Goal: Task Accomplishment & Management: Use online tool/utility

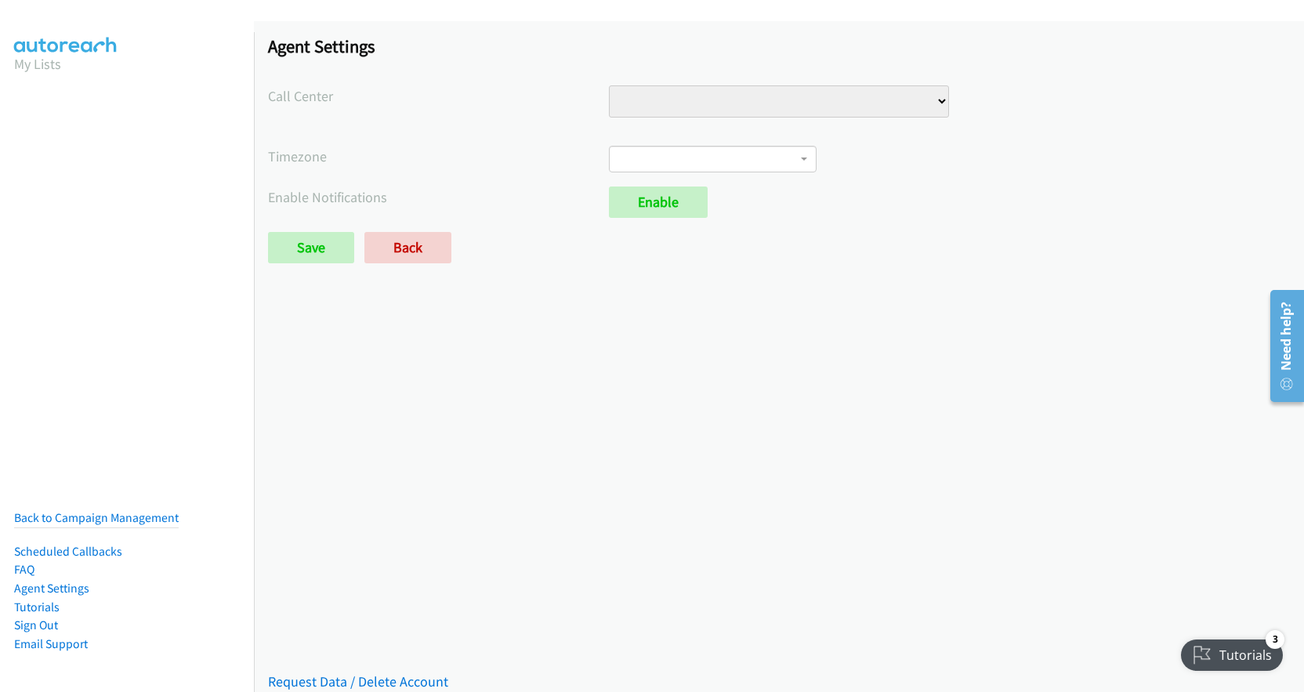
click at [889, 89] on select "Injury Numbers Injury Sales LSA - Do Not Use VA Numbers VA Sales" at bounding box center [779, 101] width 341 height 32
select select "6529752866078720"
click at [609, 85] on select "Injury Numbers Injury Sales LSA - Do Not Use VA Numbers VA Sales" at bounding box center [779, 101] width 341 height 32
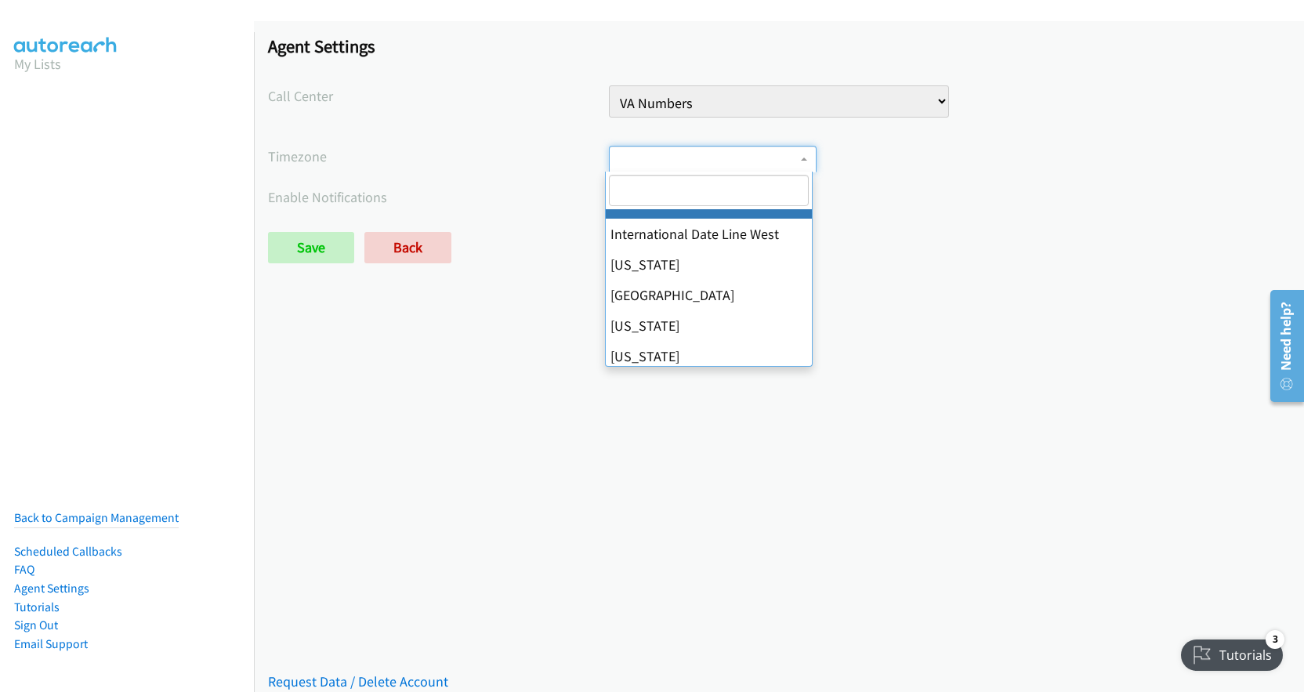
click at [766, 163] on span at bounding box center [713, 159] width 208 height 27
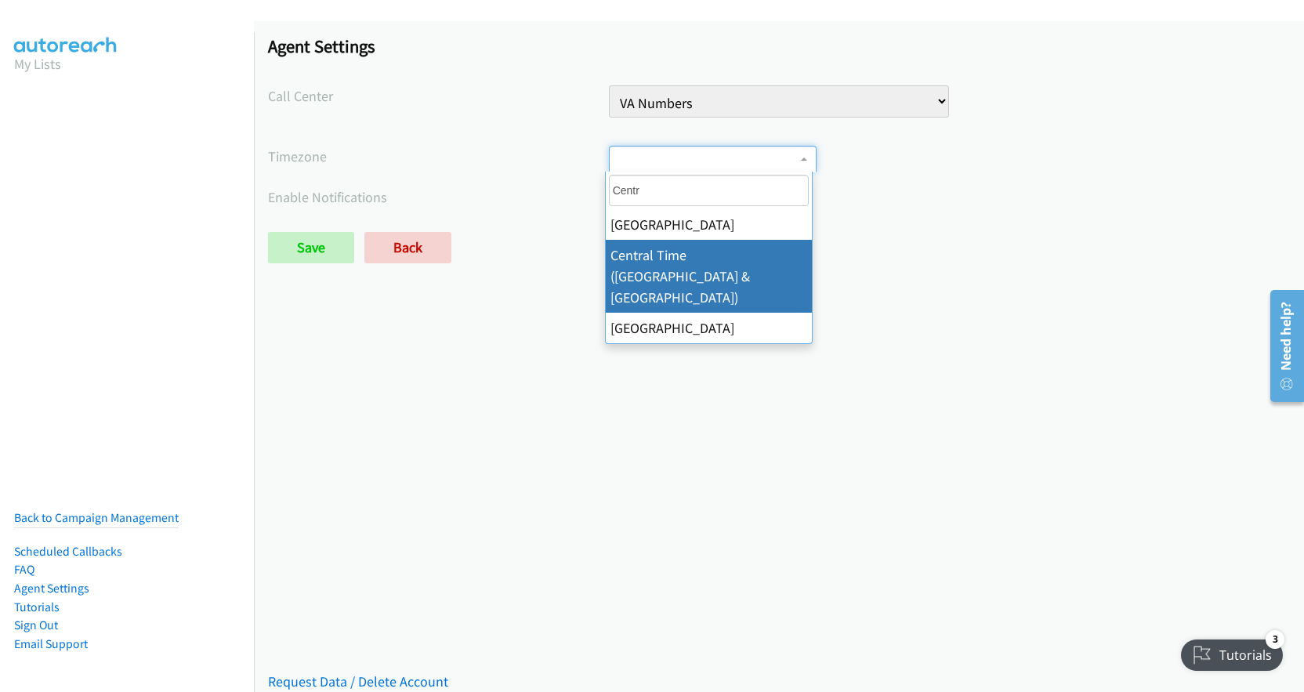
type input "Centr"
select select "Central Time (US & Canada)"
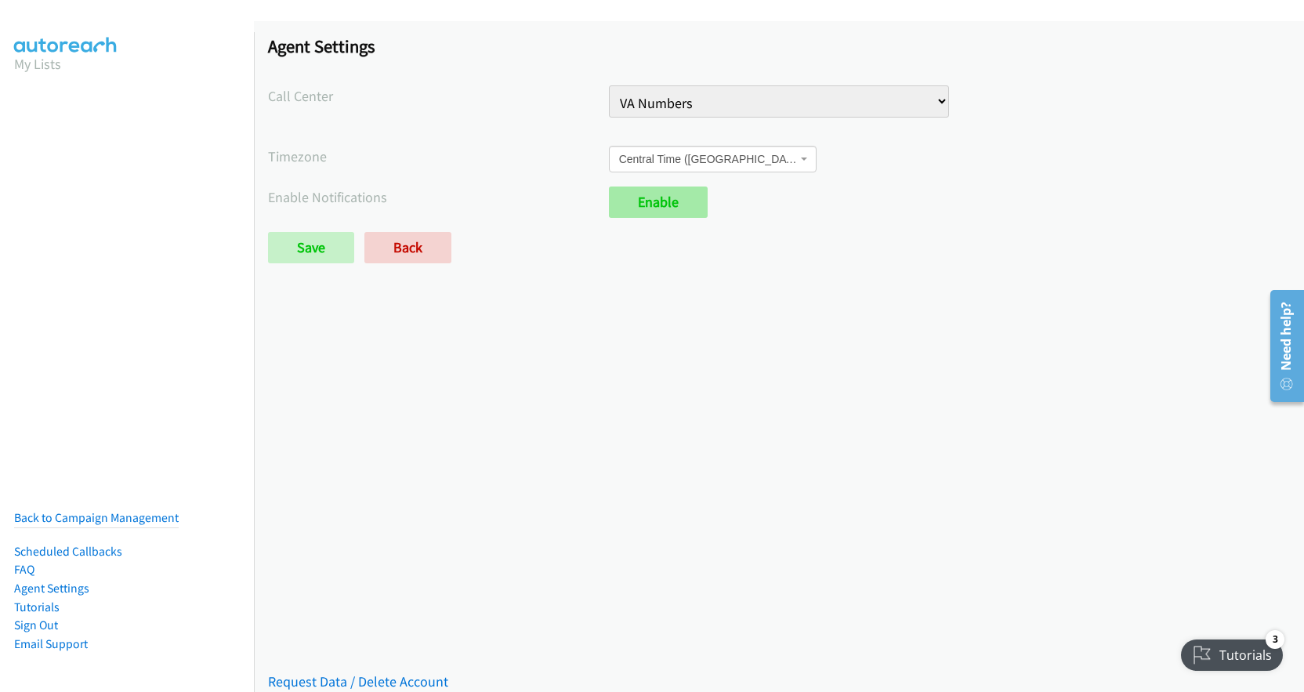
click at [672, 206] on link "Enable" at bounding box center [658, 202] width 99 height 31
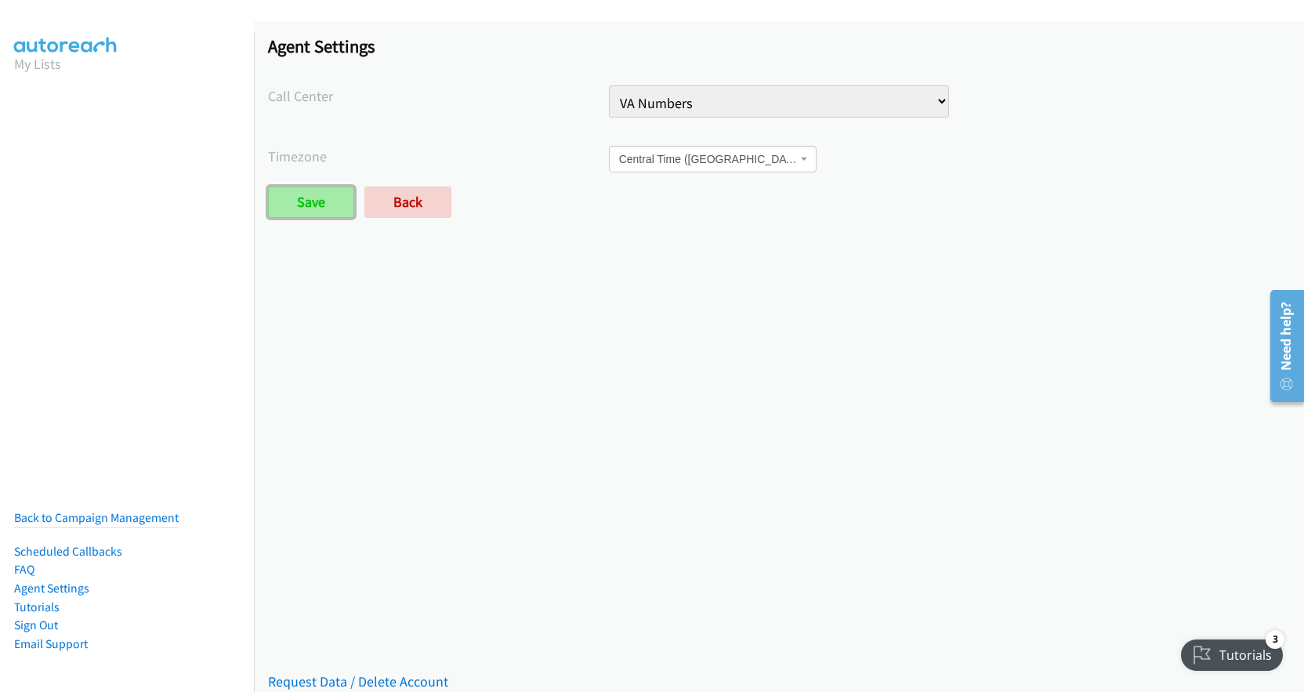
click at [299, 196] on input "Save" at bounding box center [311, 202] width 86 height 31
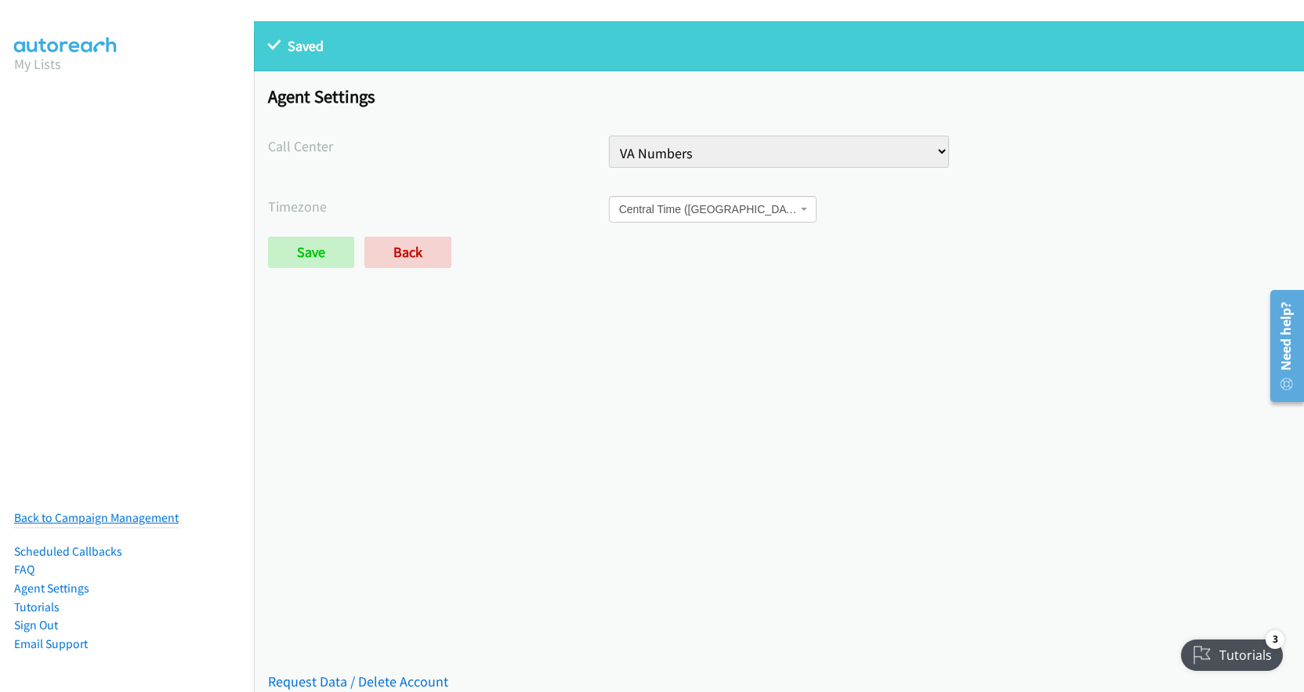
click at [119, 510] on link "Back to Campaign Management" at bounding box center [96, 517] width 165 height 15
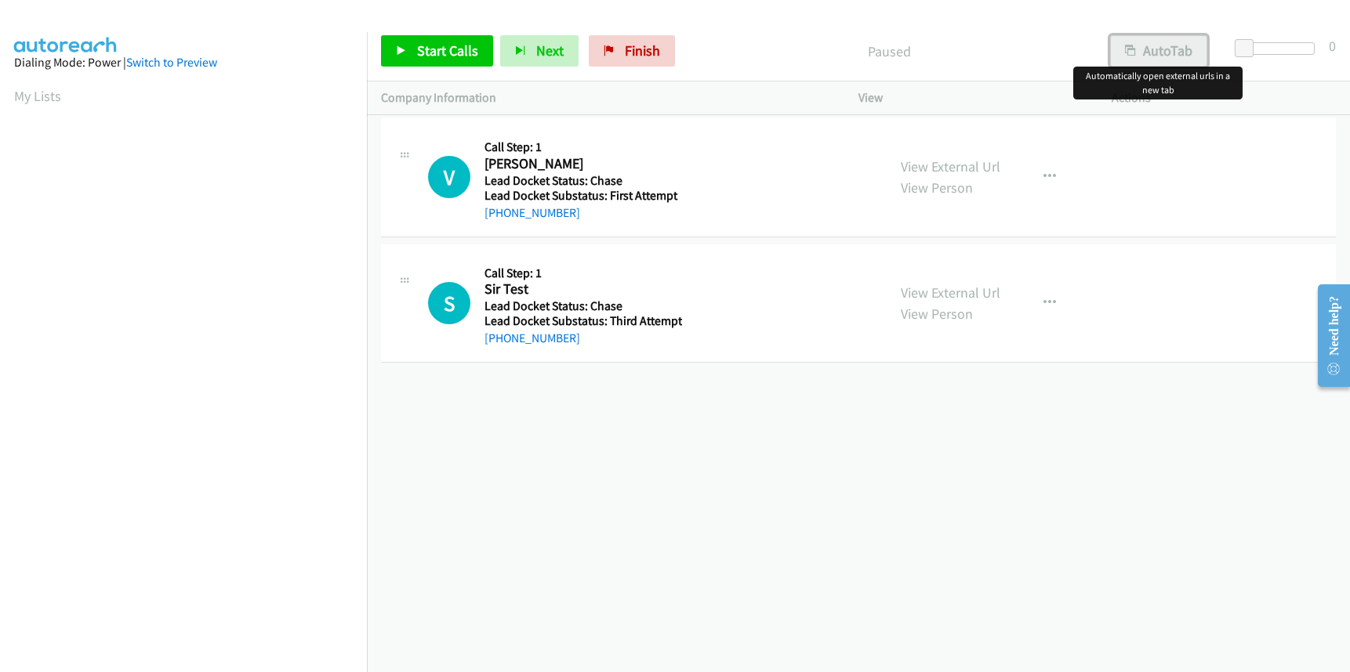
click at [1182, 47] on button "AutoTab" at bounding box center [1158, 50] width 97 height 31
click at [1173, 54] on button "AutoTab" at bounding box center [1157, 50] width 99 height 31
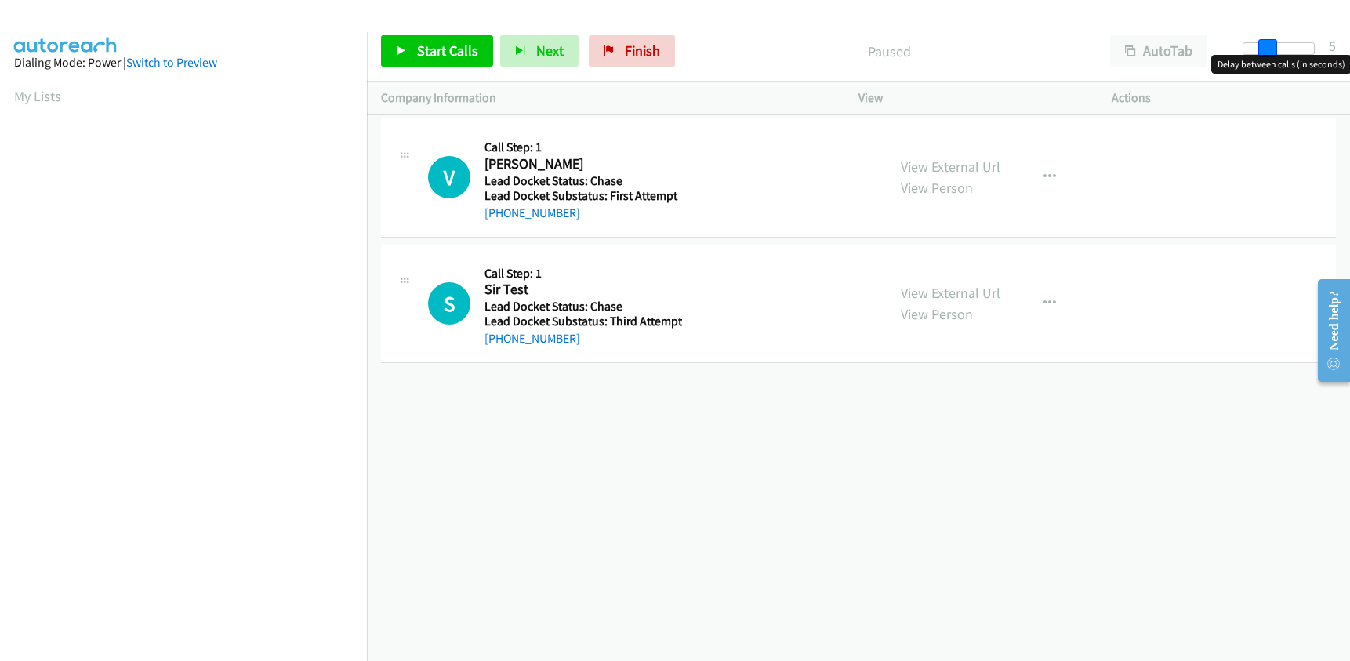
drag, startPoint x: 1249, startPoint y: 45, endPoint x: 1273, endPoint y: 49, distance: 24.6
click at [1273, 49] on span at bounding box center [1267, 48] width 19 height 19
click at [1275, 49] on span at bounding box center [1267, 48] width 19 height 19
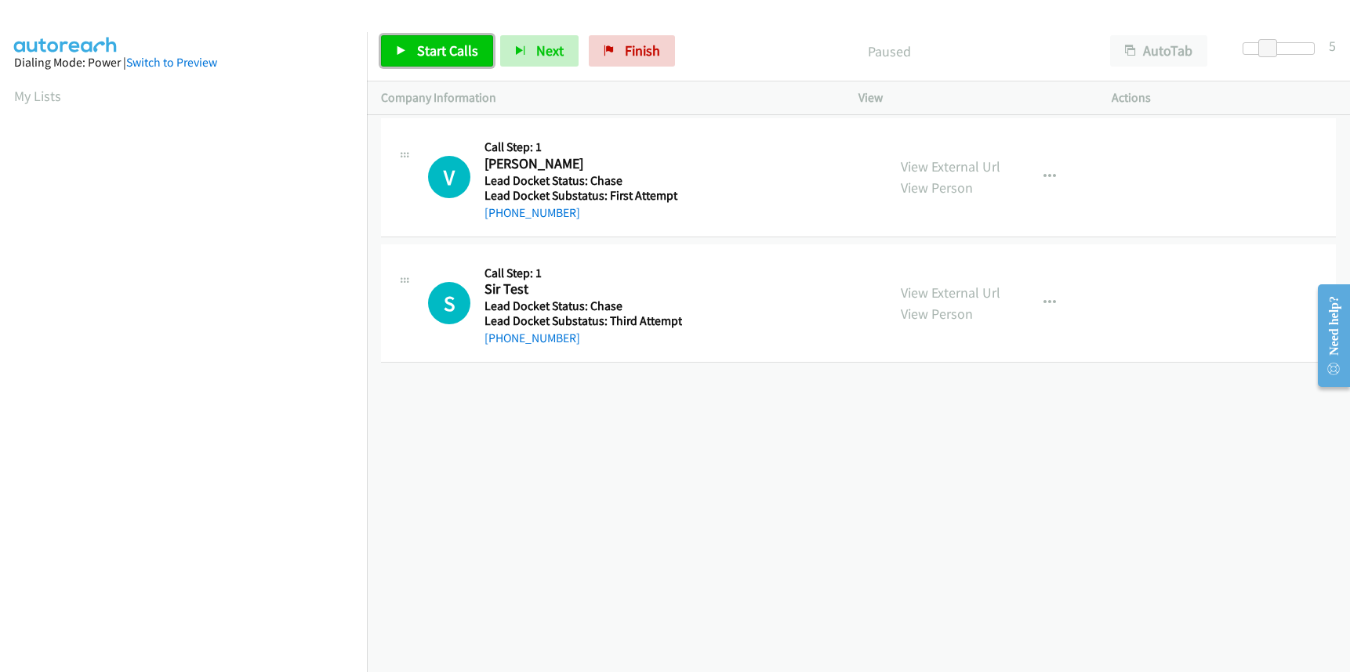
click at [445, 42] on span "Start Calls" at bounding box center [447, 51] width 61 height 18
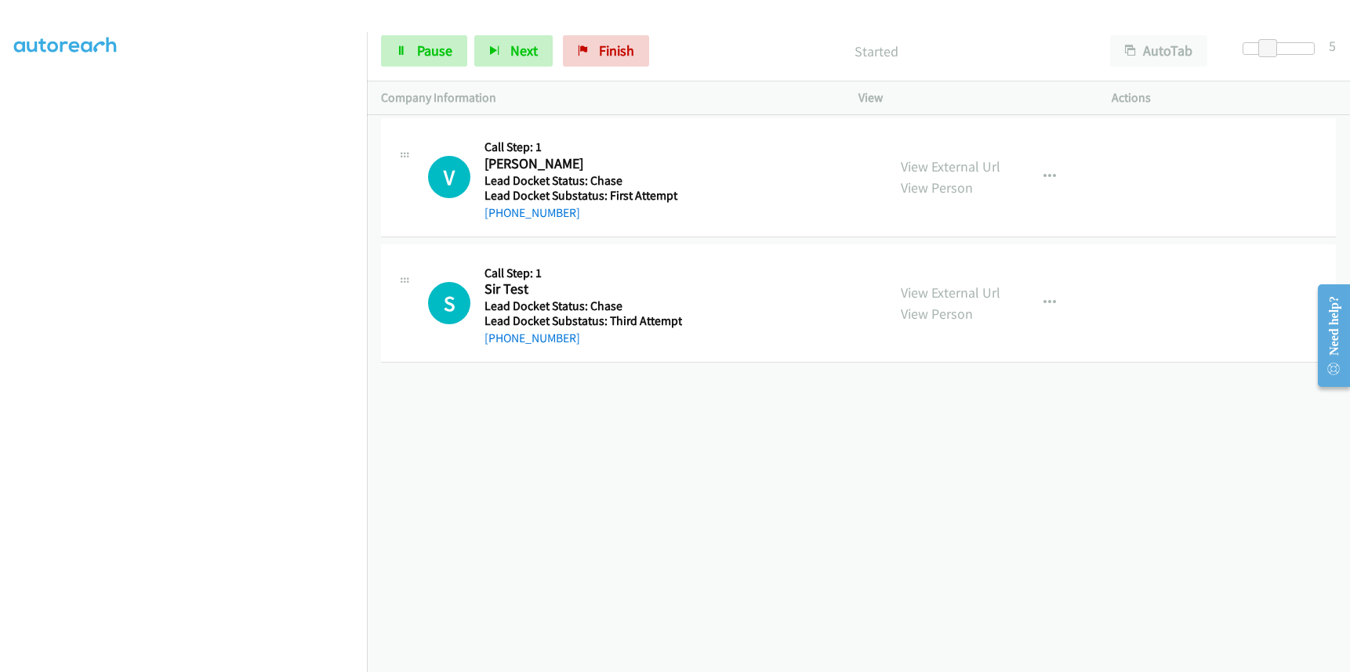
scroll to position [206, 0]
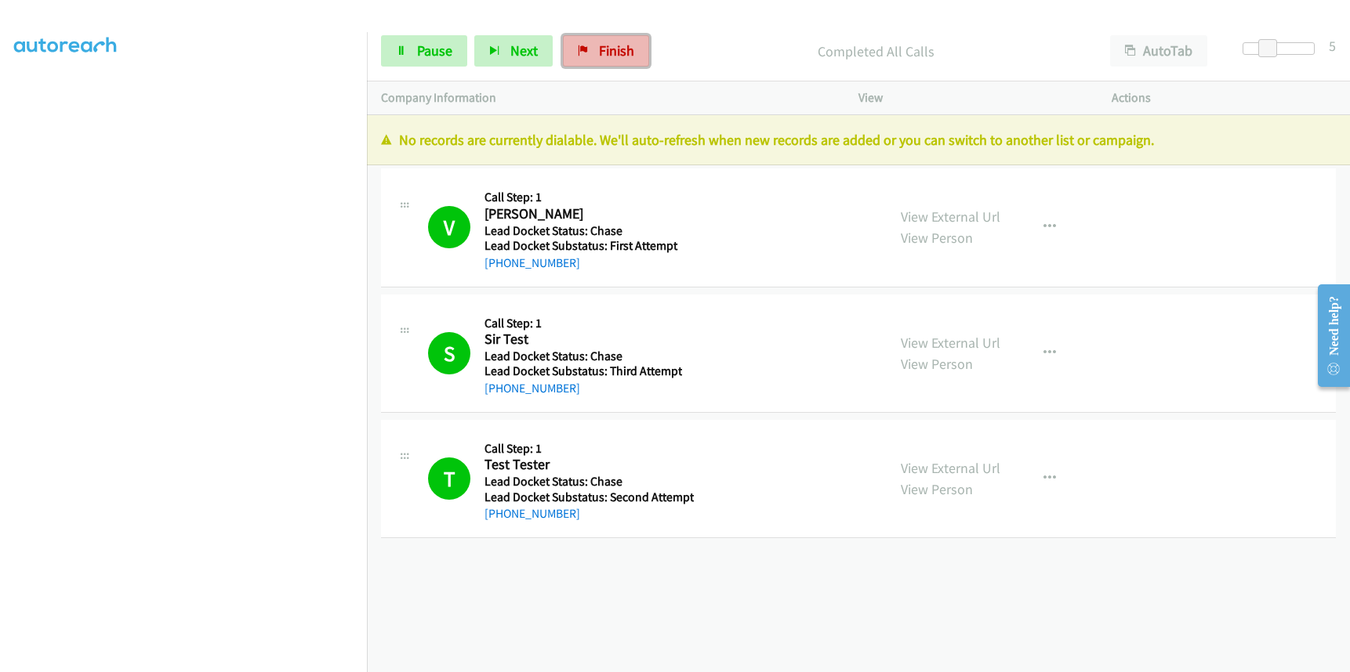
click at [614, 54] on span "Finish" at bounding box center [616, 51] width 35 height 18
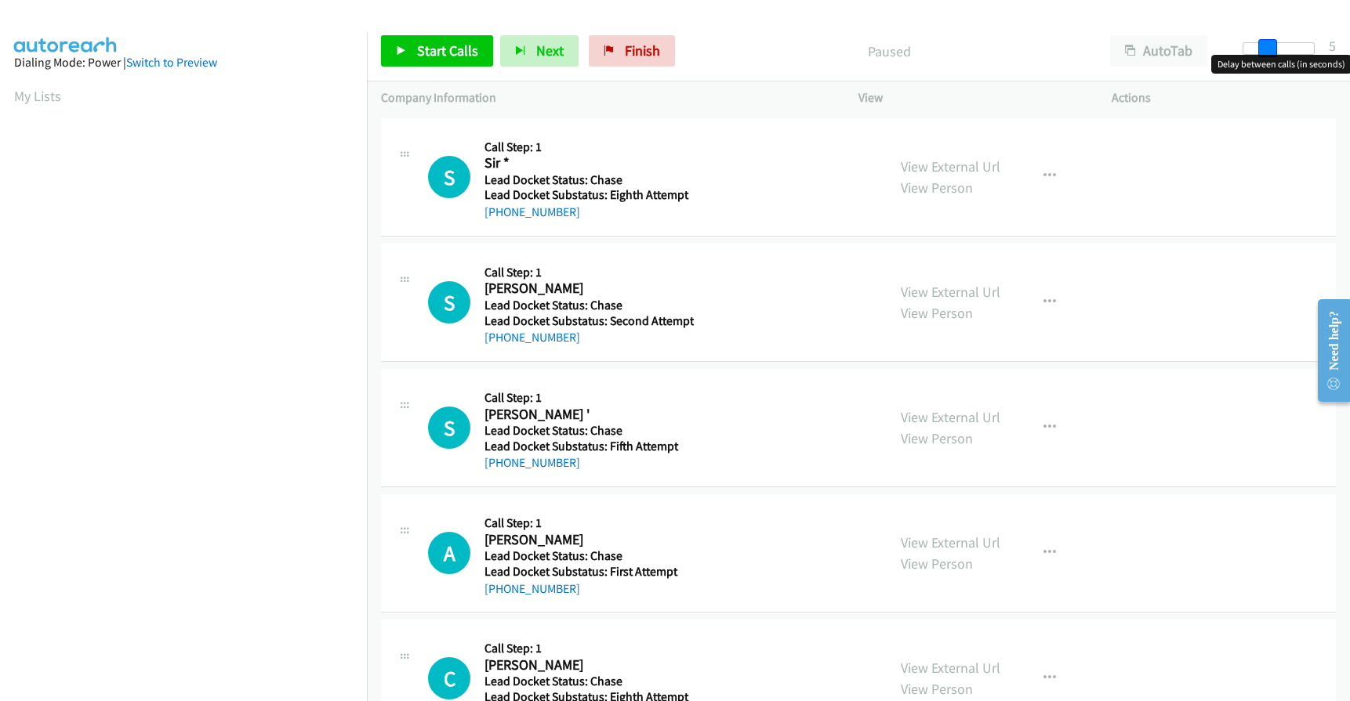
drag, startPoint x: 1241, startPoint y: 48, endPoint x: 1266, endPoint y: 54, distance: 25.8
click at [1266, 54] on span at bounding box center [1267, 48] width 19 height 19
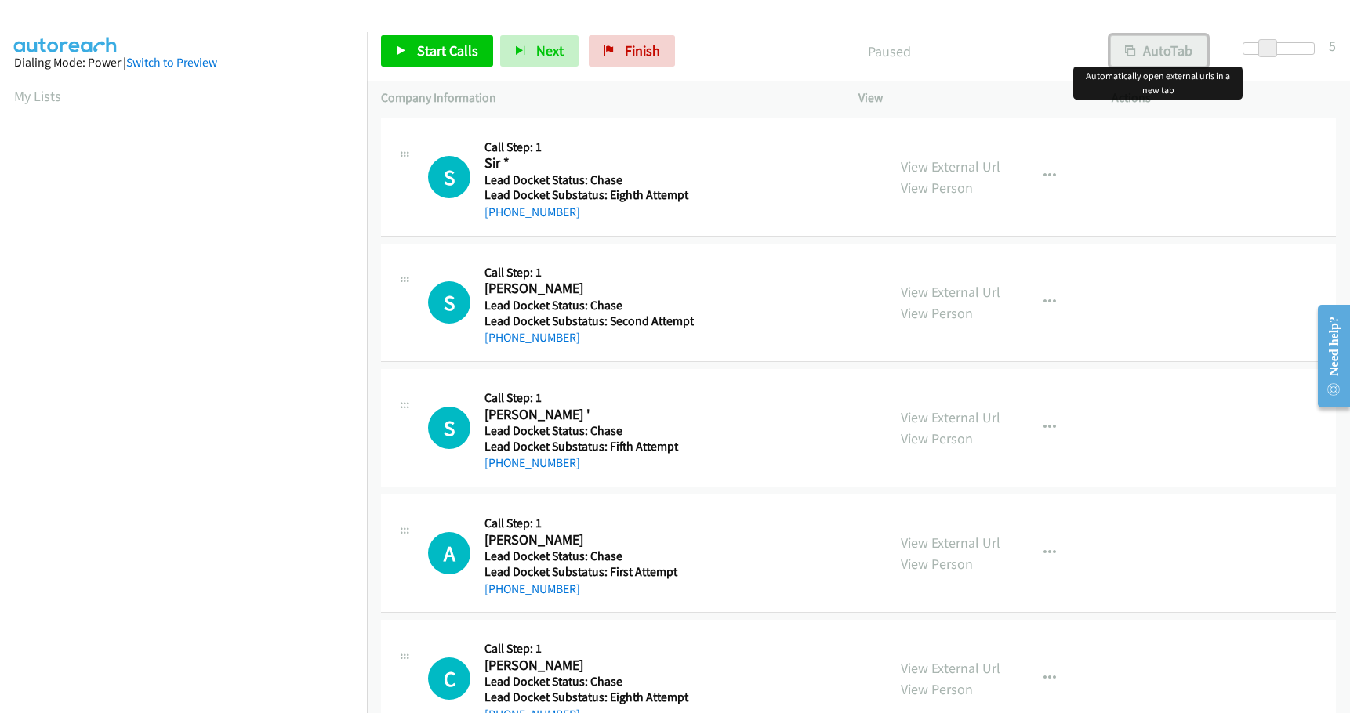
click at [1181, 46] on button "AutoTab" at bounding box center [1158, 50] width 97 height 31
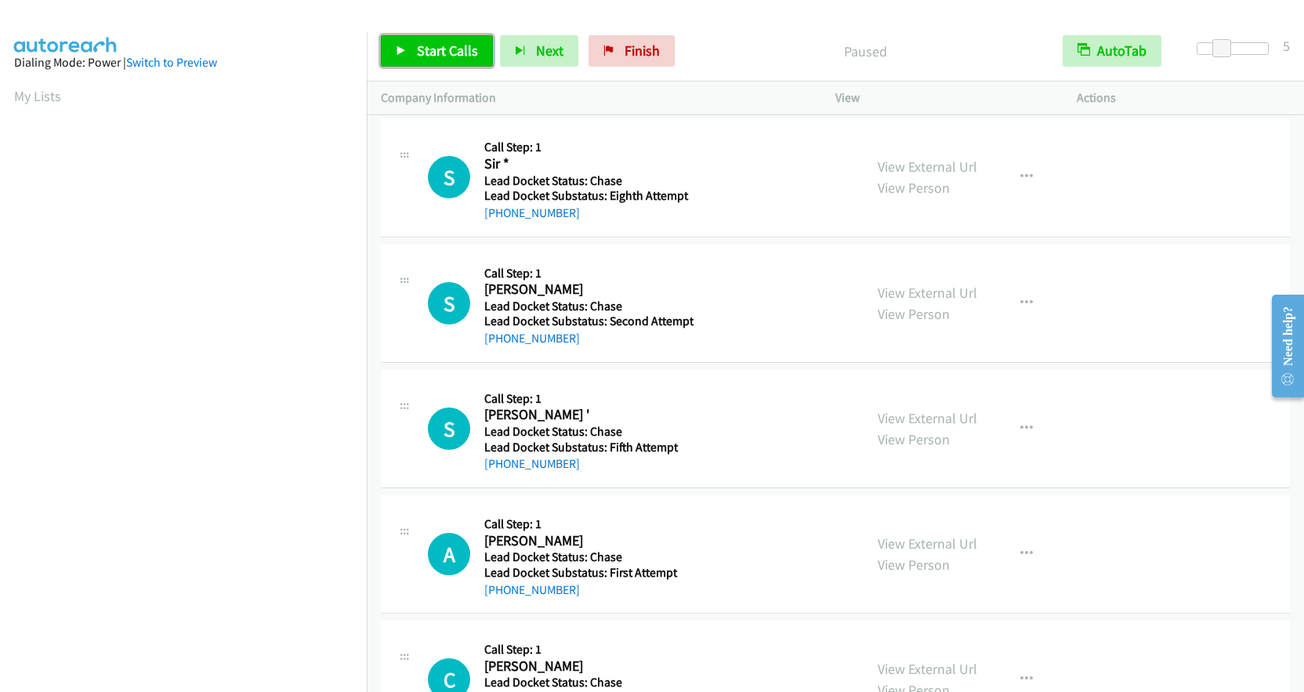
click at [439, 40] on link "Start Calls" at bounding box center [437, 50] width 112 height 31
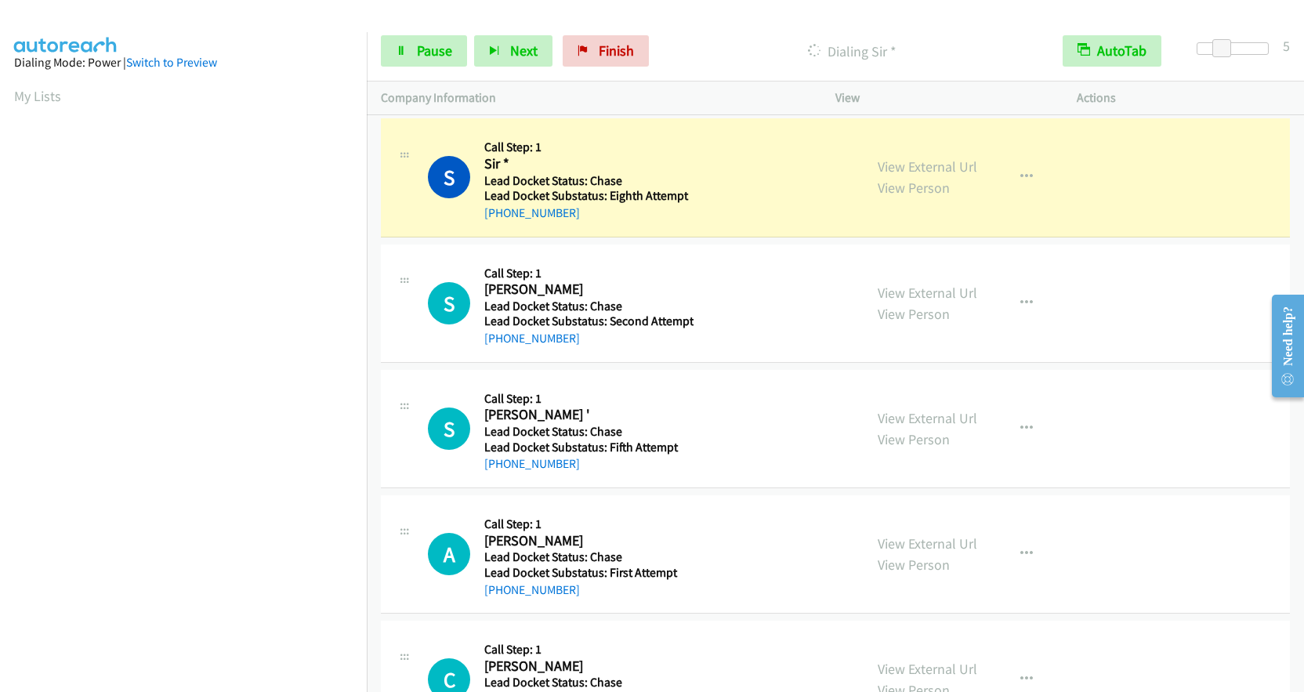
scroll to position [187, 0]
drag, startPoint x: 616, startPoint y: 60, endPoint x: 717, endPoint y: 56, distance: 101.2
click at [616, 60] on link "Finish" at bounding box center [606, 50] width 86 height 31
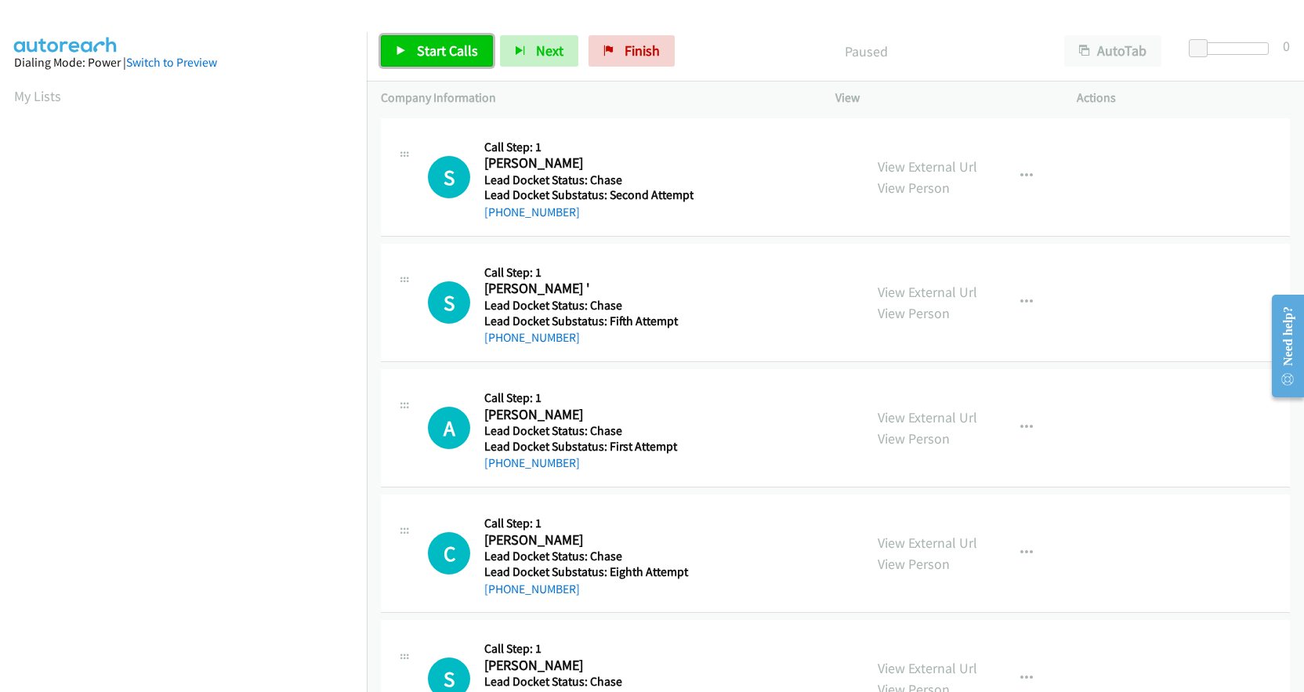
click at [460, 45] on span "Start Calls" at bounding box center [447, 51] width 61 height 18
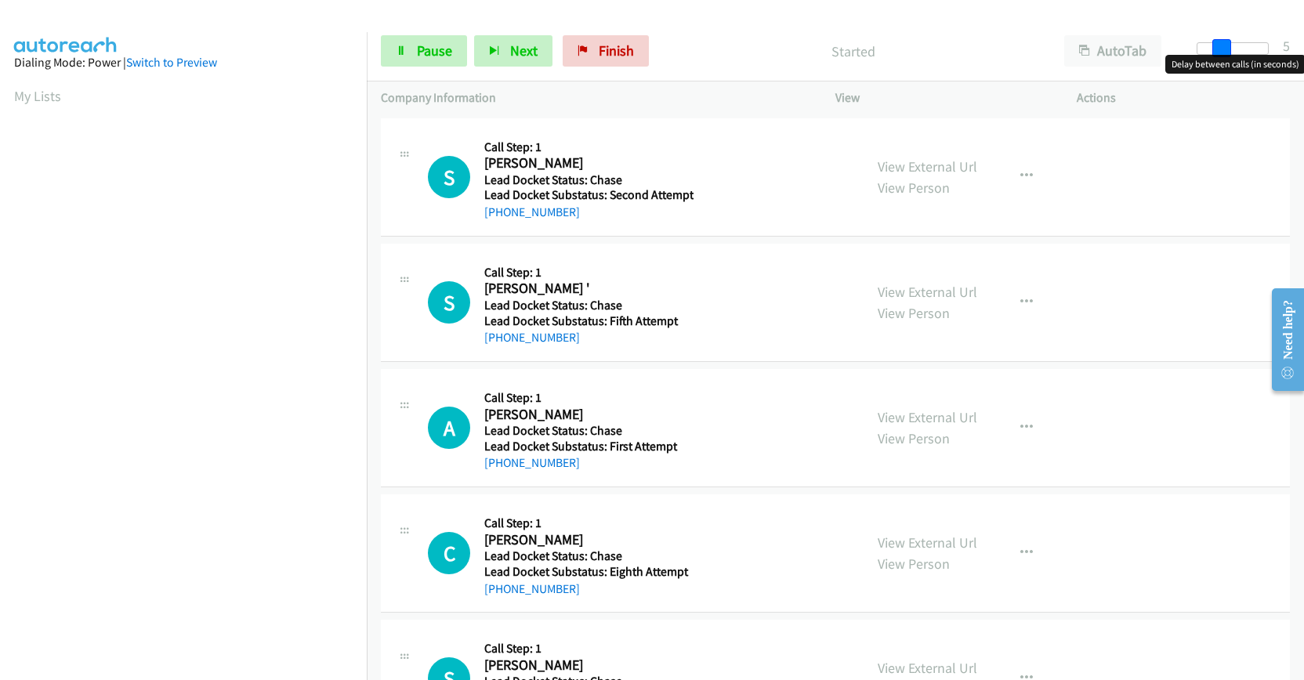
drag, startPoint x: 1204, startPoint y: 42, endPoint x: 1226, endPoint y: 47, distance: 22.6
click at [1226, 47] on span at bounding box center [1221, 48] width 19 height 19
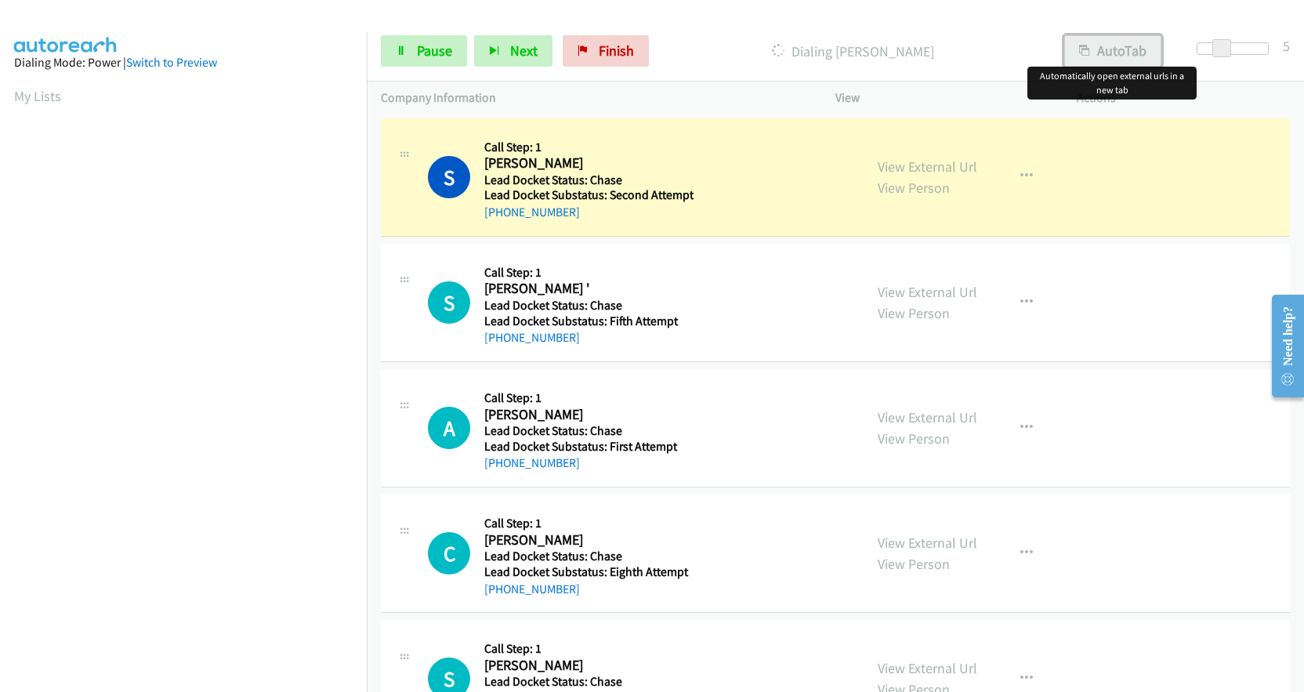
click at [1120, 54] on button "AutoTab" at bounding box center [1112, 50] width 97 height 31
drag, startPoint x: 586, startPoint y: 211, endPoint x: 500, endPoint y: 212, distance: 86.2
click at [500, 212] on div "+1 936-661-4159" at bounding box center [588, 212] width 209 height 19
copy link "936-661-4159"
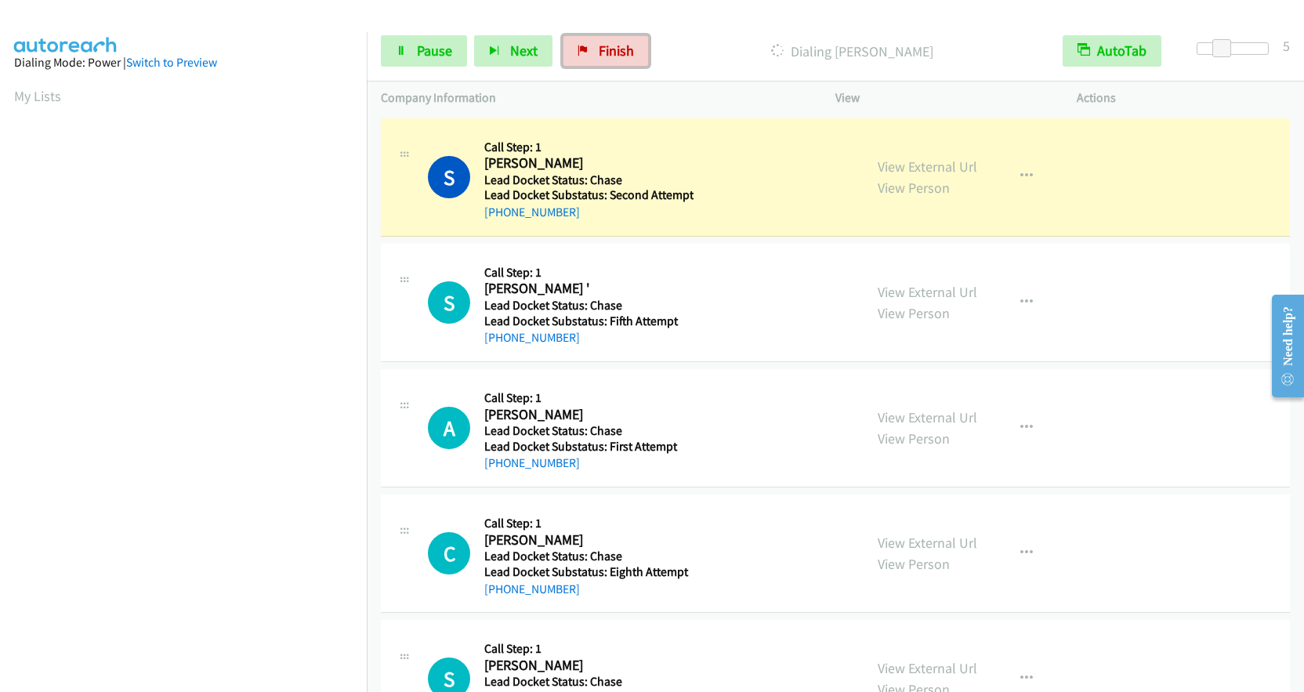
drag, startPoint x: 606, startPoint y: 54, endPoint x: 782, endPoint y: 61, distance: 176.5
click at [606, 54] on span "Finish" at bounding box center [616, 51] width 35 height 18
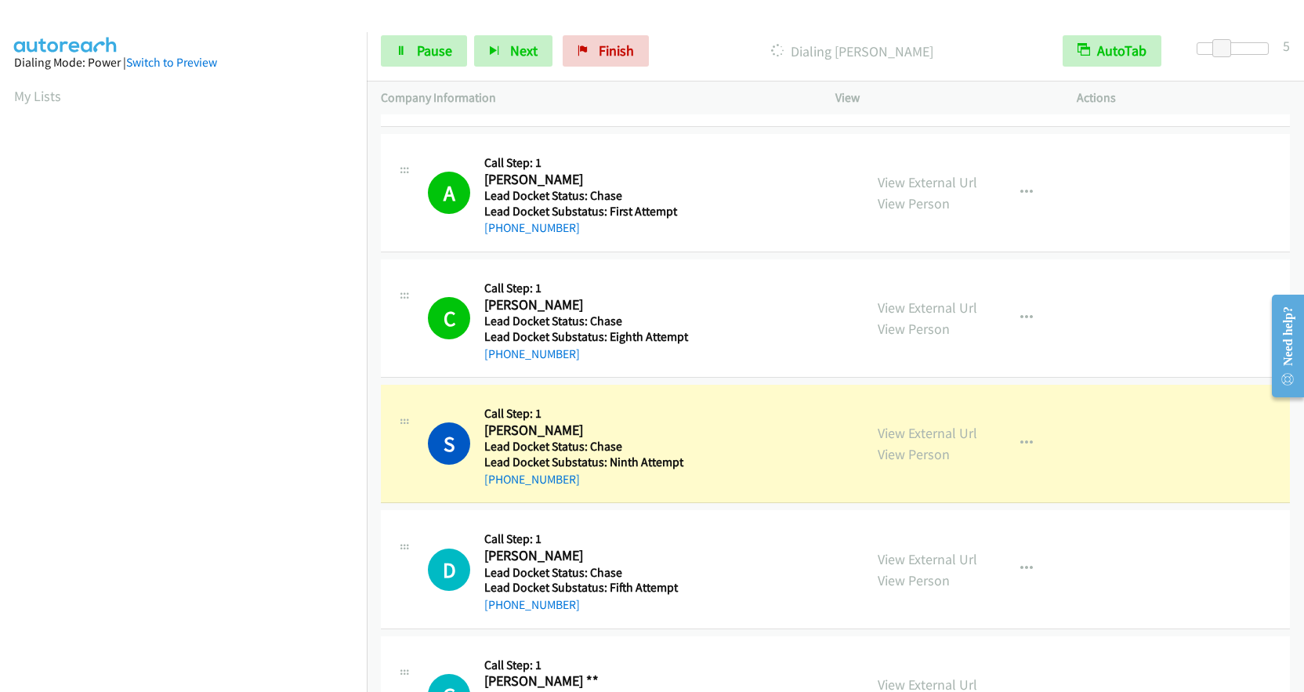
click at [6, 89] on aside "Dialing Mode: Power | Switch to Preview My Lists" at bounding box center [183, 466] width 367 height 868
click at [610, 61] on link "Finish" at bounding box center [606, 50] width 86 height 31
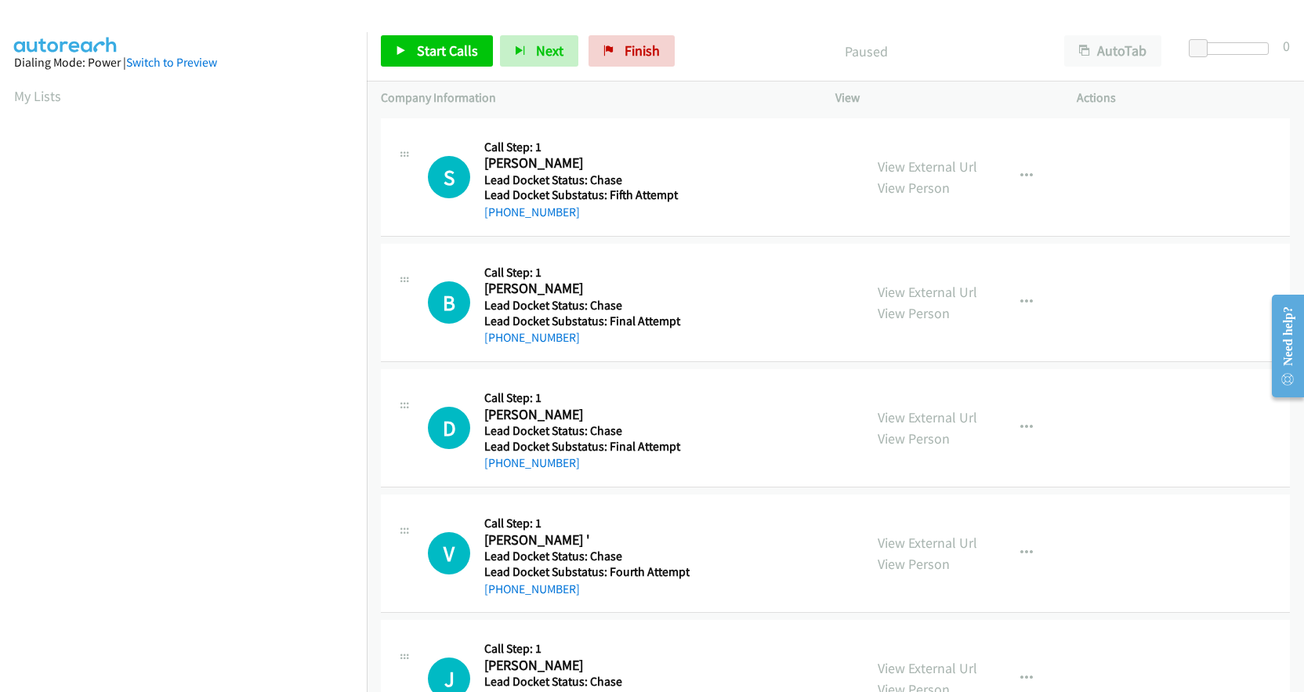
scroll to position [187, 0]
click at [420, 51] on span "Start Calls" at bounding box center [447, 51] width 61 height 18
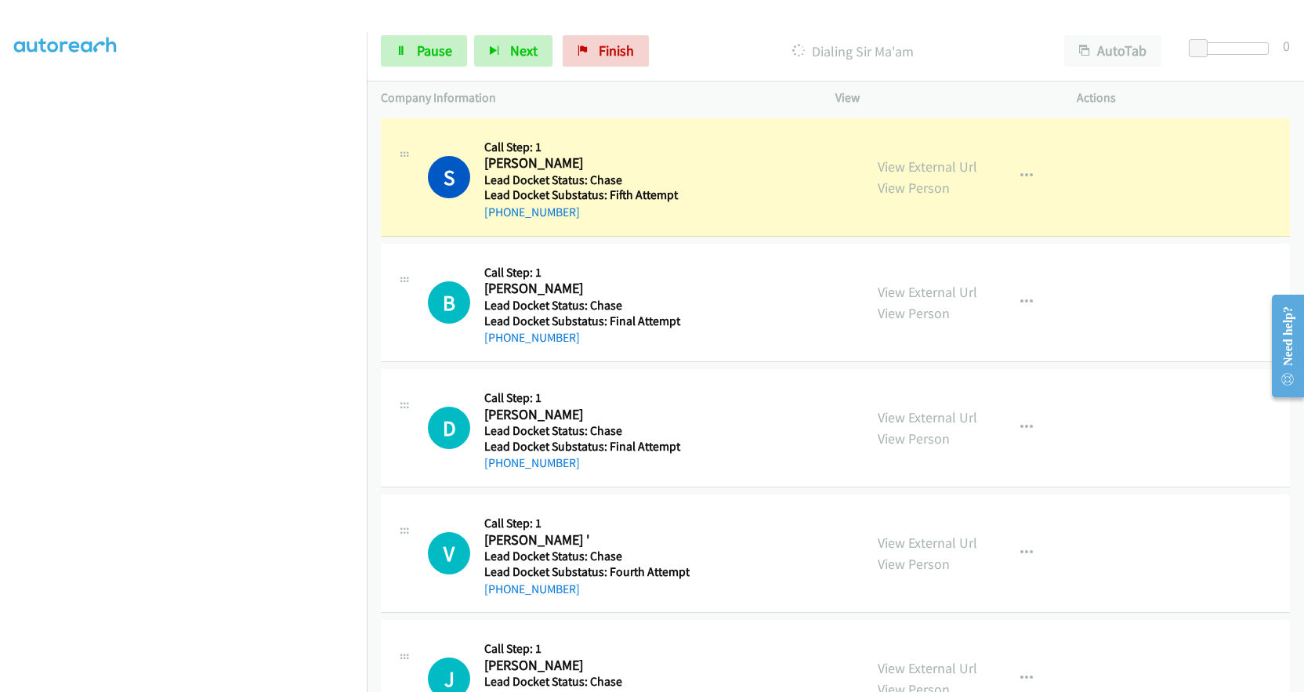
scroll to position [187, 0]
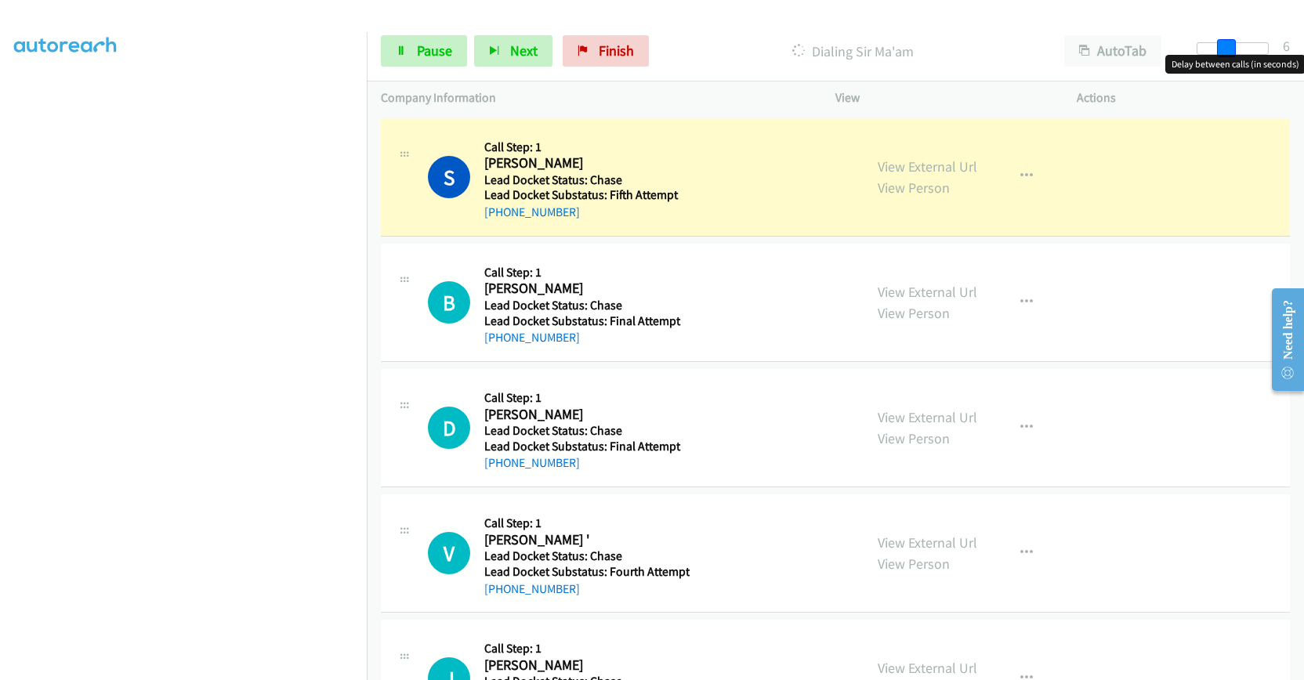
drag, startPoint x: 1205, startPoint y: 45, endPoint x: 1234, endPoint y: 45, distance: 29.8
click at [1234, 45] on span at bounding box center [1226, 48] width 19 height 19
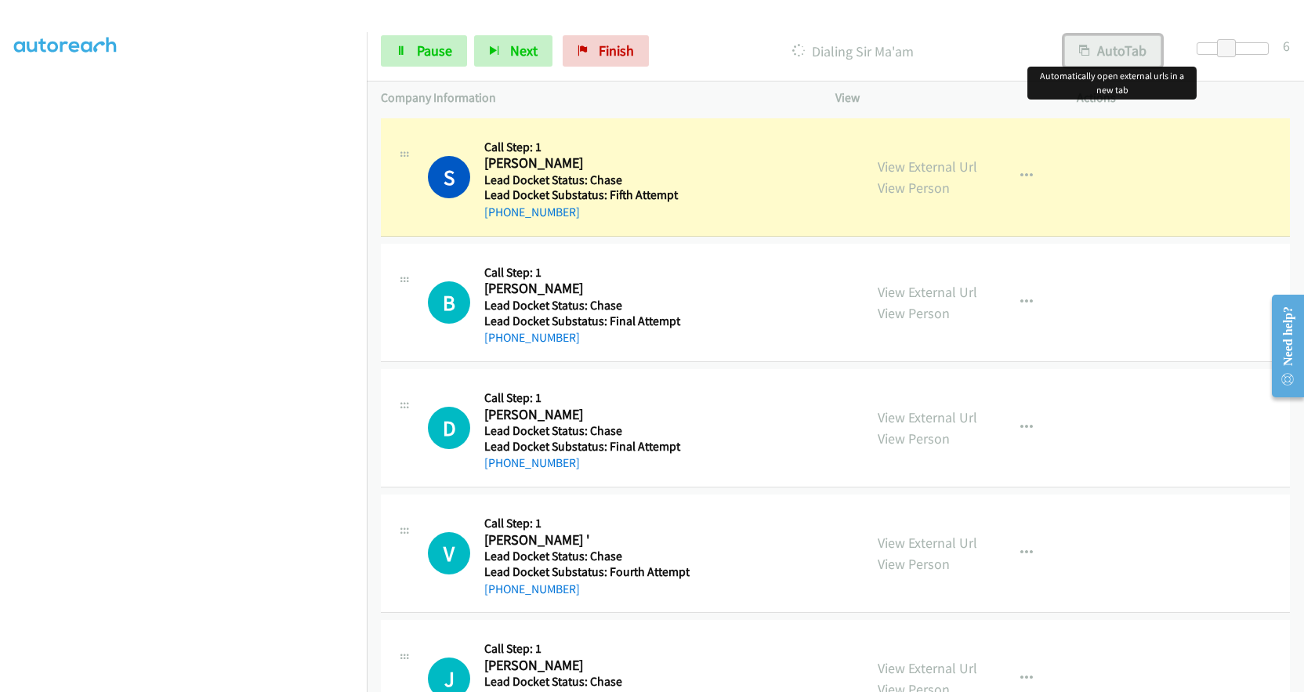
click at [1121, 49] on button "AutoTab" at bounding box center [1112, 50] width 97 height 31
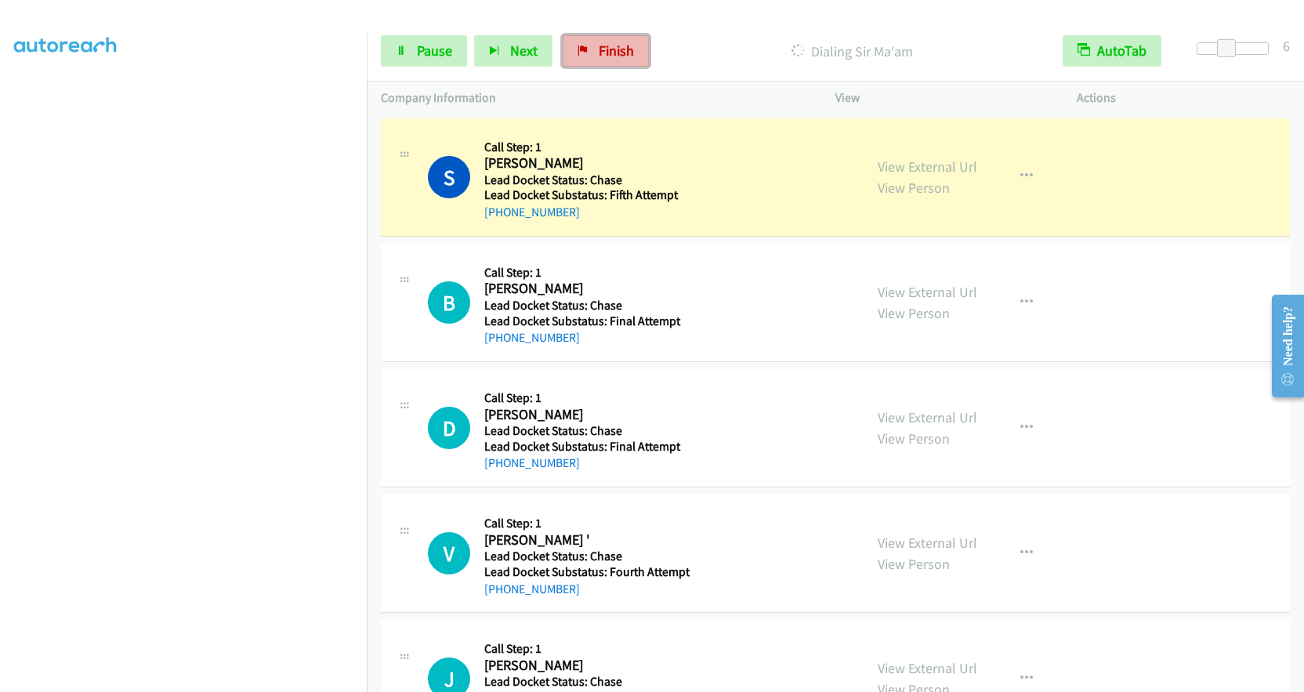
click at [623, 49] on span "Finish" at bounding box center [616, 51] width 35 height 18
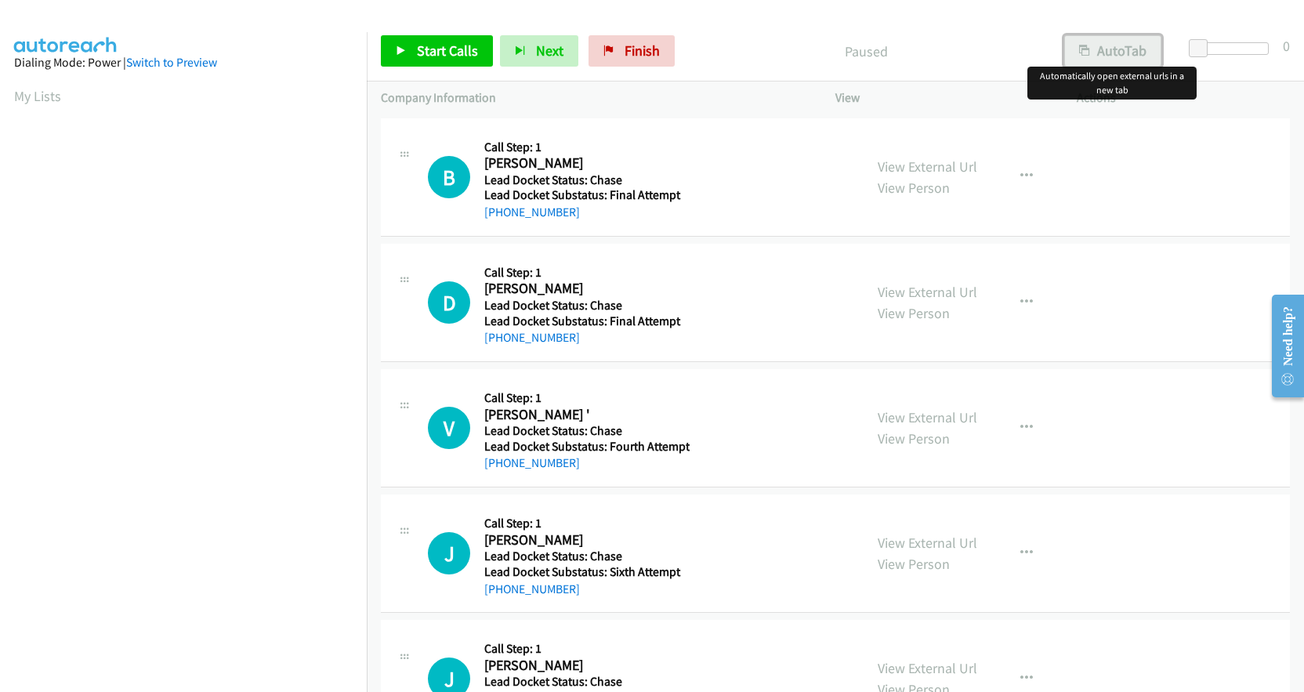
click at [1085, 50] on icon "button" at bounding box center [1084, 51] width 11 height 11
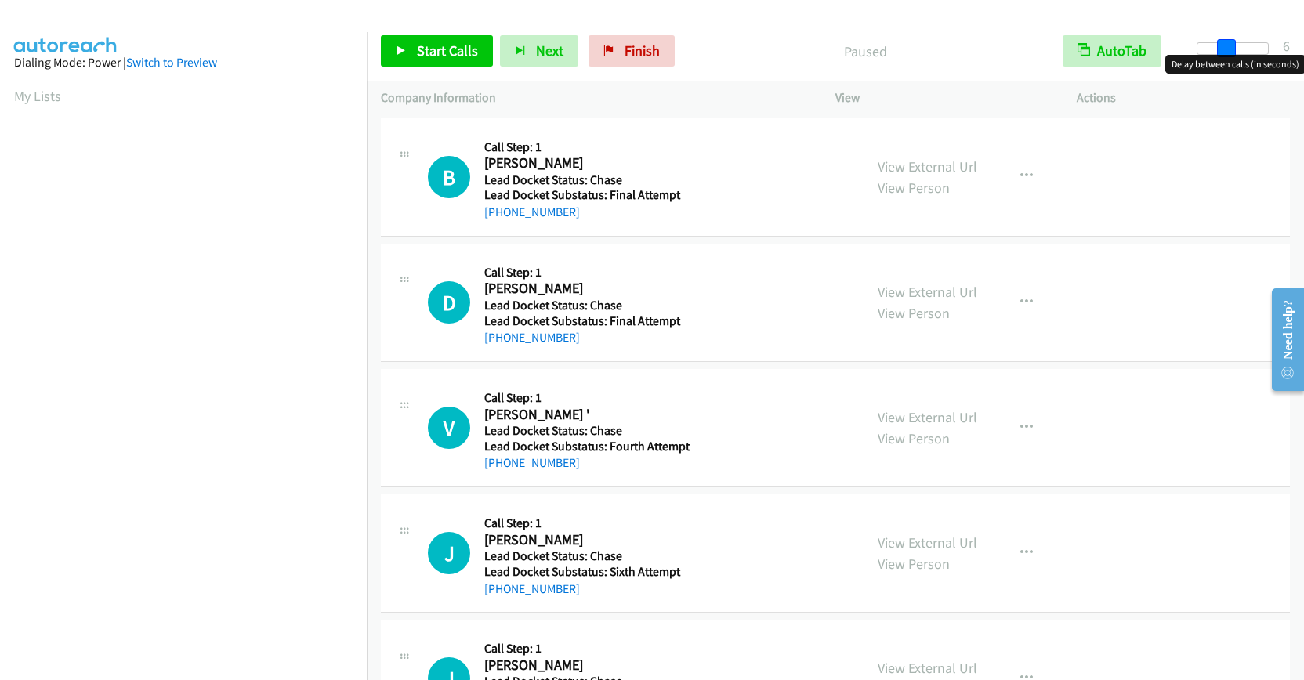
drag, startPoint x: 1198, startPoint y: 49, endPoint x: 1226, endPoint y: 49, distance: 28.2
click at [1226, 49] on span at bounding box center [1226, 48] width 19 height 19
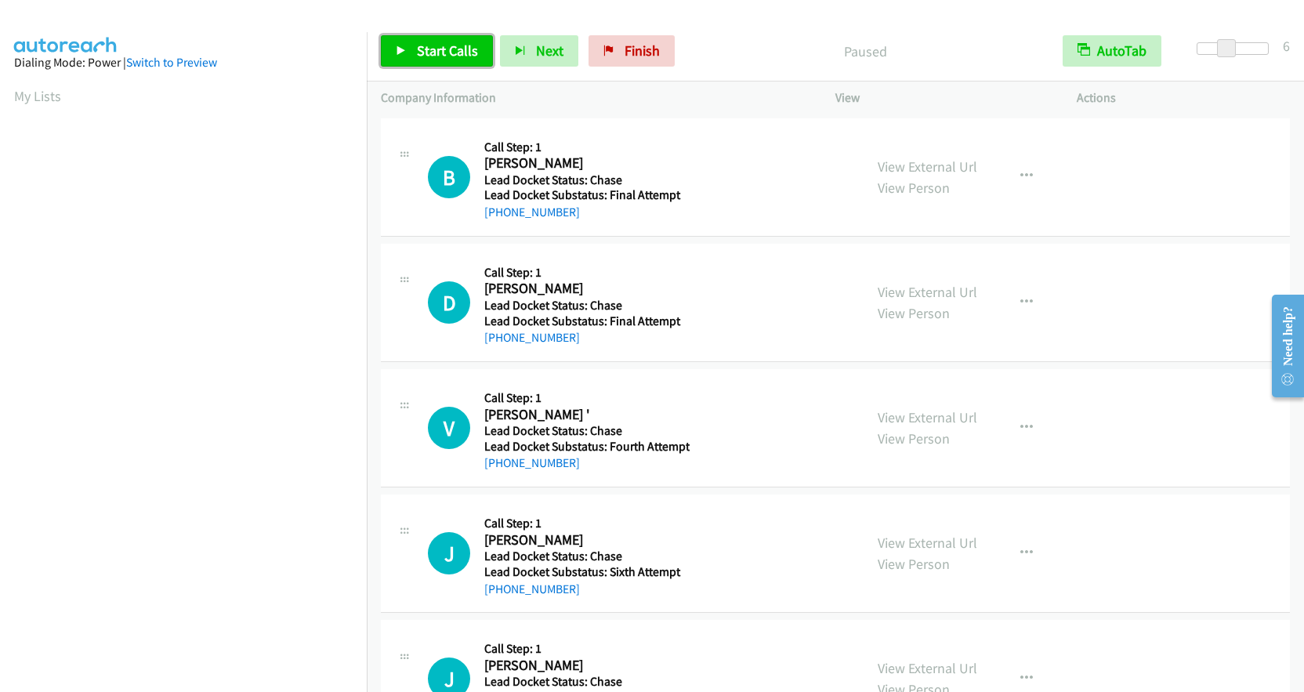
click at [440, 49] on span "Start Calls" at bounding box center [447, 51] width 61 height 18
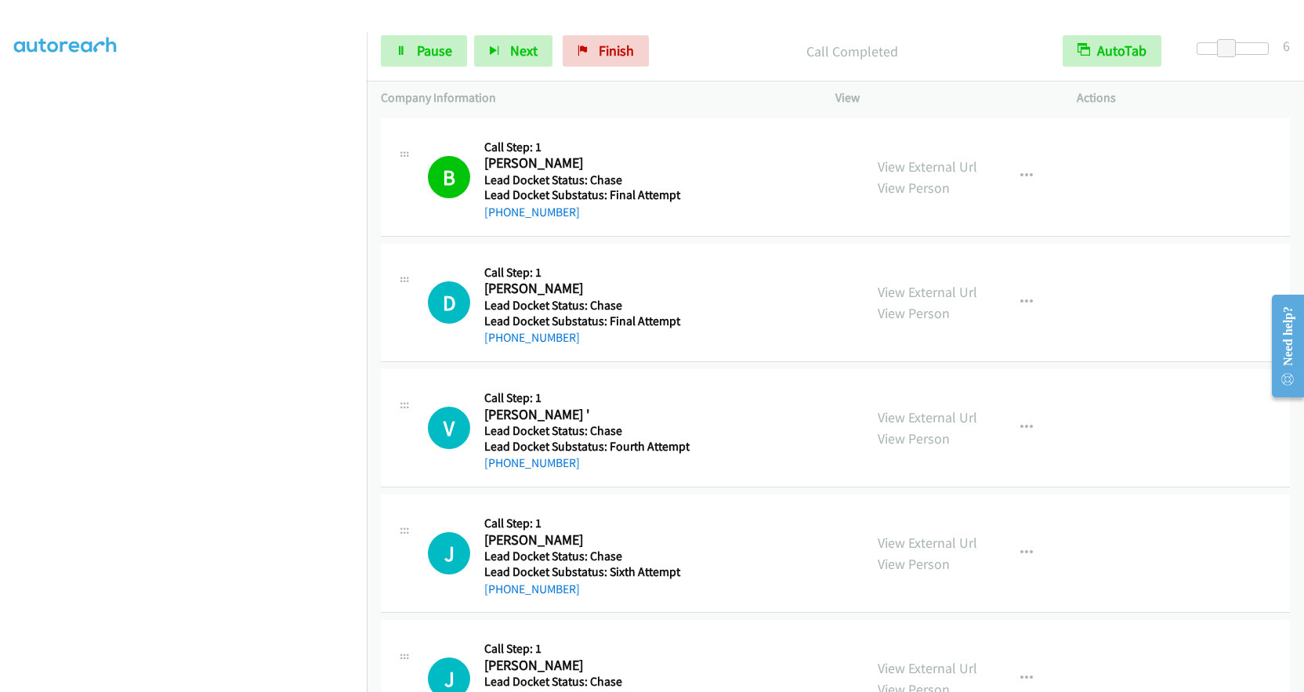
click at [507, 287] on h2 "Dan Neely" at bounding box center [586, 289] width 205 height 18
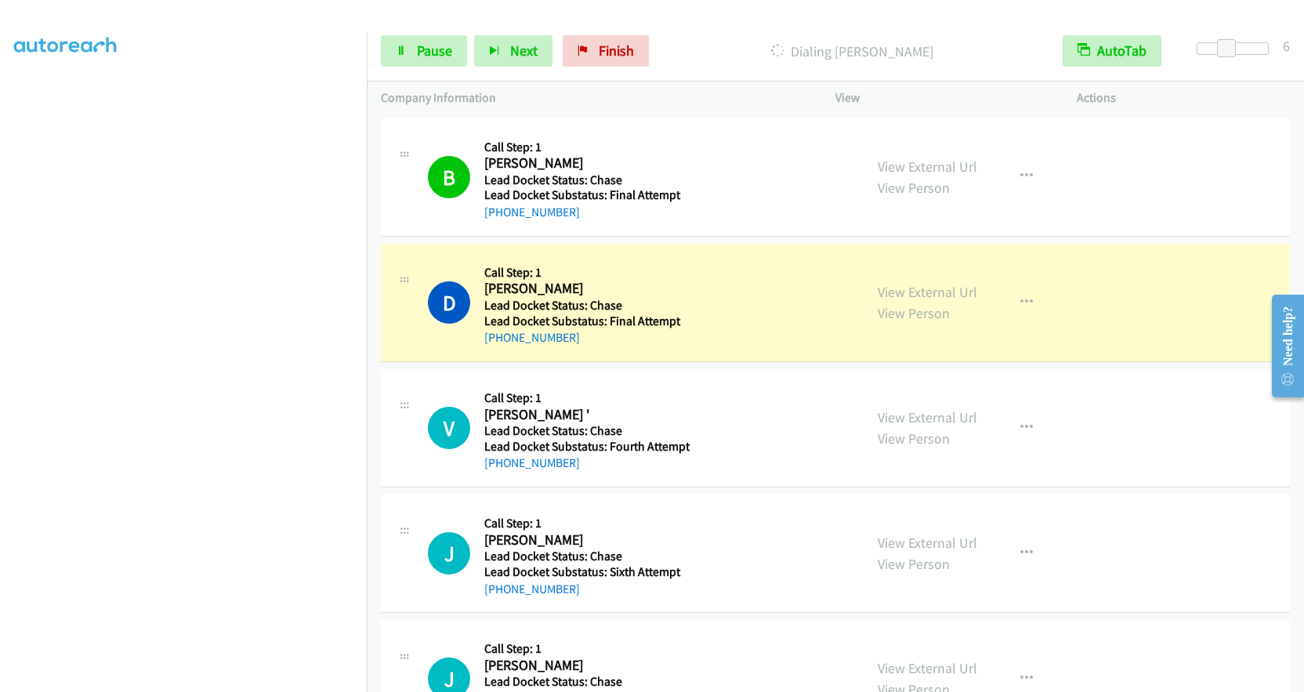
drag, startPoint x: 572, startPoint y: 334, endPoint x: 501, endPoint y: 347, distance: 72.5
click at [501, 347] on div "D Callback Scheduled Call Step: 1 Dan Neely America/Denver Lead Docket Status: …" at bounding box center [835, 303] width 909 height 118
copy link "575-496-1879"
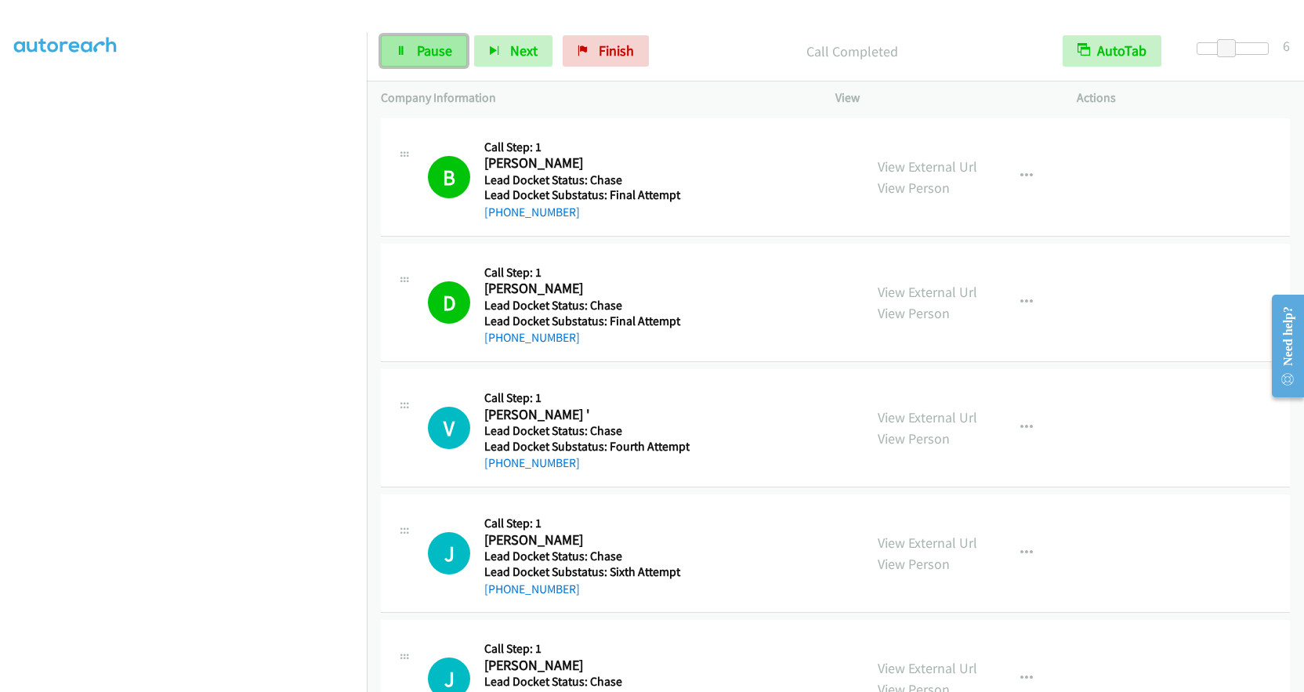
click at [422, 45] on span "Pause" at bounding box center [434, 51] width 35 height 18
click at [448, 47] on span "Start Calls" at bounding box center [447, 51] width 61 height 18
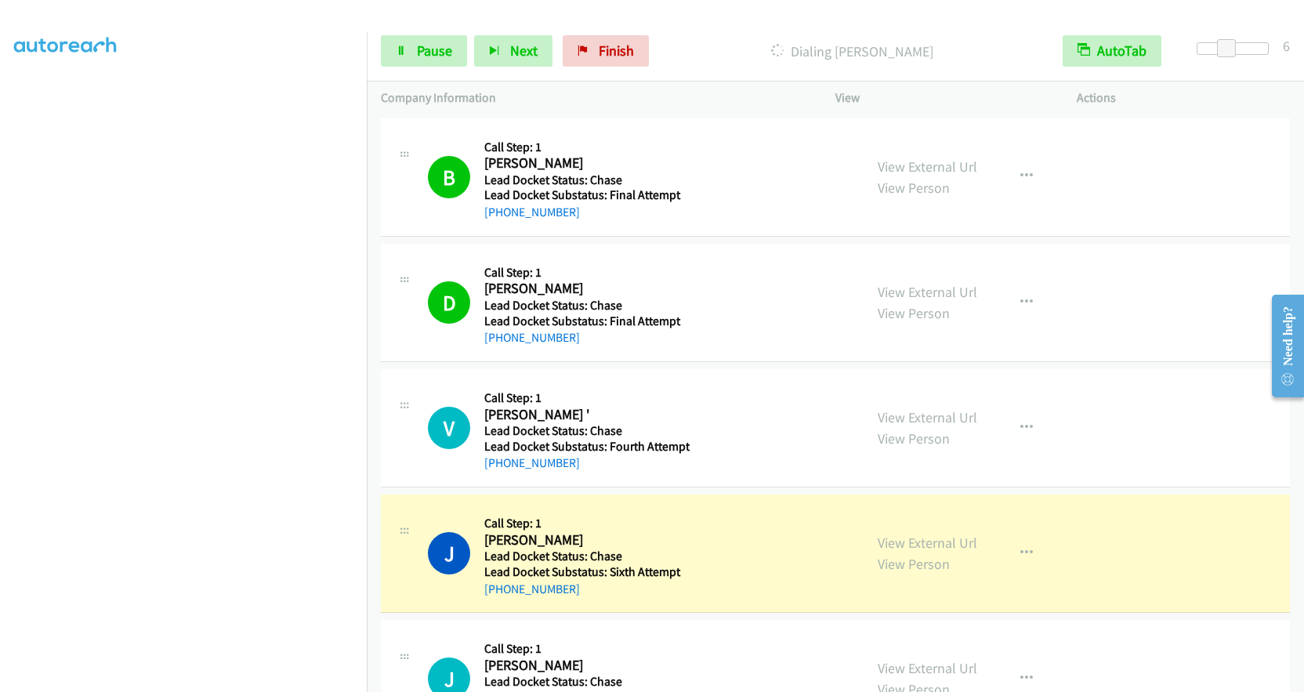
drag, startPoint x: 586, startPoint y: 588, endPoint x: 502, endPoint y: 598, distance: 85.2
click at [502, 598] on div "+1 605-212-3790" at bounding box center [586, 589] width 205 height 19
copy link "605-212-3790"
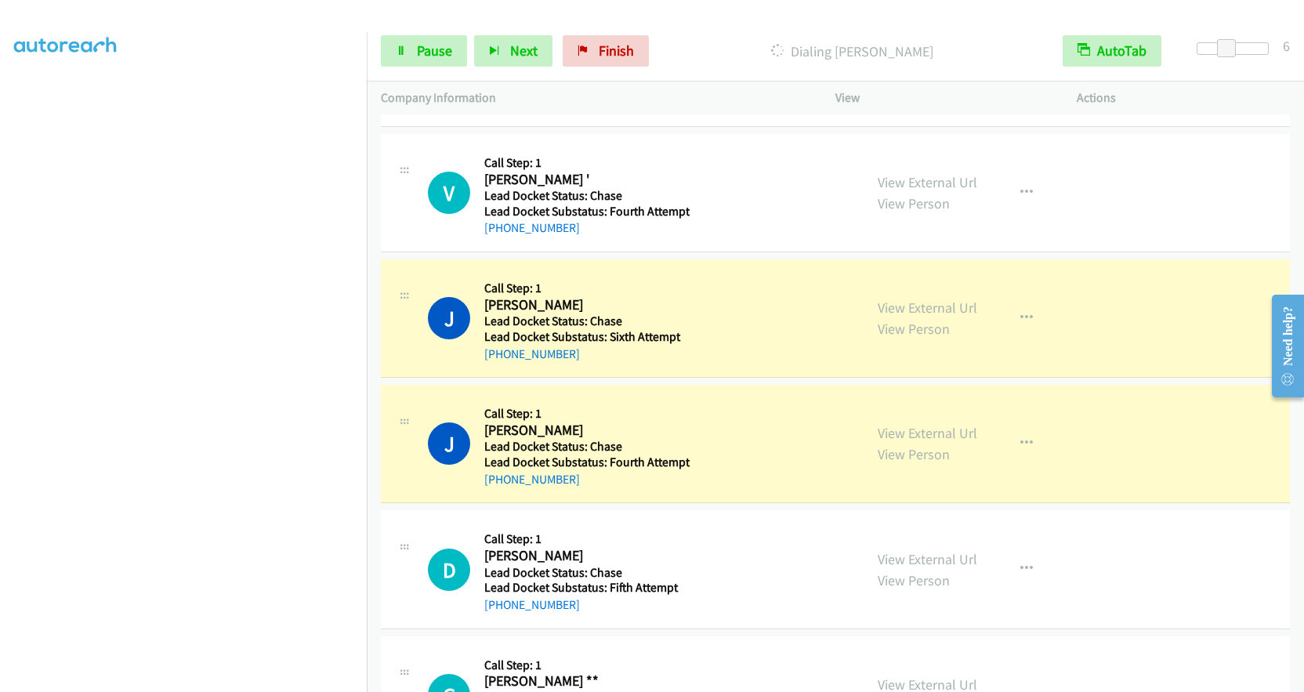
scroll to position [187, 0]
click at [606, 61] on link "Finish" at bounding box center [606, 50] width 86 height 31
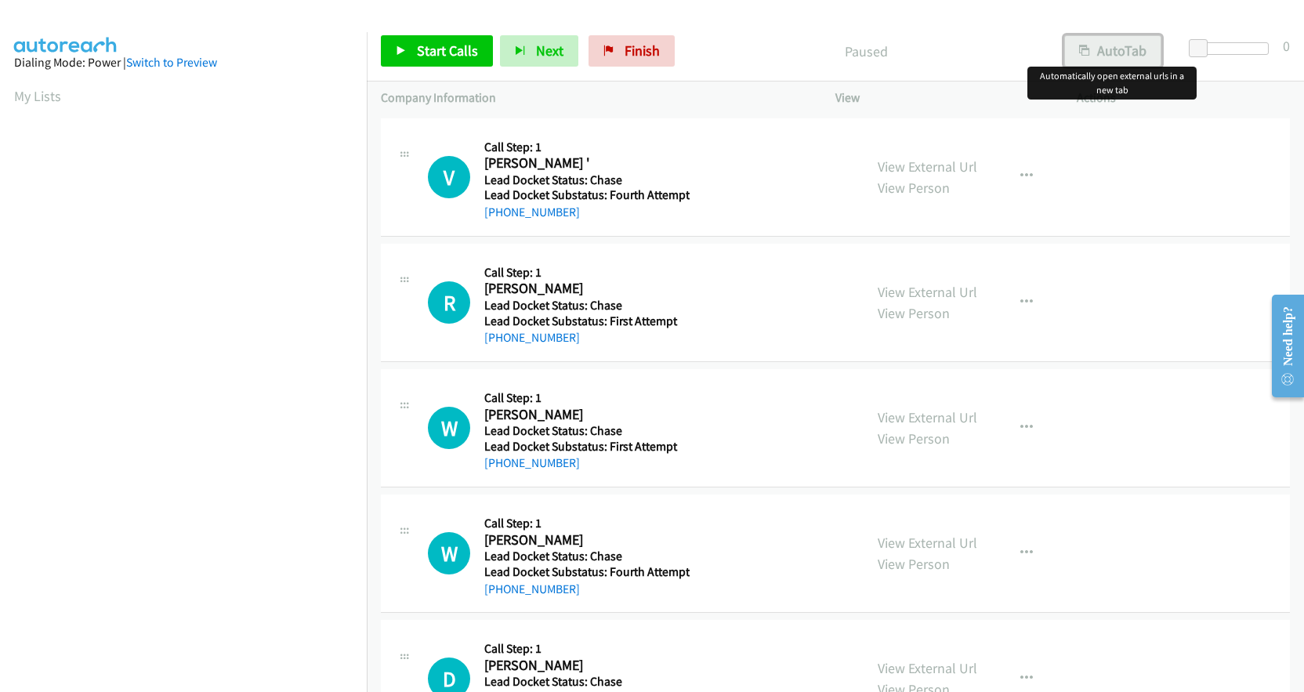
click at [1139, 51] on button "AutoTab" at bounding box center [1112, 50] width 97 height 31
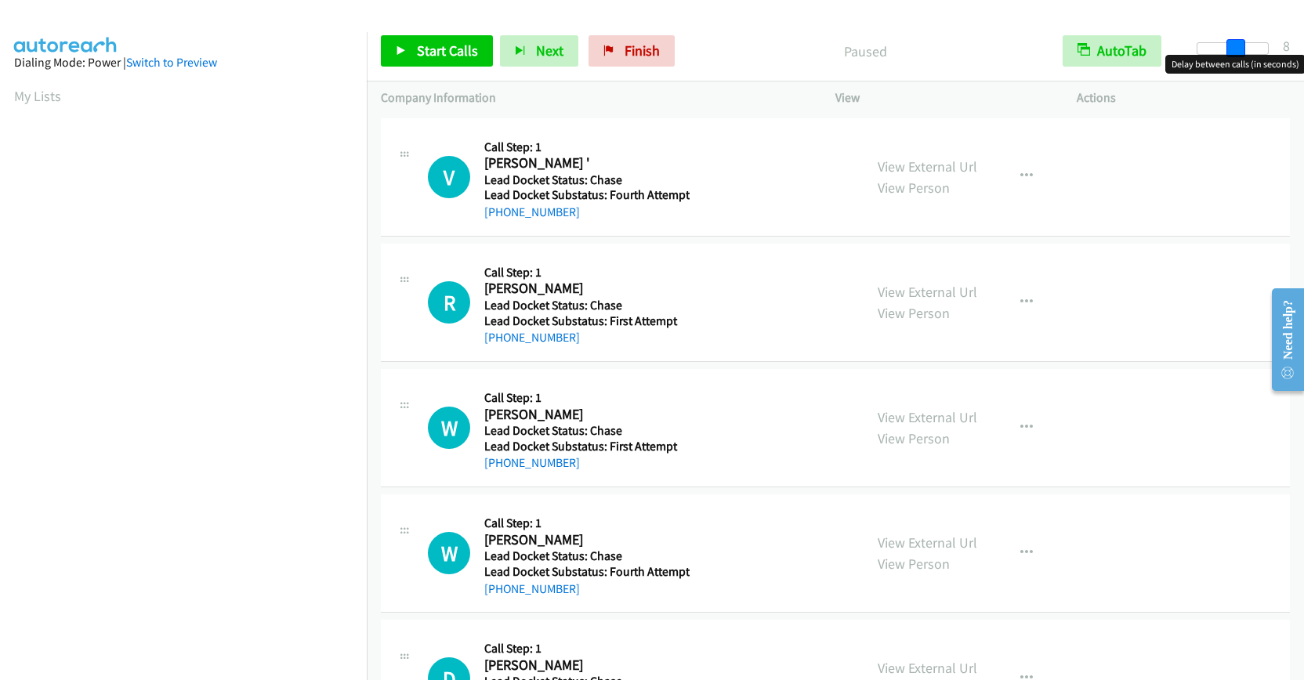
drag, startPoint x: 1193, startPoint y: 48, endPoint x: 1229, endPoint y: 49, distance: 36.1
click at [1229, 49] on span at bounding box center [1235, 48] width 19 height 19
click at [1224, 48] on div at bounding box center [1233, 48] width 72 height 13
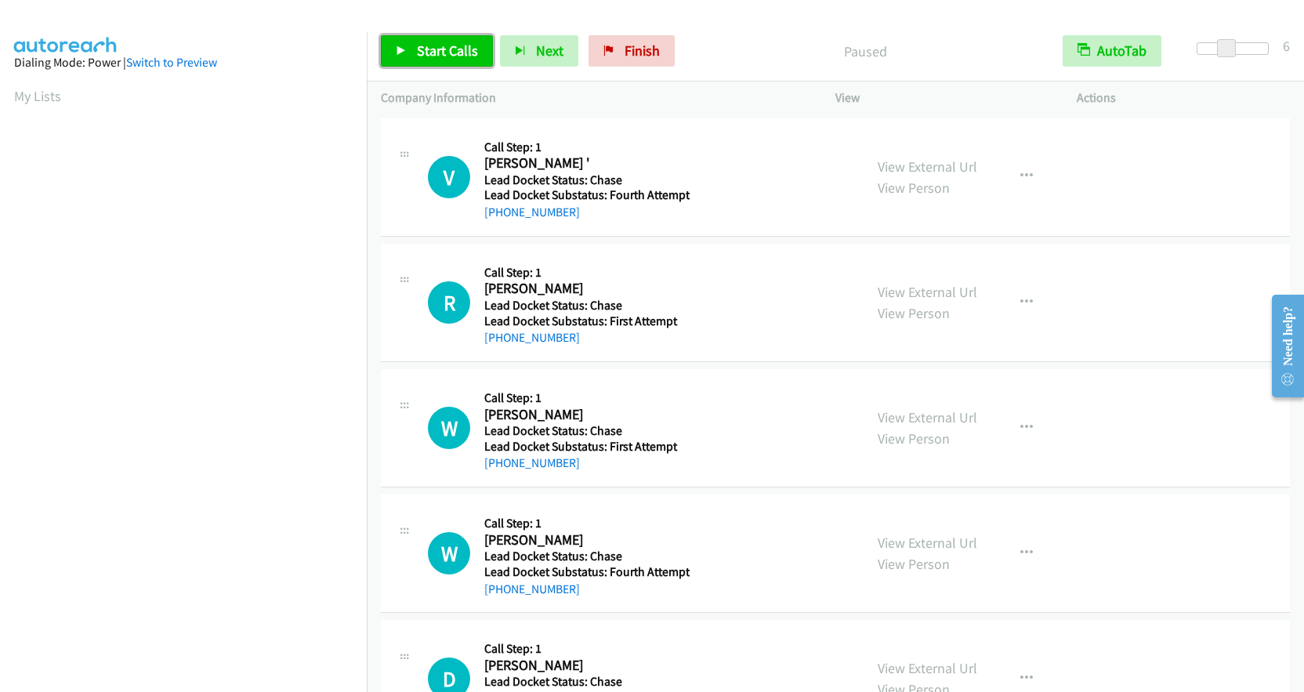
click at [457, 54] on span "Start Calls" at bounding box center [447, 51] width 61 height 18
click at [195, 67] on link "Switch to Preview" at bounding box center [171, 62] width 91 height 15
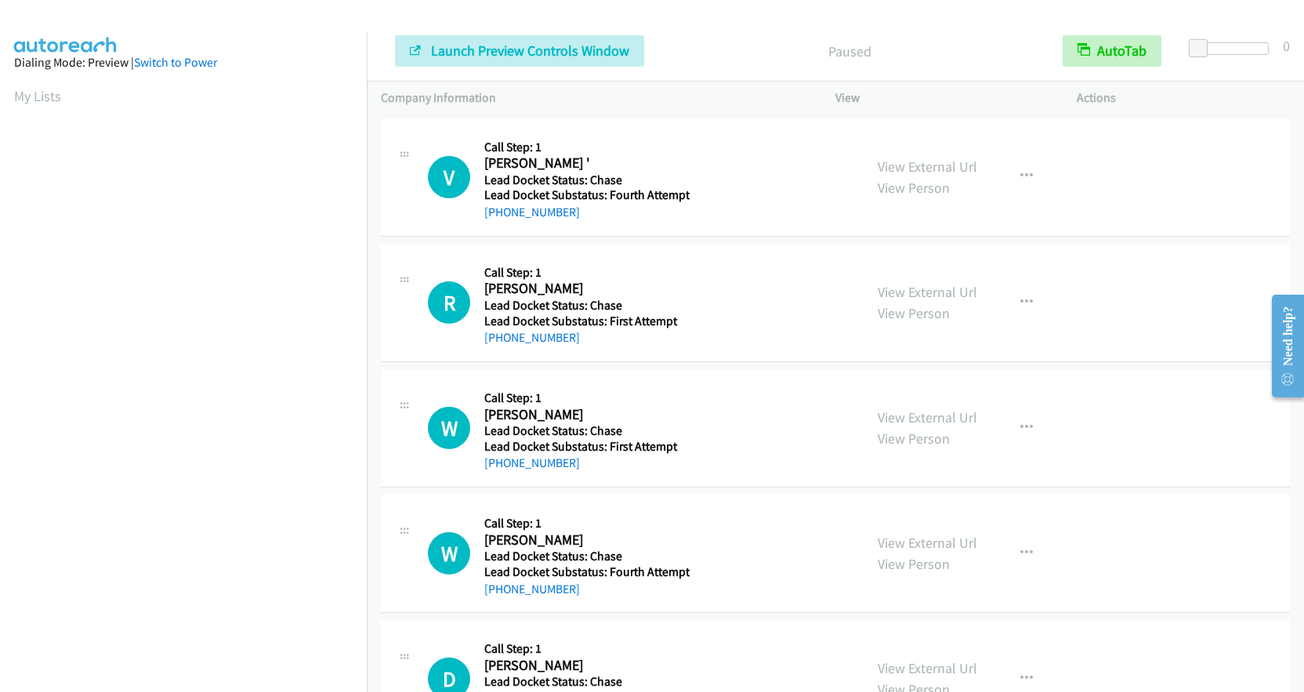
click at [2, 91] on aside "Dialing Mode: Preview | Switch to Power My Lists" at bounding box center [183, 466] width 367 height 868
click at [9, 95] on aside "Dialing Mode: Preview | Switch to Power My Lists" at bounding box center [183, 466] width 367 height 868
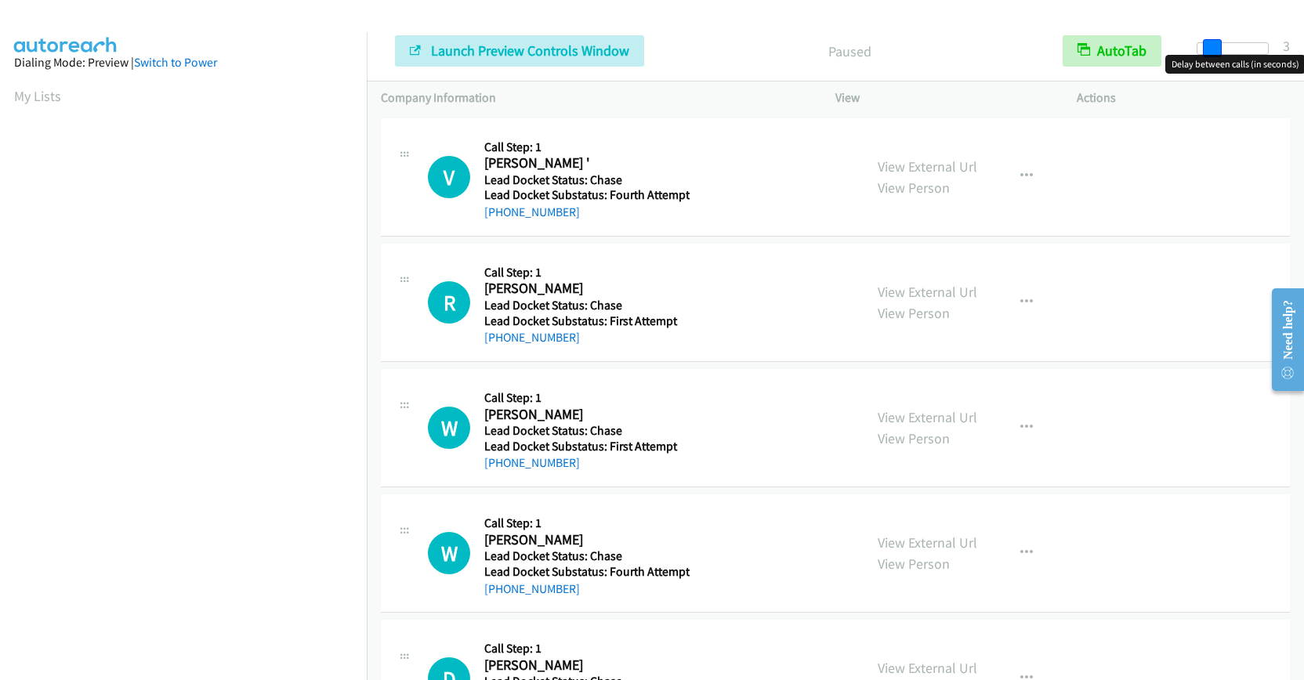
drag, startPoint x: 1198, startPoint y: 50, endPoint x: 1212, endPoint y: 53, distance: 14.3
click at [1212, 53] on span at bounding box center [1212, 48] width 19 height 19
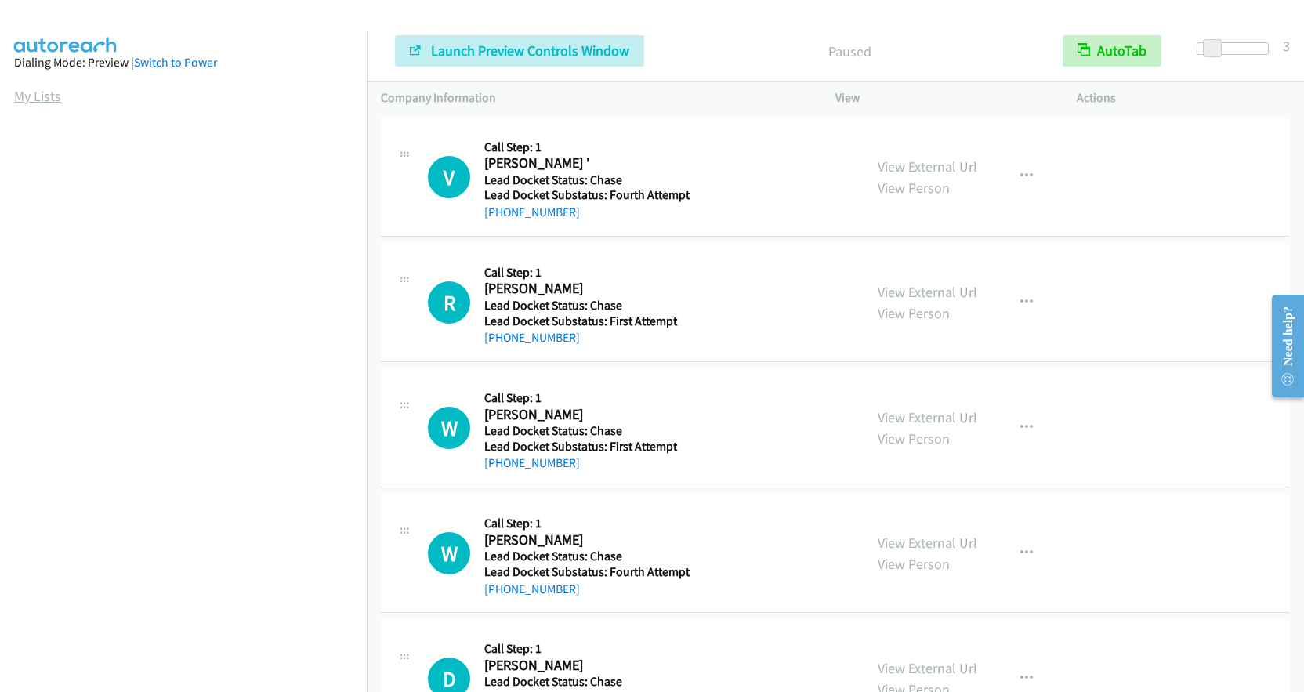
click at [15, 95] on link "My Lists" at bounding box center [37, 96] width 47 height 18
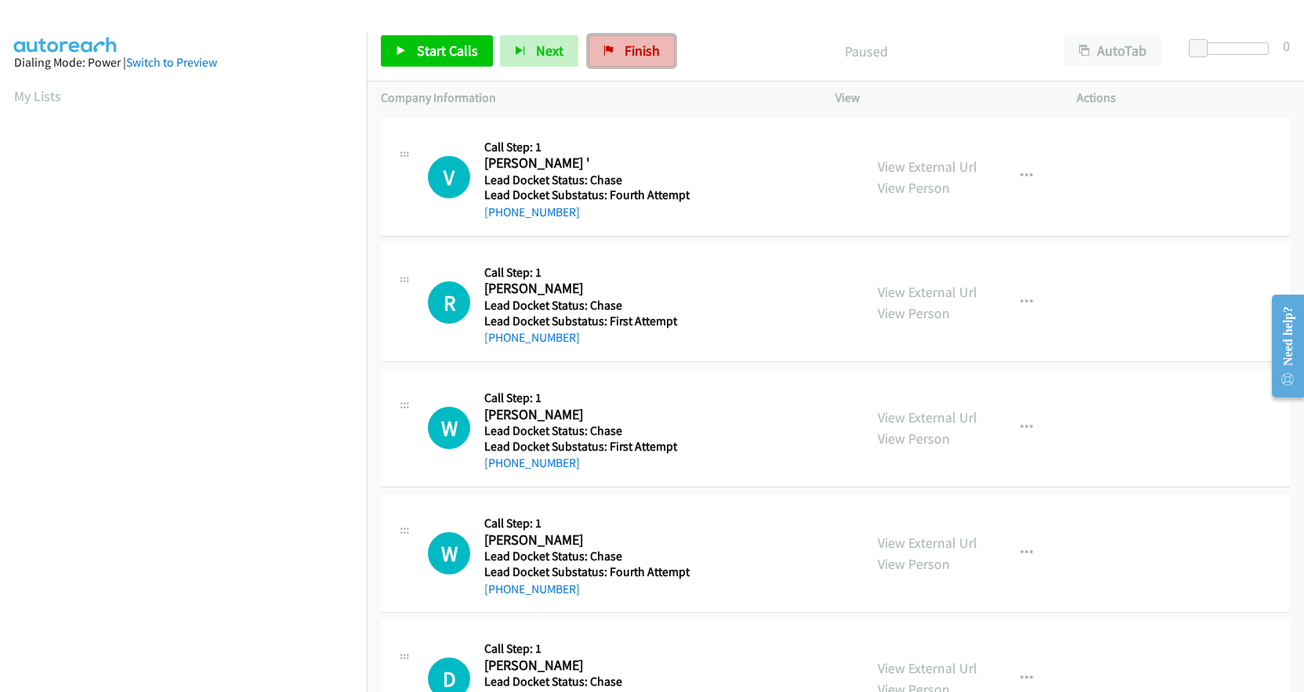
click at [665, 42] on link "Finish" at bounding box center [632, 50] width 86 height 31
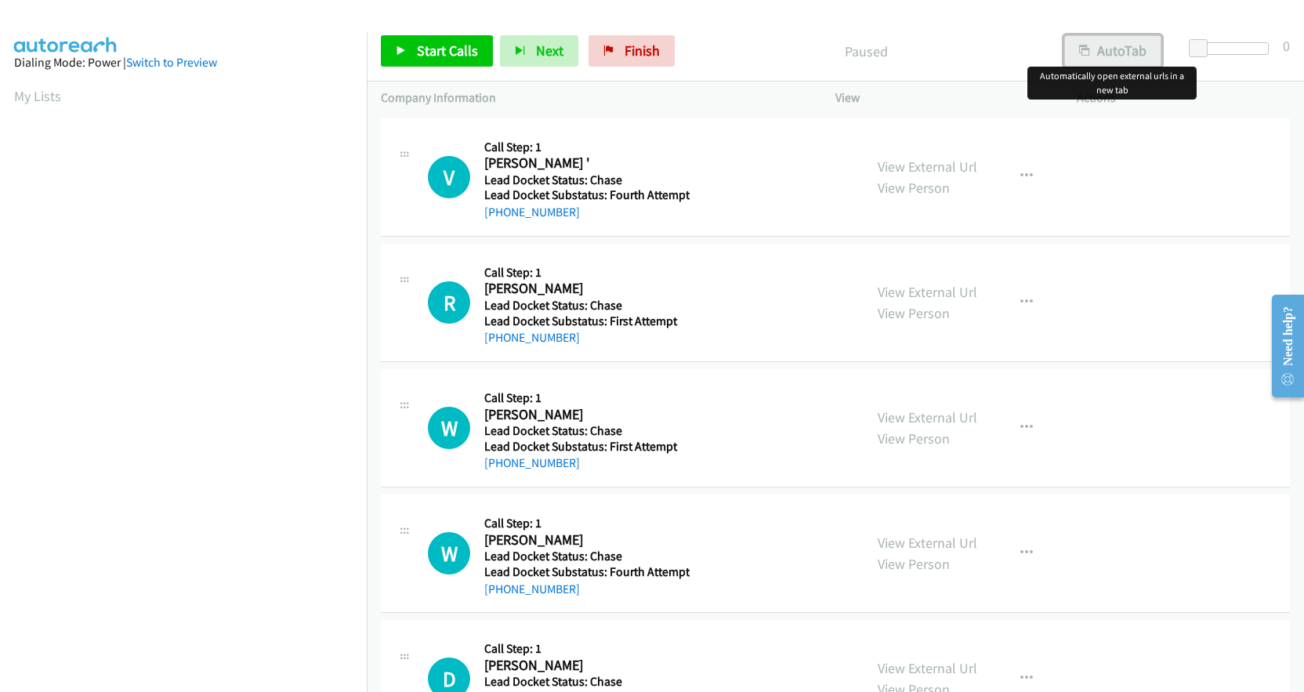
click at [1142, 54] on button "AutoTab" at bounding box center [1112, 50] width 97 height 31
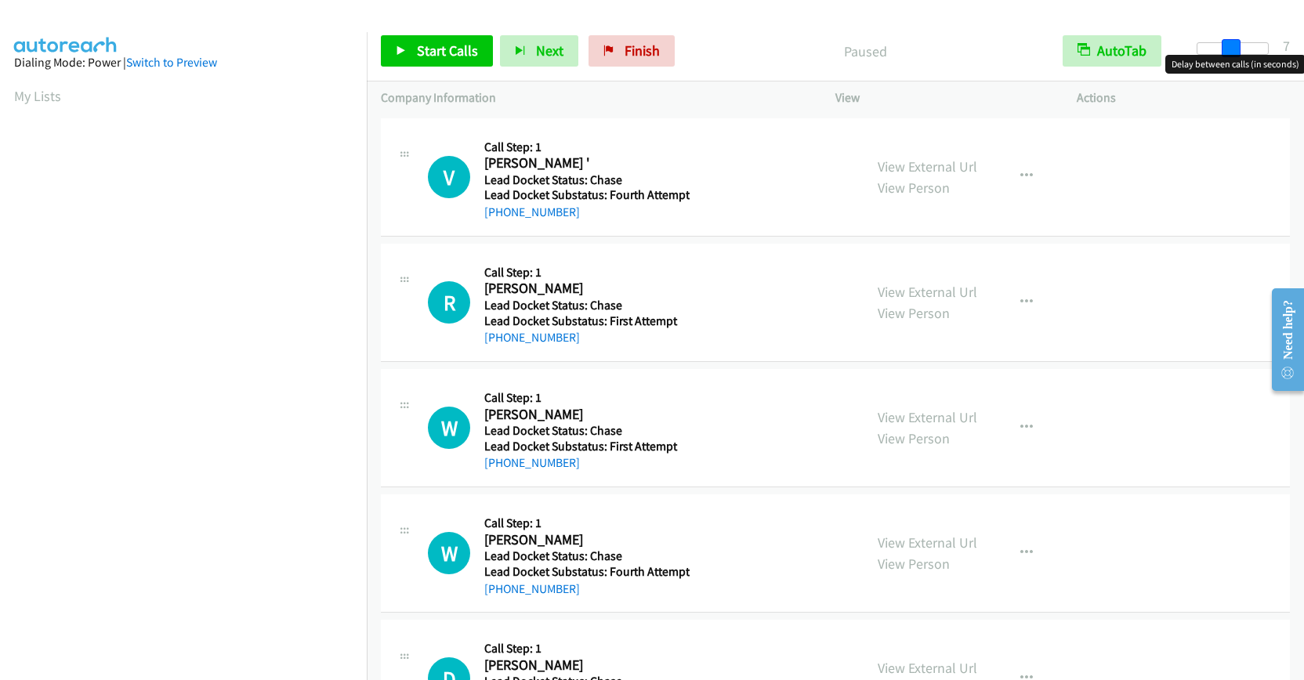
drag, startPoint x: 1205, startPoint y: 45, endPoint x: 1235, endPoint y: 50, distance: 30.9
click at [1235, 50] on span at bounding box center [1231, 48] width 19 height 19
click at [458, 59] on span "Start Calls" at bounding box center [447, 51] width 61 height 18
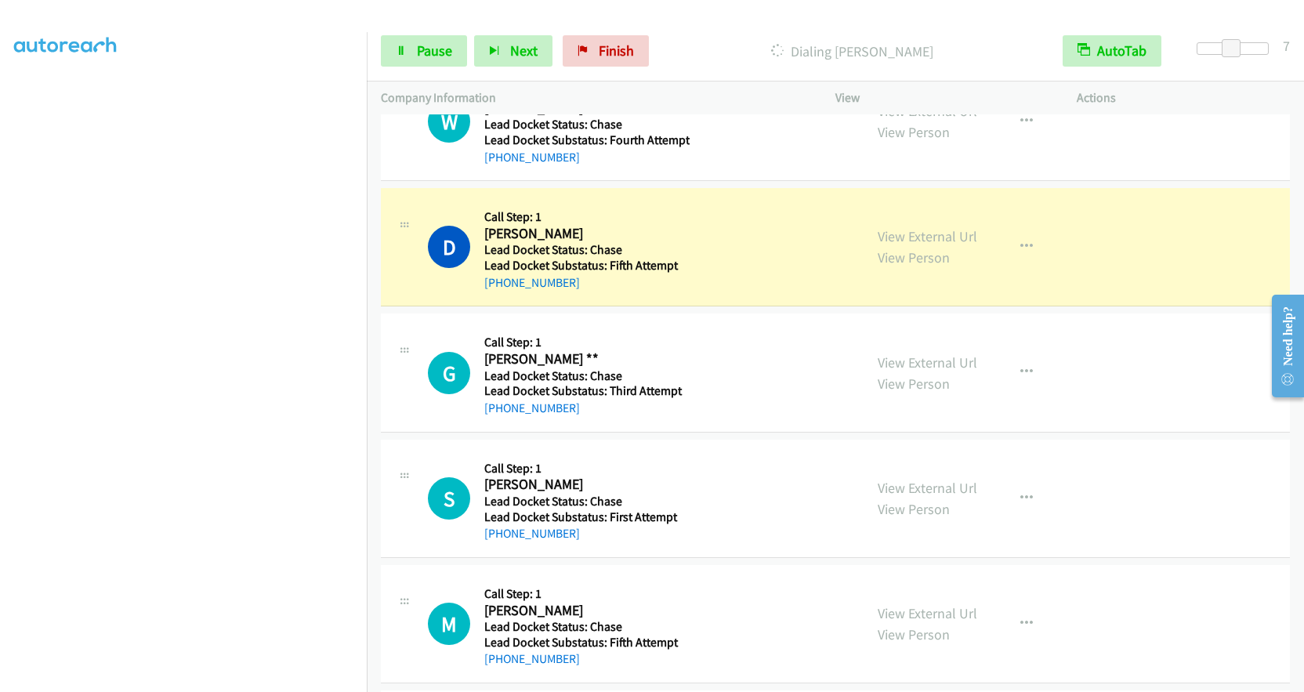
scroll to position [470, 0]
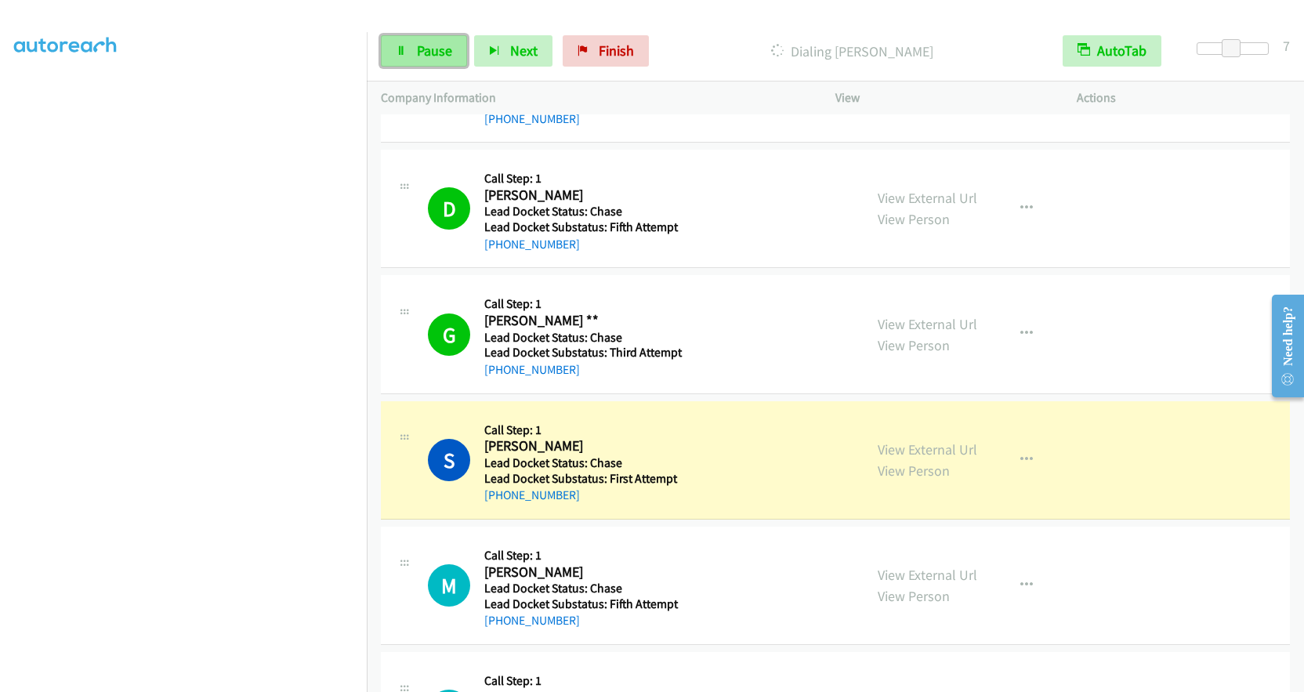
click at [444, 49] on span "Pause" at bounding box center [434, 51] width 35 height 18
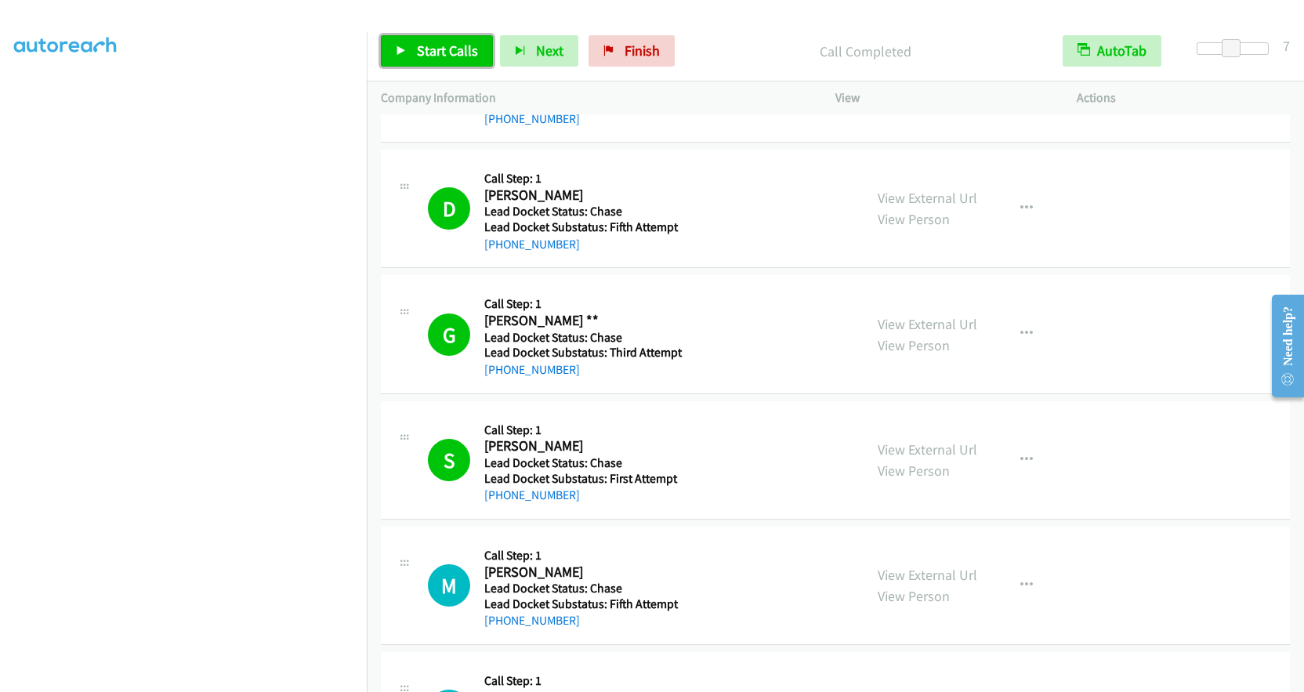
click at [437, 50] on span "Start Calls" at bounding box center [447, 51] width 61 height 18
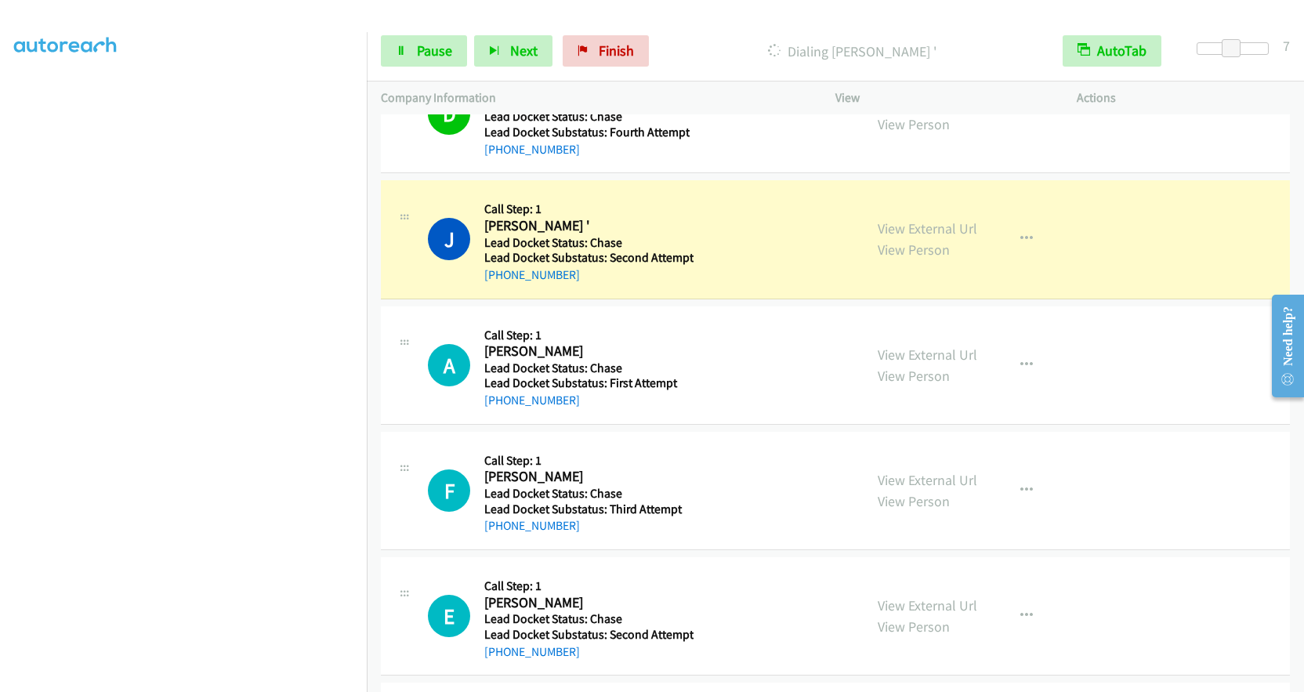
scroll to position [1168, 0]
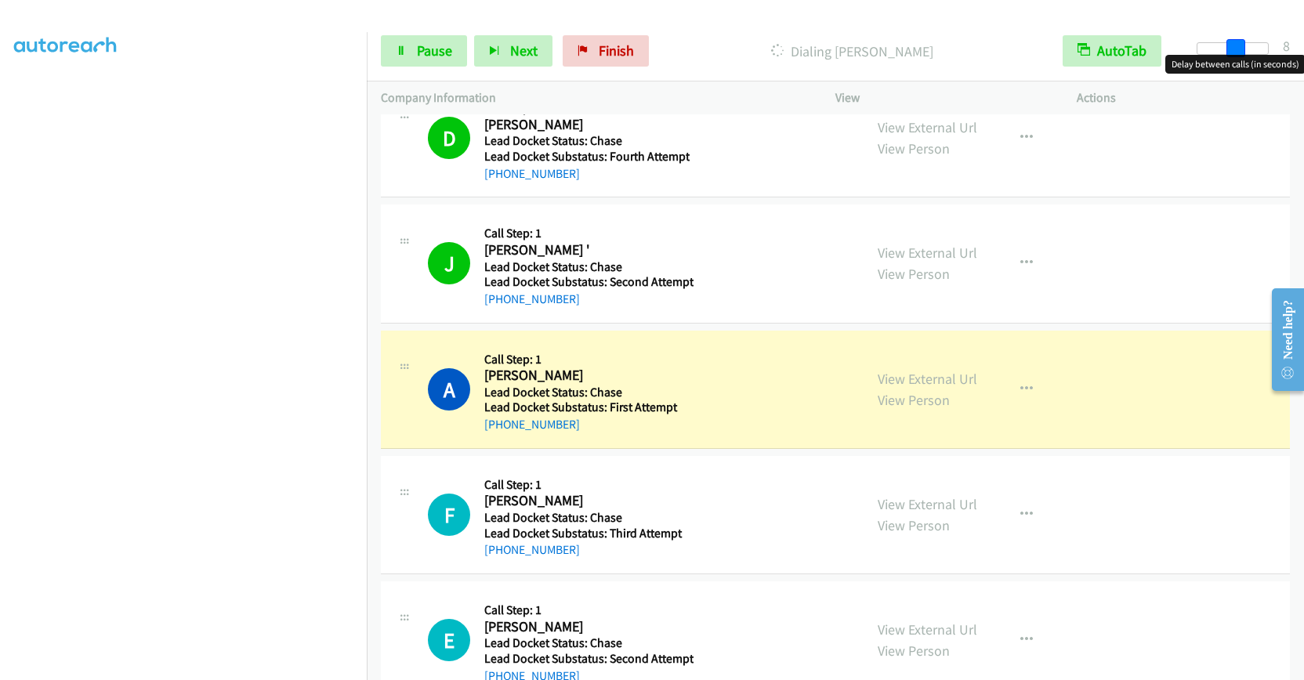
click at [1240, 53] on span at bounding box center [1235, 48] width 19 height 19
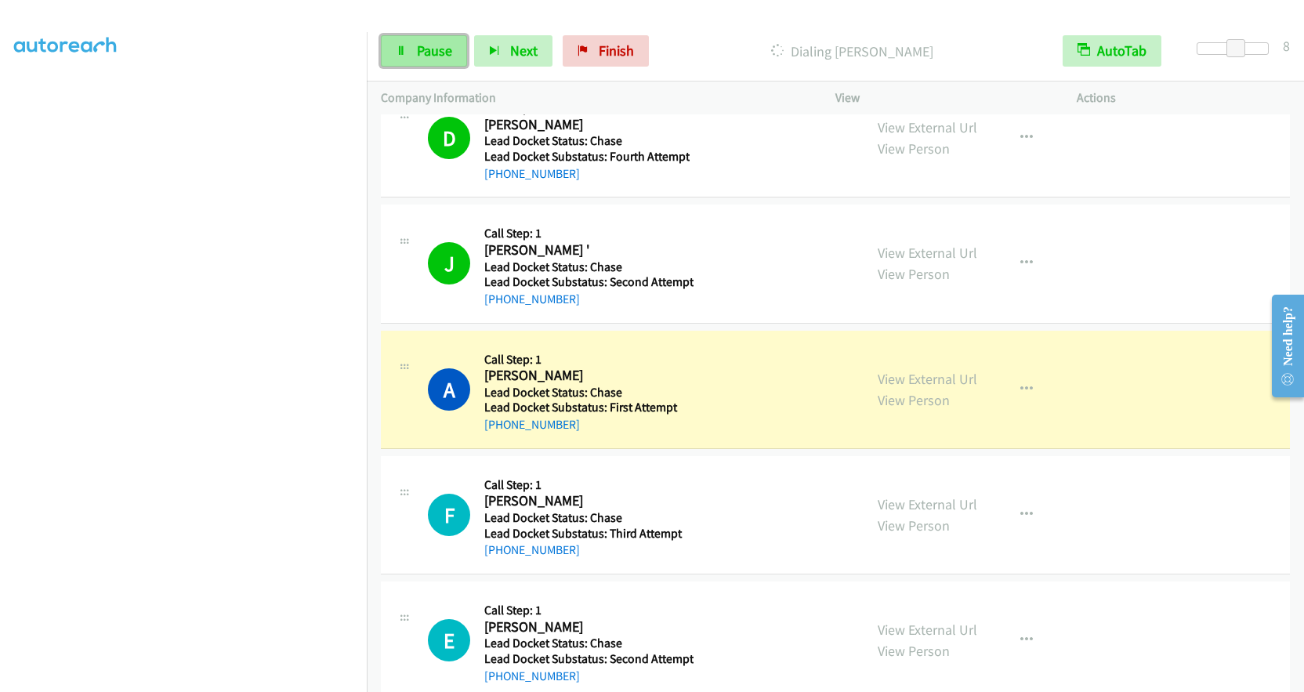
click at [455, 49] on link "Pause" at bounding box center [424, 50] width 86 height 31
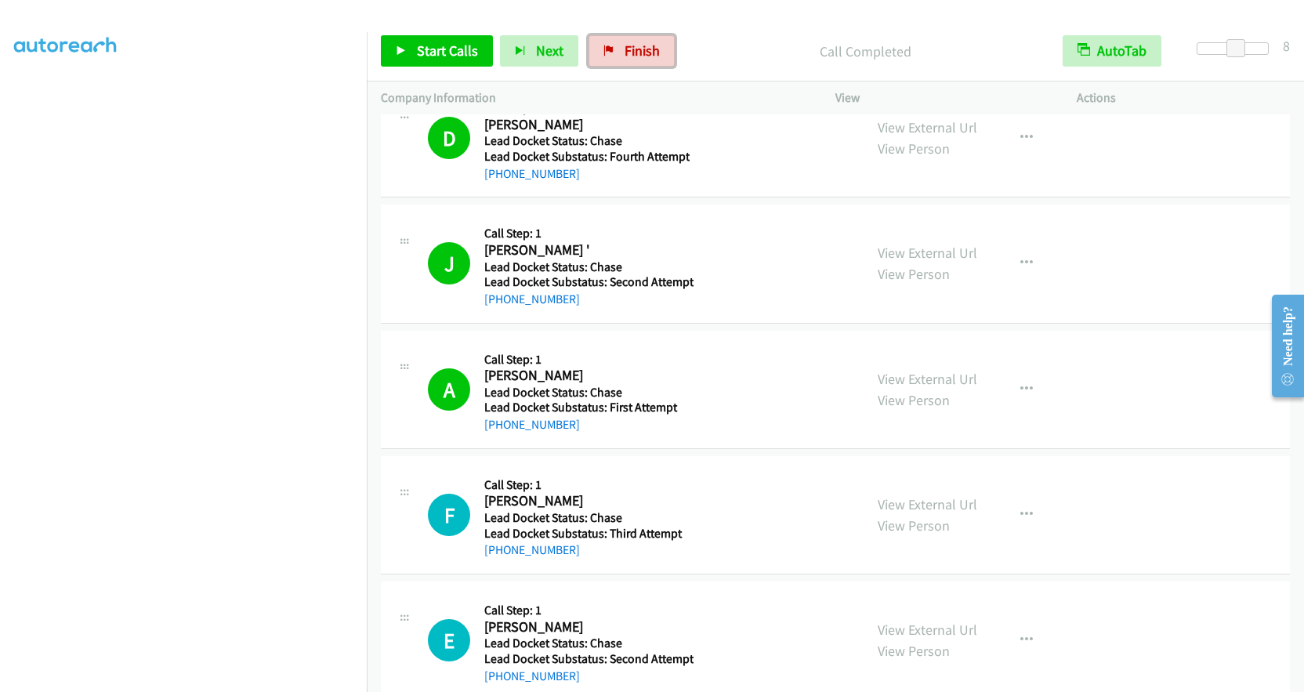
drag, startPoint x: 632, startPoint y: 46, endPoint x: 719, endPoint y: 53, distance: 88.0
click at [632, 46] on span "Finish" at bounding box center [642, 51] width 35 height 18
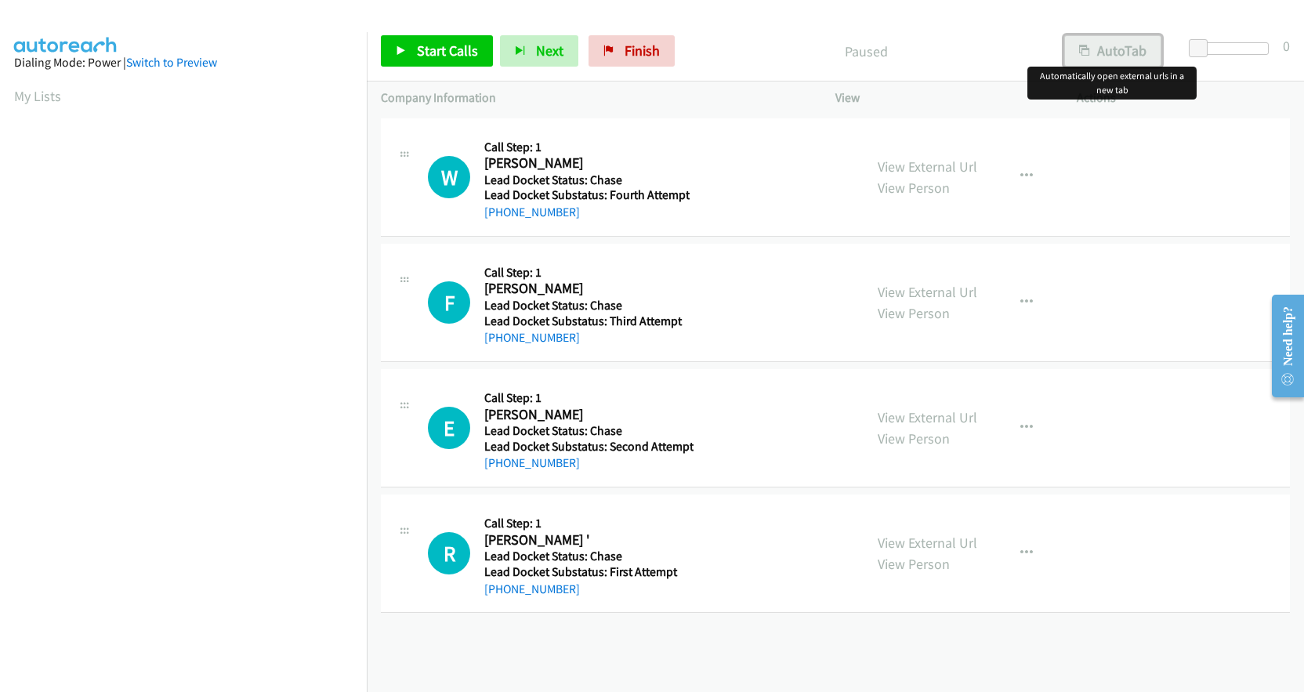
click at [1128, 49] on button "AutoTab" at bounding box center [1112, 50] width 97 height 31
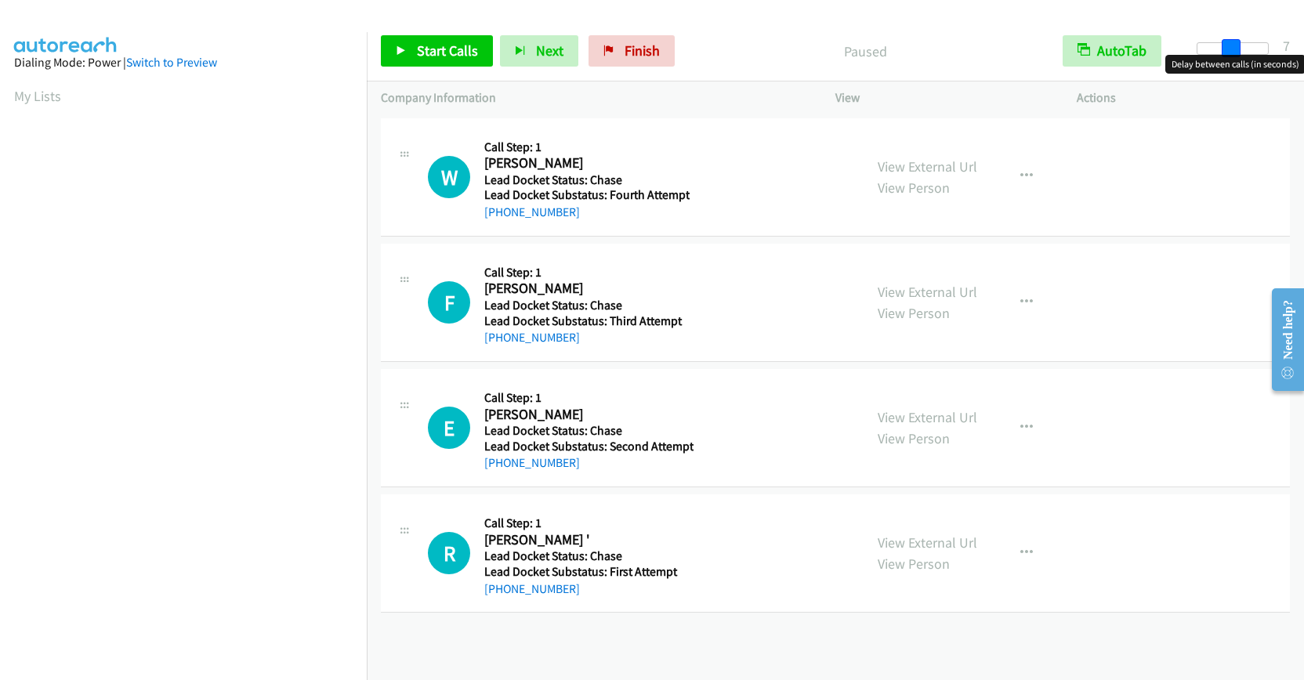
drag, startPoint x: 1200, startPoint y: 42, endPoint x: 1233, endPoint y: 45, distance: 33.0
click at [1233, 45] on span at bounding box center [1231, 48] width 19 height 19
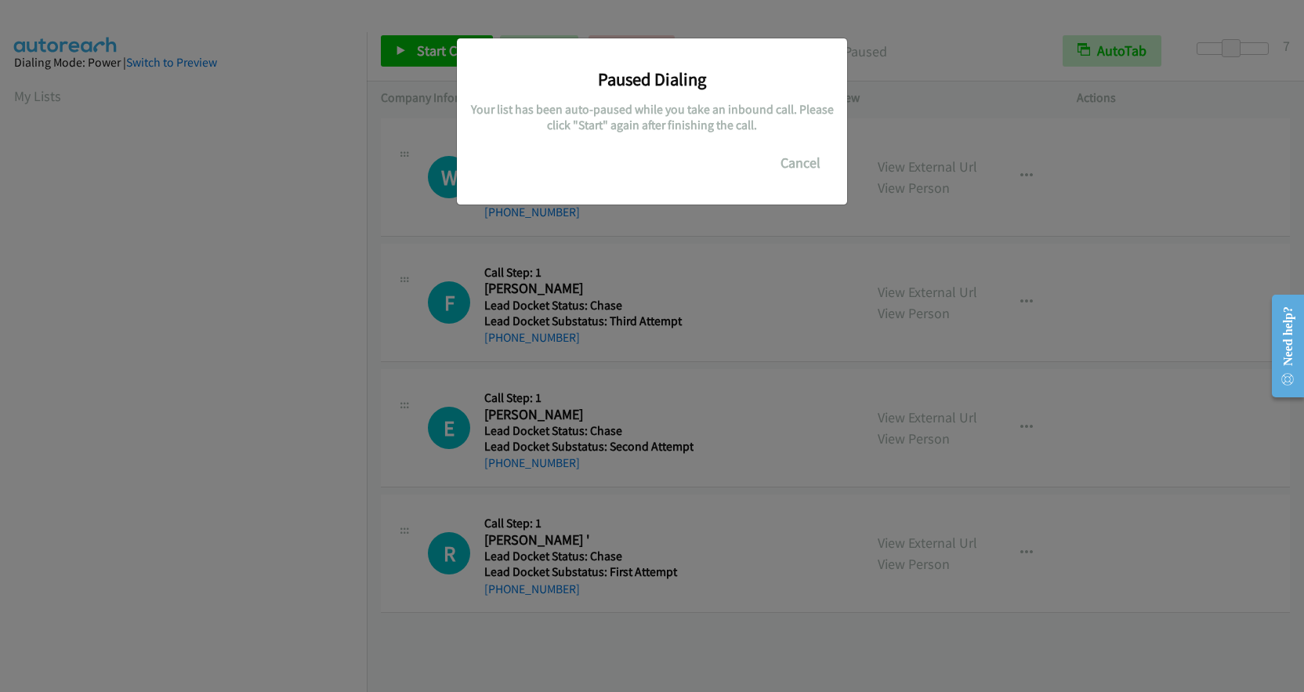
drag, startPoint x: 252, startPoint y: 364, endPoint x: 147, endPoint y: 371, distance: 106.0
click at [147, 371] on div "Paused Dialing Your list has been auto-paused while you take an inbound call. P…" at bounding box center [652, 353] width 1304 height 678
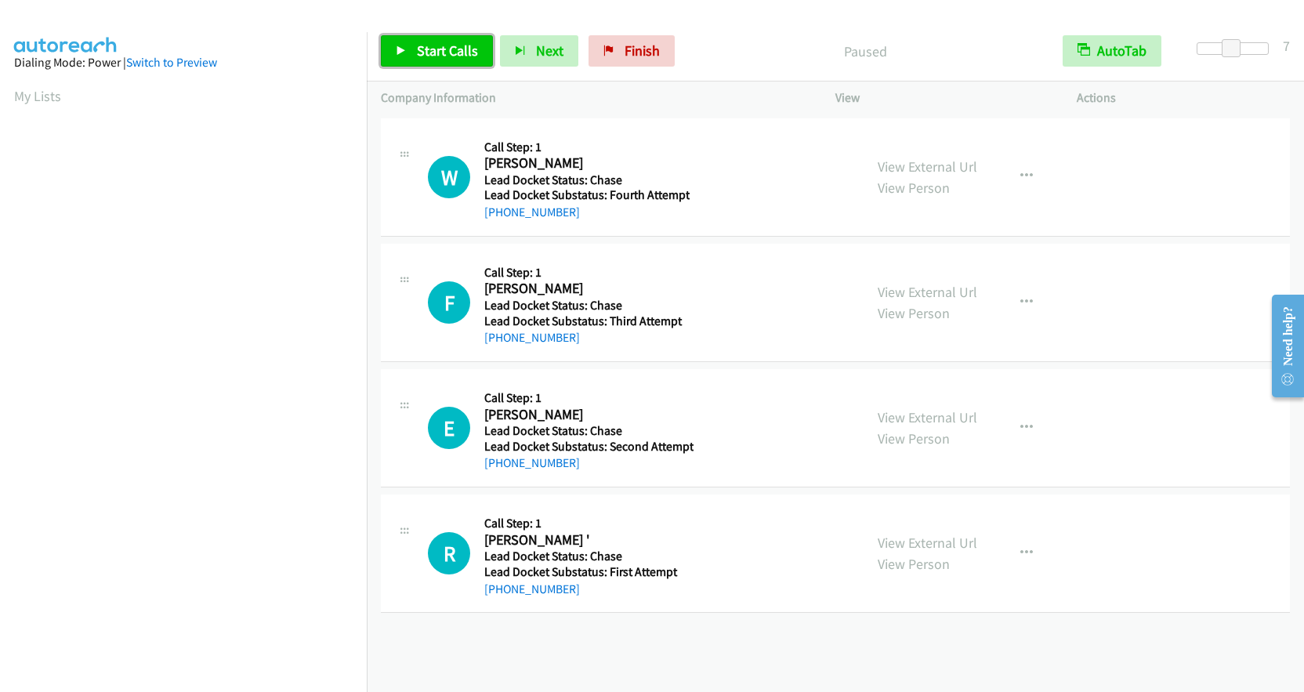
click at [455, 45] on span "Start Calls" at bounding box center [447, 51] width 61 height 18
click at [505, 45] on button "Next" at bounding box center [513, 50] width 78 height 31
click at [412, 49] on link "Pause" at bounding box center [424, 50] width 86 height 31
click at [412, 49] on link "Start Calls" at bounding box center [437, 50] width 112 height 31
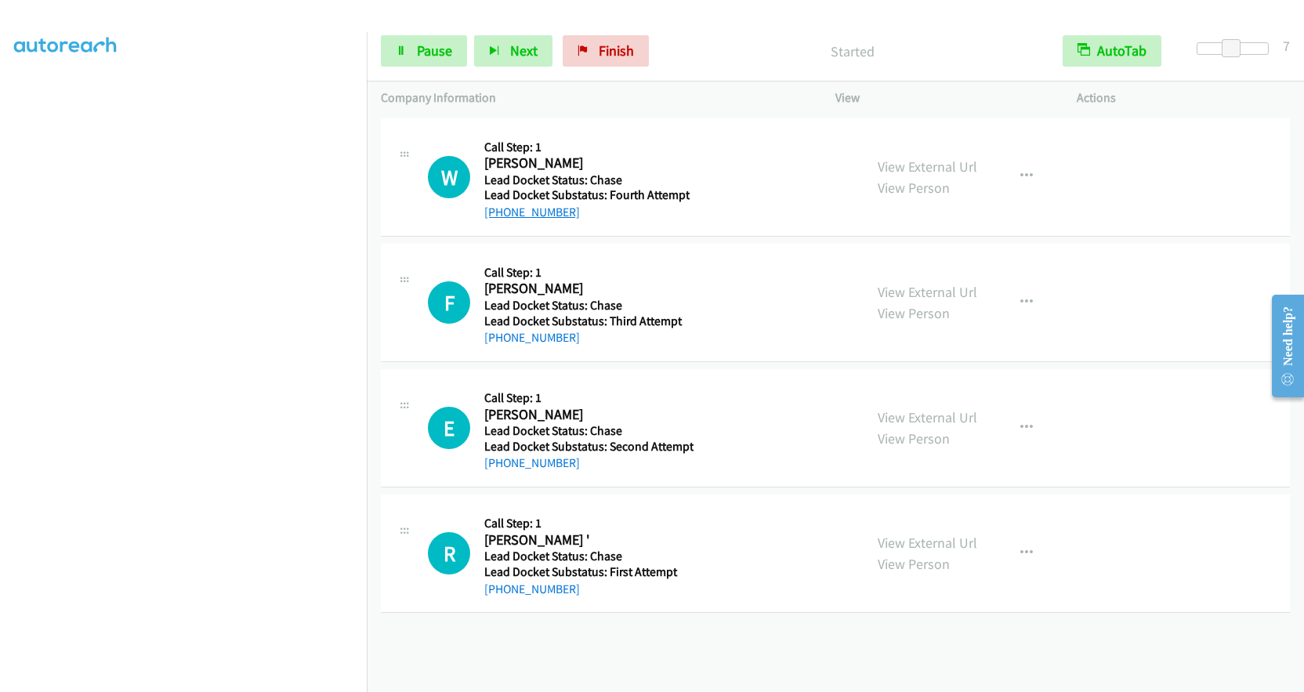
drag, startPoint x: 571, startPoint y: 209, endPoint x: 490, endPoint y: 216, distance: 81.0
click at [490, 216] on div "[PHONE_NUMBER]" at bounding box center [586, 212] width 205 height 19
copy link "1 609-517-0640"
click at [450, 313] on h1 "F" at bounding box center [449, 302] width 42 height 42
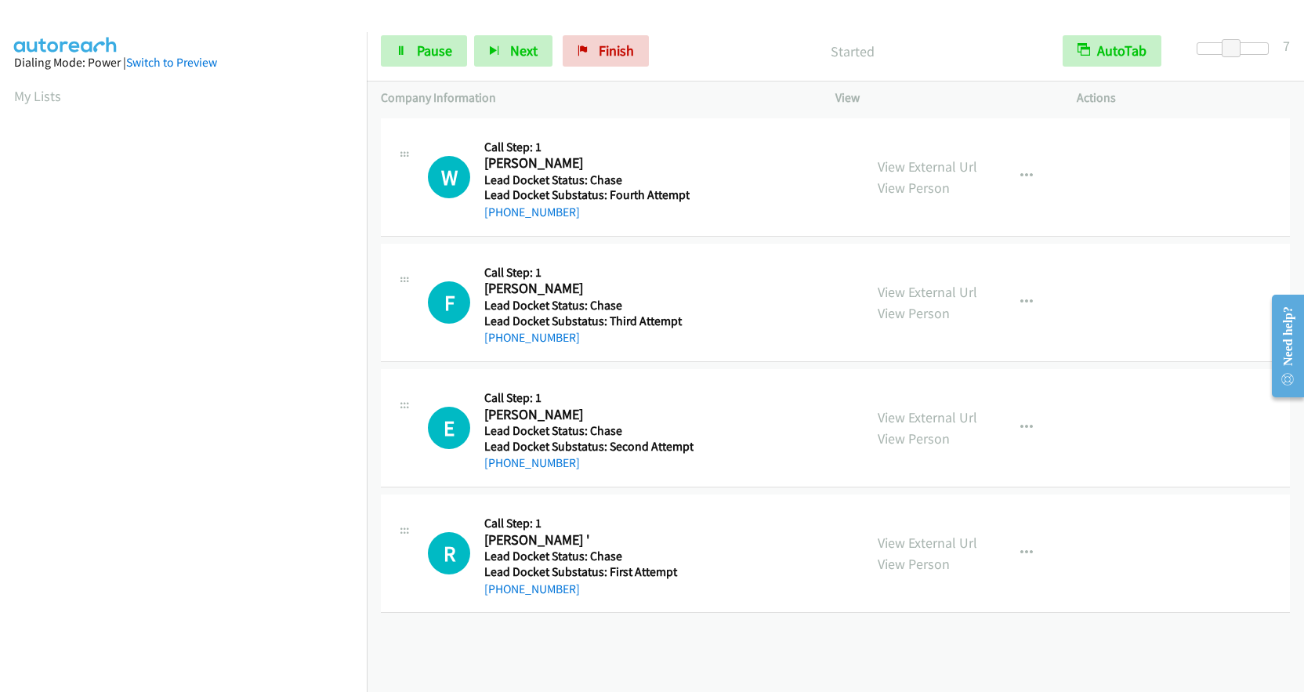
click at [578, 303] on h5 "Lead Docket Status: Chase" at bounding box center [586, 306] width 205 height 16
drag, startPoint x: 582, startPoint y: 339, endPoint x: 487, endPoint y: 331, distance: 95.1
click at [487, 331] on div "+1 571-340-9761" at bounding box center [586, 337] width 205 height 19
copy link "1 571-340-9761"
drag, startPoint x: 574, startPoint y: 461, endPoint x: 492, endPoint y: 471, distance: 82.9
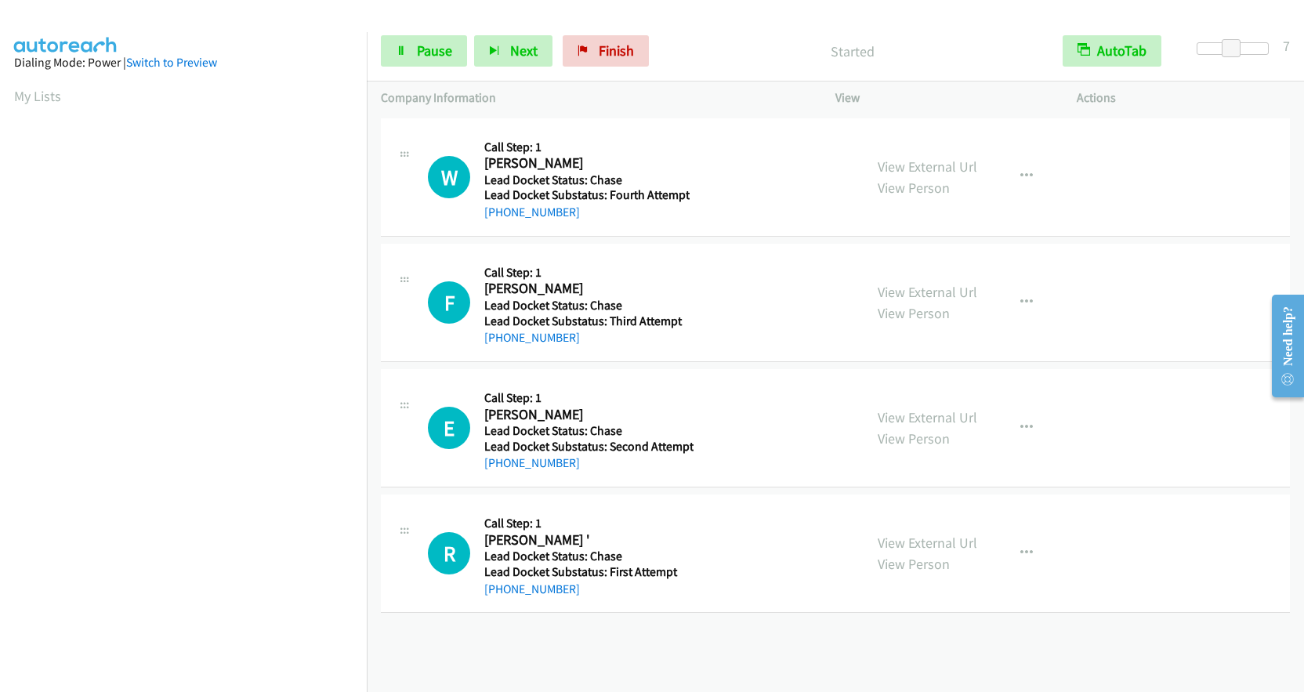
click at [492, 471] on div "+1 614-563-3025" at bounding box center [588, 463] width 209 height 19
copy link "1 614-563-3025"
drag, startPoint x: 591, startPoint y: 37, endPoint x: 729, endPoint y: 54, distance: 139.0
click at [591, 37] on link "Finish" at bounding box center [606, 50] width 86 height 31
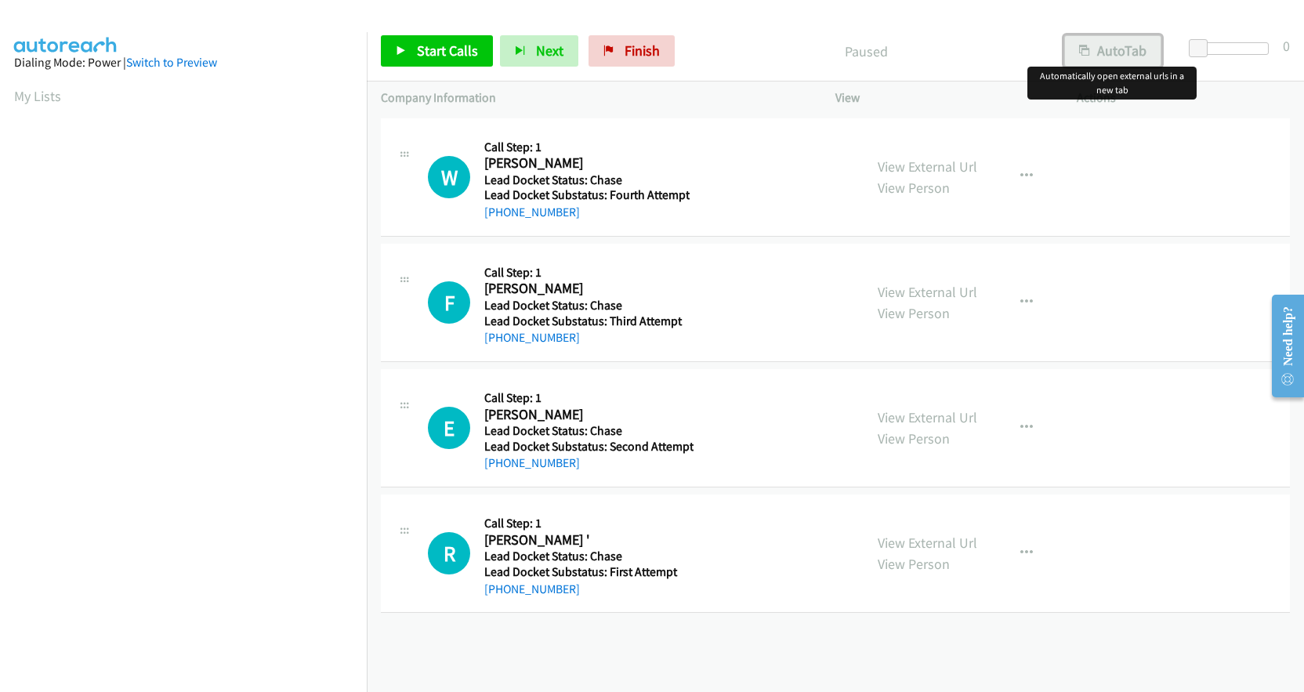
click at [1123, 49] on button "AutoTab" at bounding box center [1112, 50] width 97 height 31
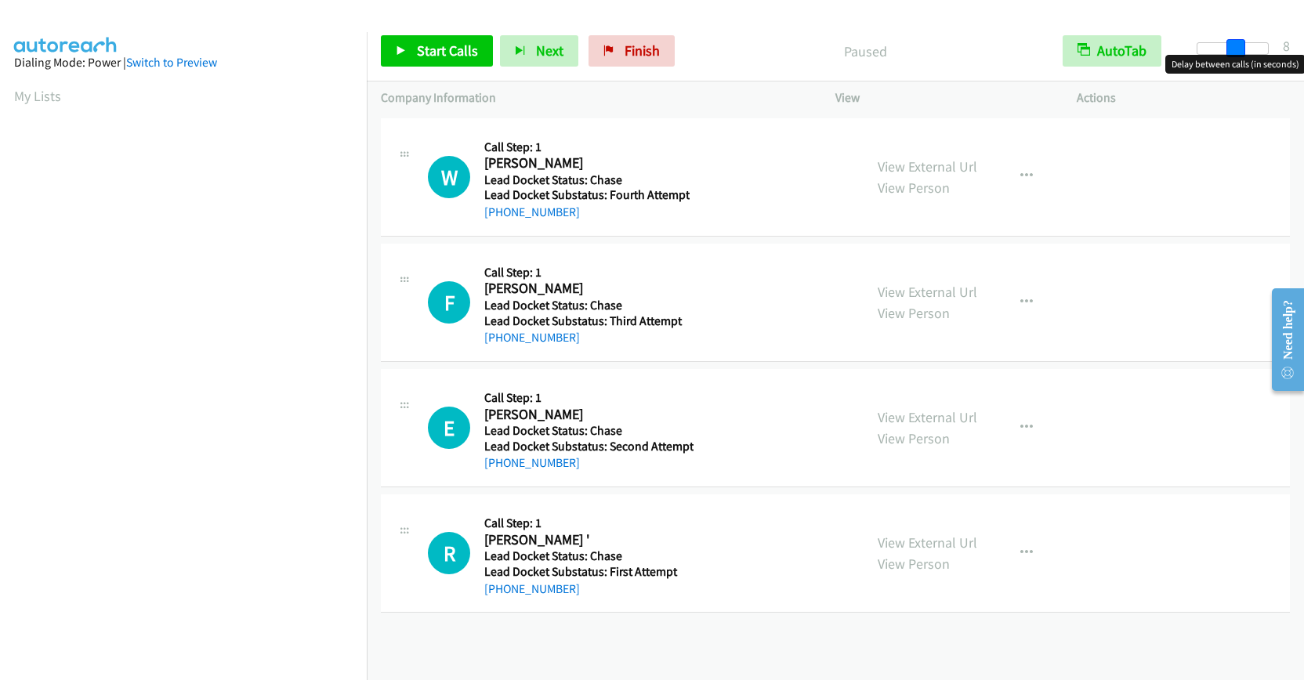
drag, startPoint x: 1201, startPoint y: 45, endPoint x: 1237, endPoint y: 45, distance: 35.3
click at [1237, 45] on span at bounding box center [1235, 48] width 19 height 19
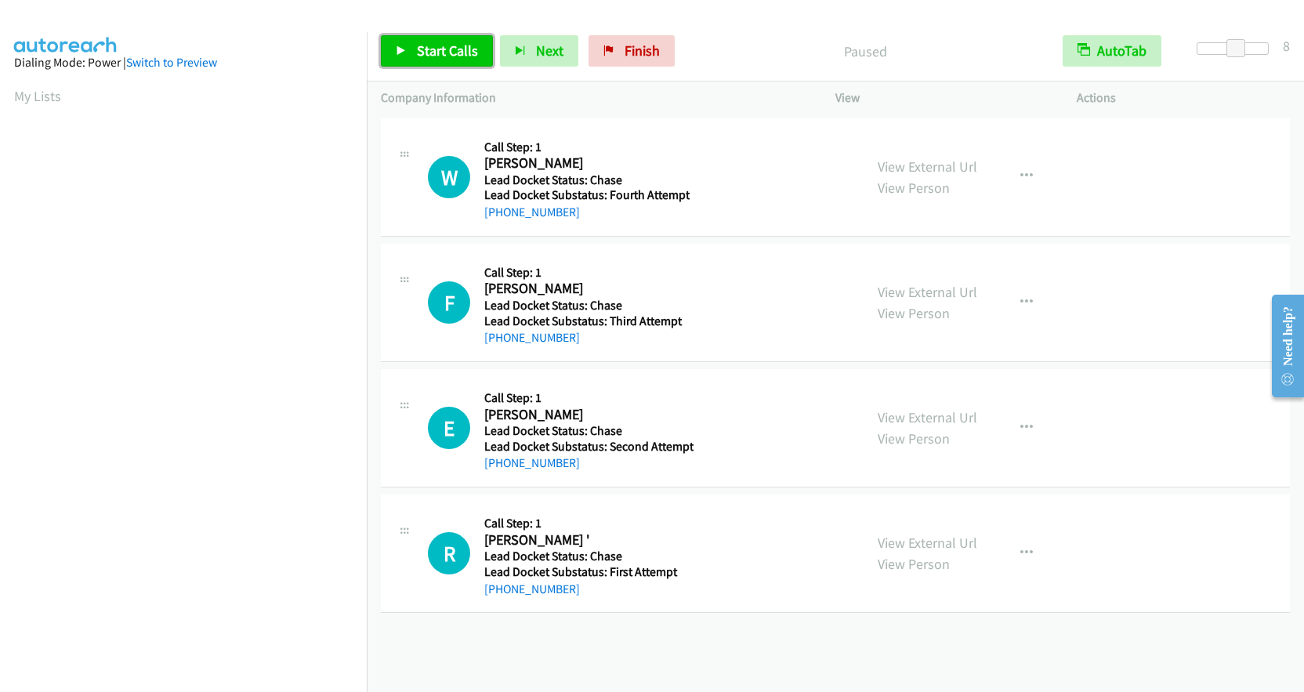
click at [455, 58] on span "Start Calls" at bounding box center [447, 51] width 61 height 18
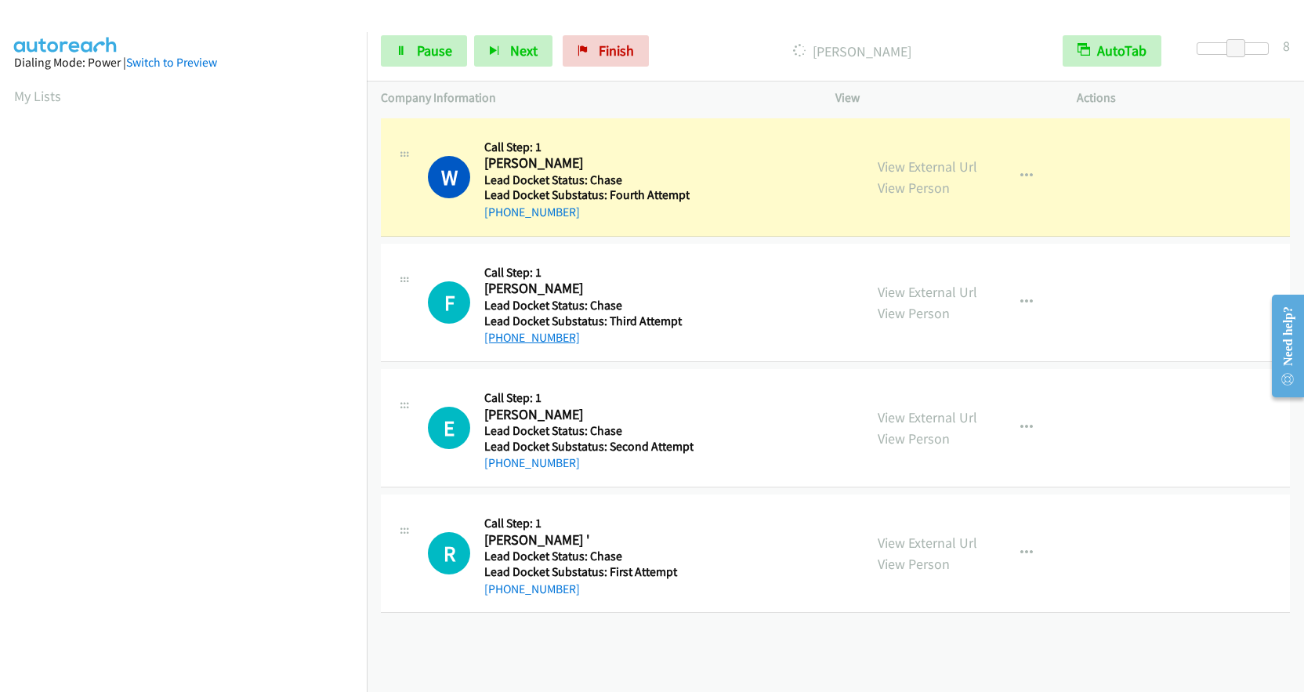
drag, startPoint x: 580, startPoint y: 331, endPoint x: 498, endPoint y: 339, distance: 82.0
click at [498, 339] on div "[PHONE_NUMBER]" at bounding box center [586, 337] width 205 height 19
copy link "[PHONE_NUMBER]"
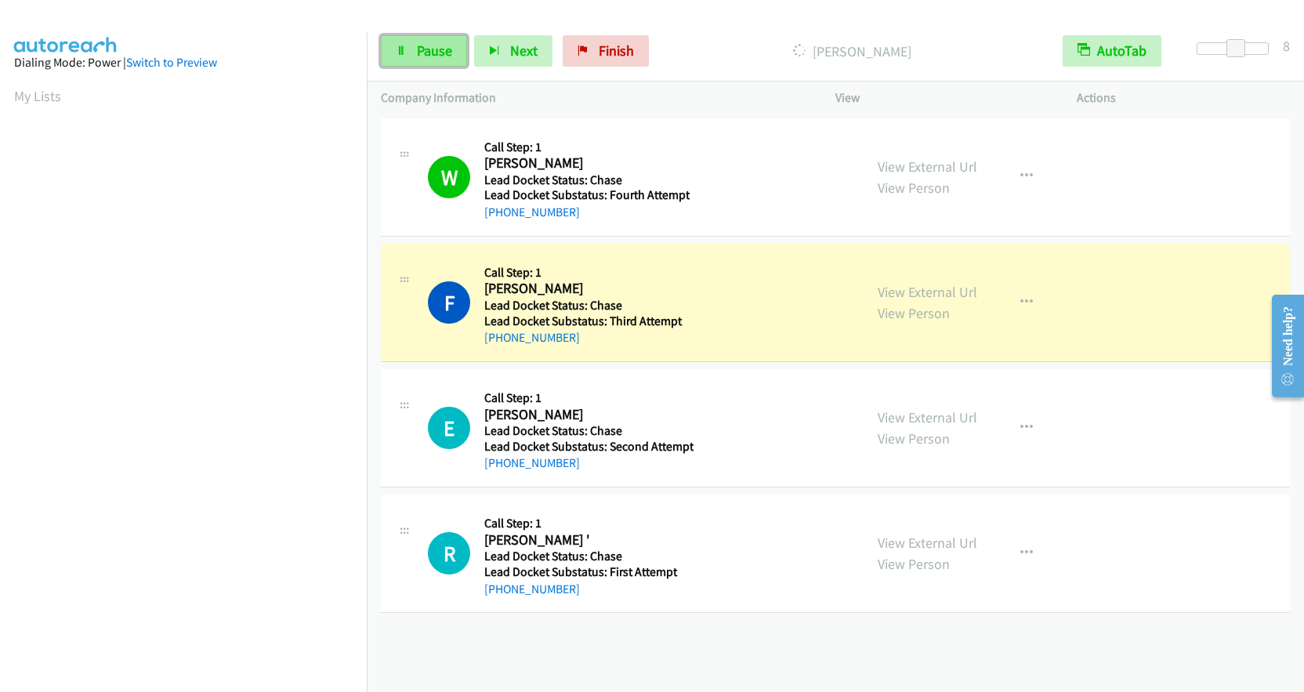
click at [446, 53] on span "Pause" at bounding box center [434, 51] width 35 height 18
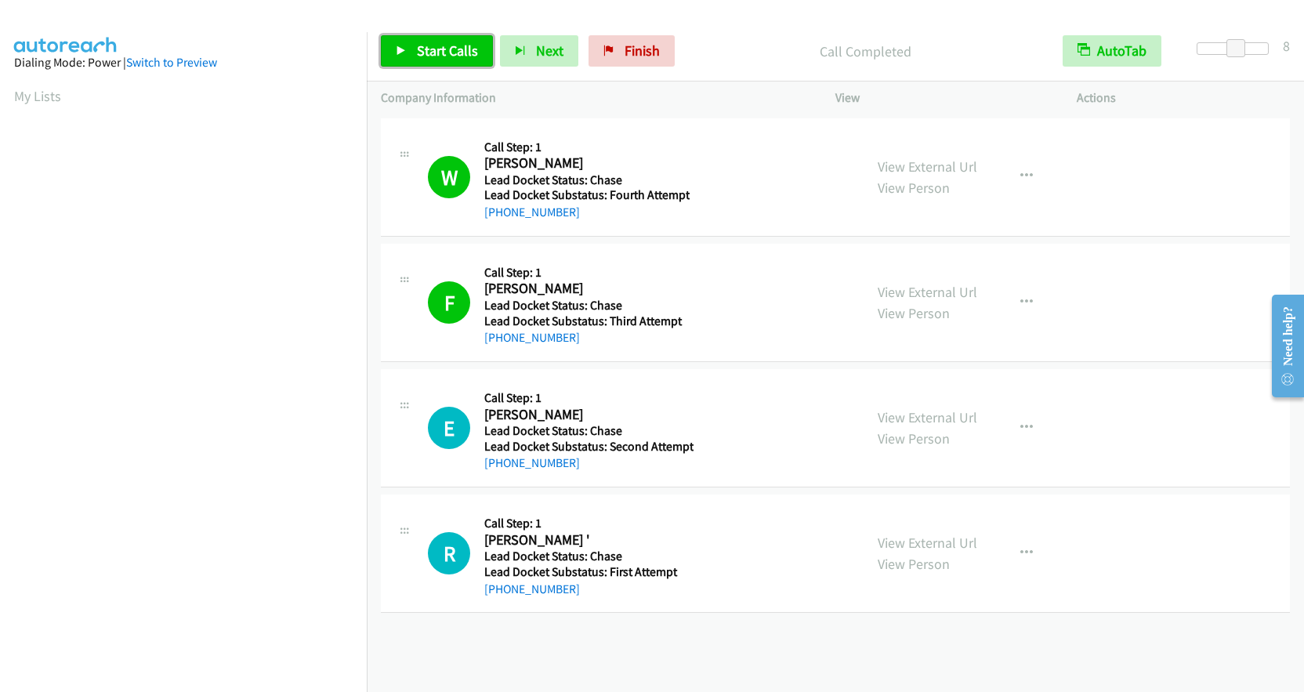
click at [439, 59] on span "Start Calls" at bounding box center [447, 51] width 61 height 18
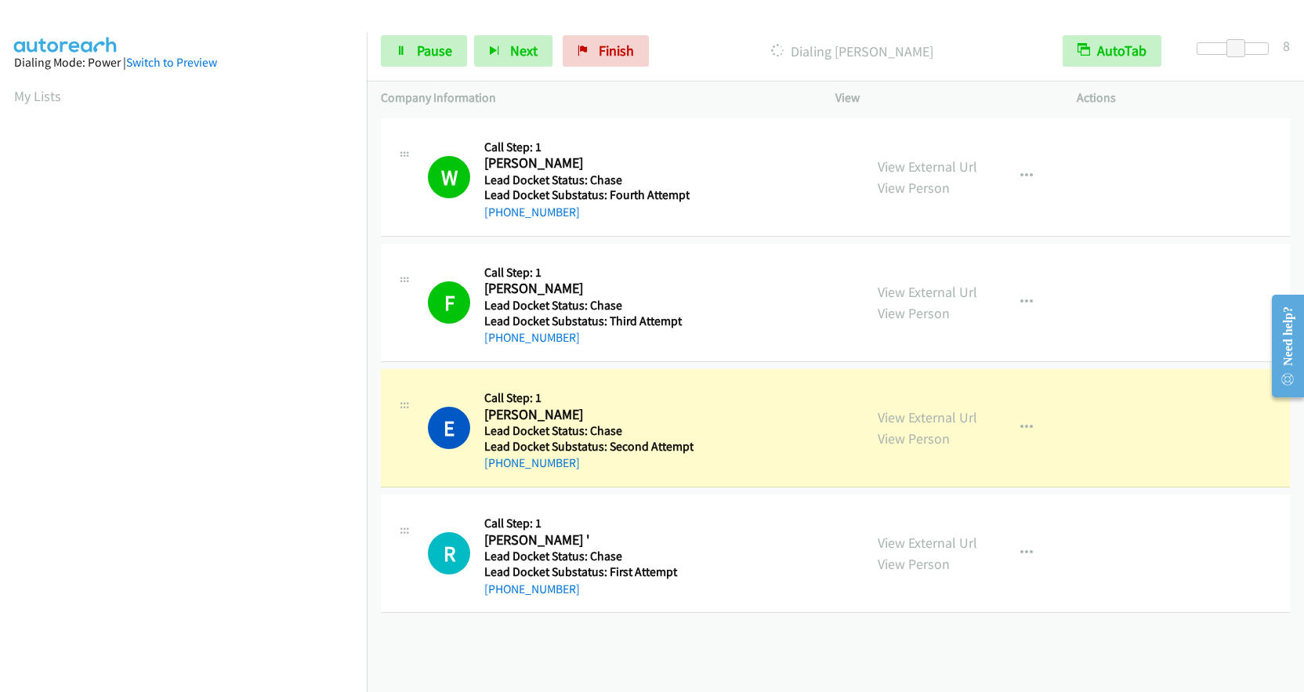
scroll to position [187, 0]
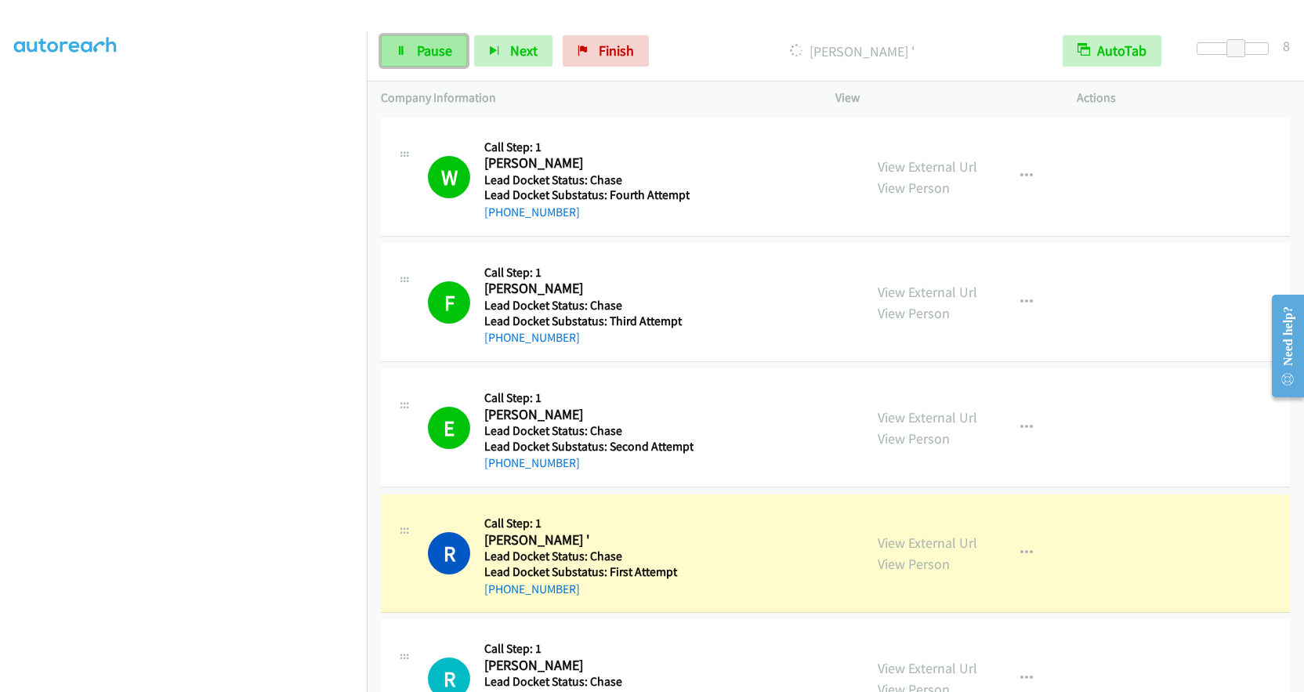
click at [422, 44] on span "Pause" at bounding box center [434, 51] width 35 height 18
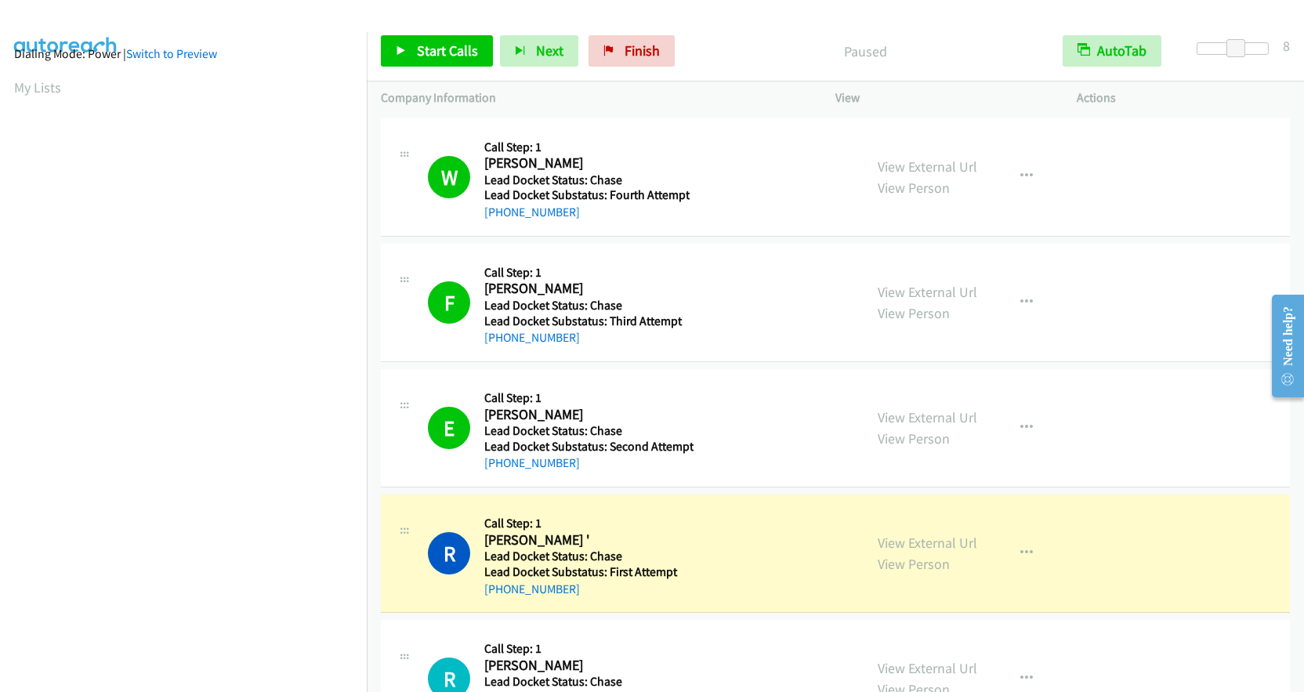
scroll to position [0, 0]
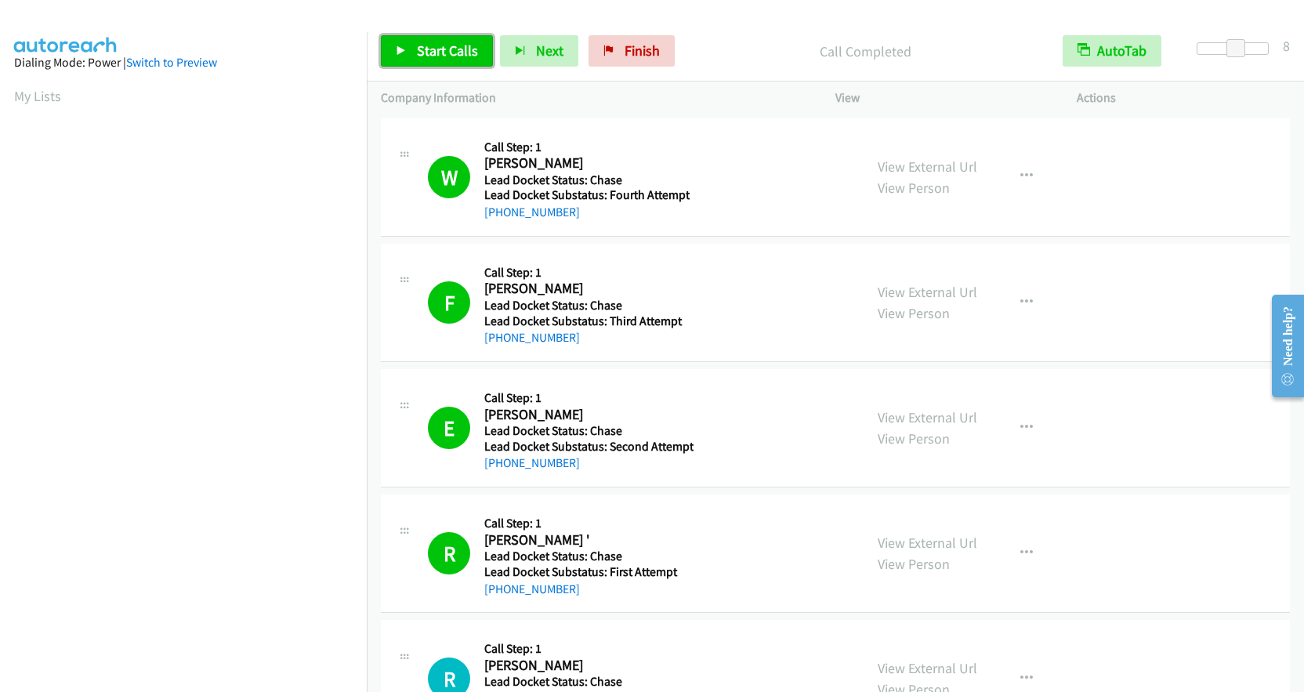
click at [429, 52] on span "Start Calls" at bounding box center [447, 51] width 61 height 18
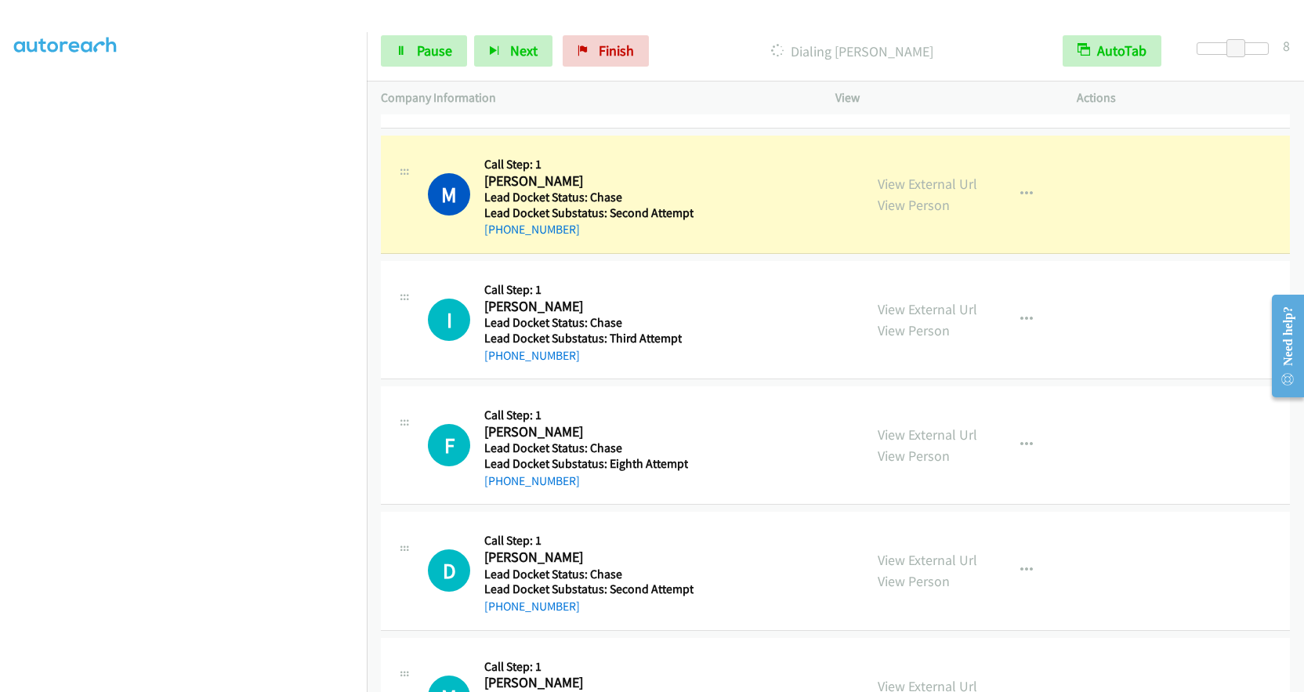
scroll to position [862, 0]
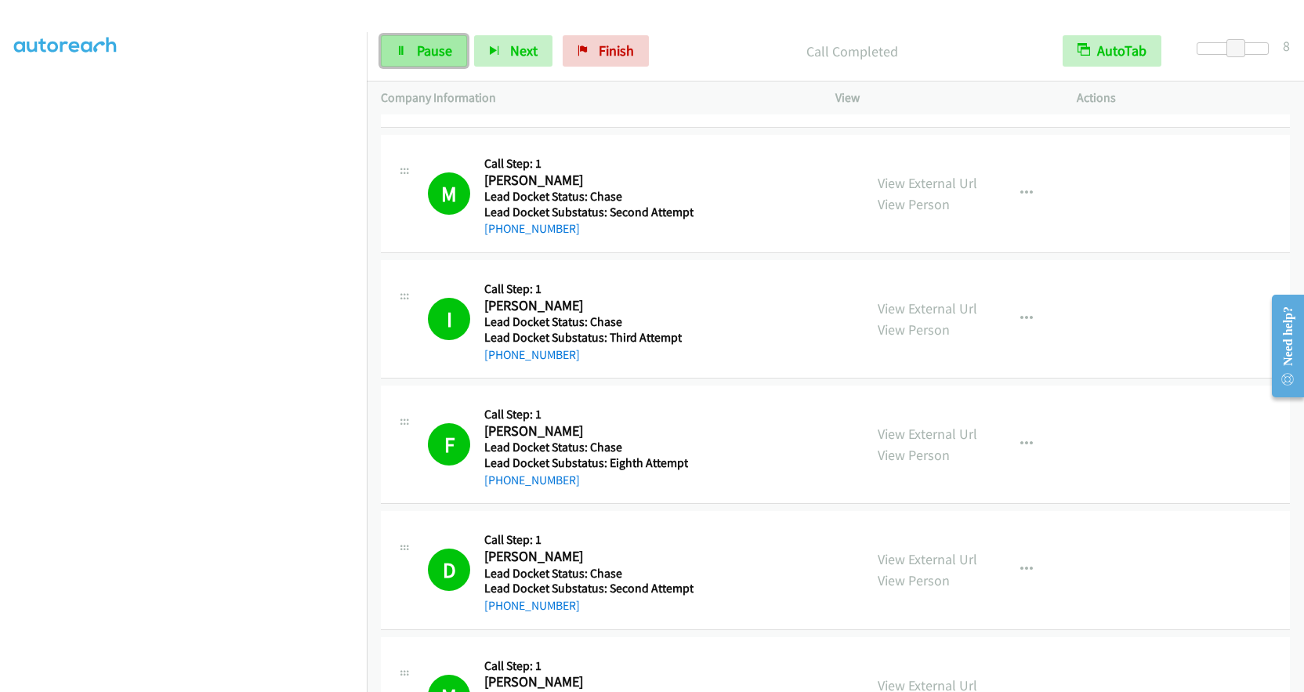
click at [450, 60] on link "Pause" at bounding box center [424, 50] width 86 height 31
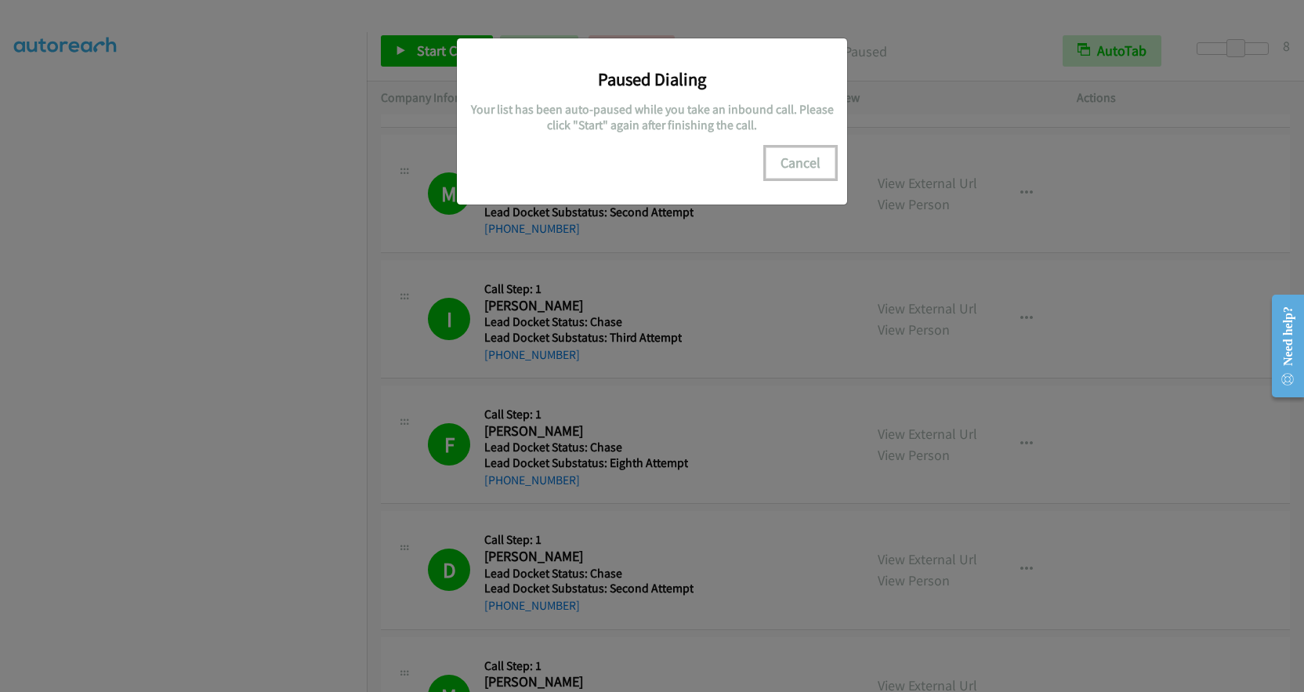
click at [817, 168] on button "Cancel" at bounding box center [801, 162] width 70 height 31
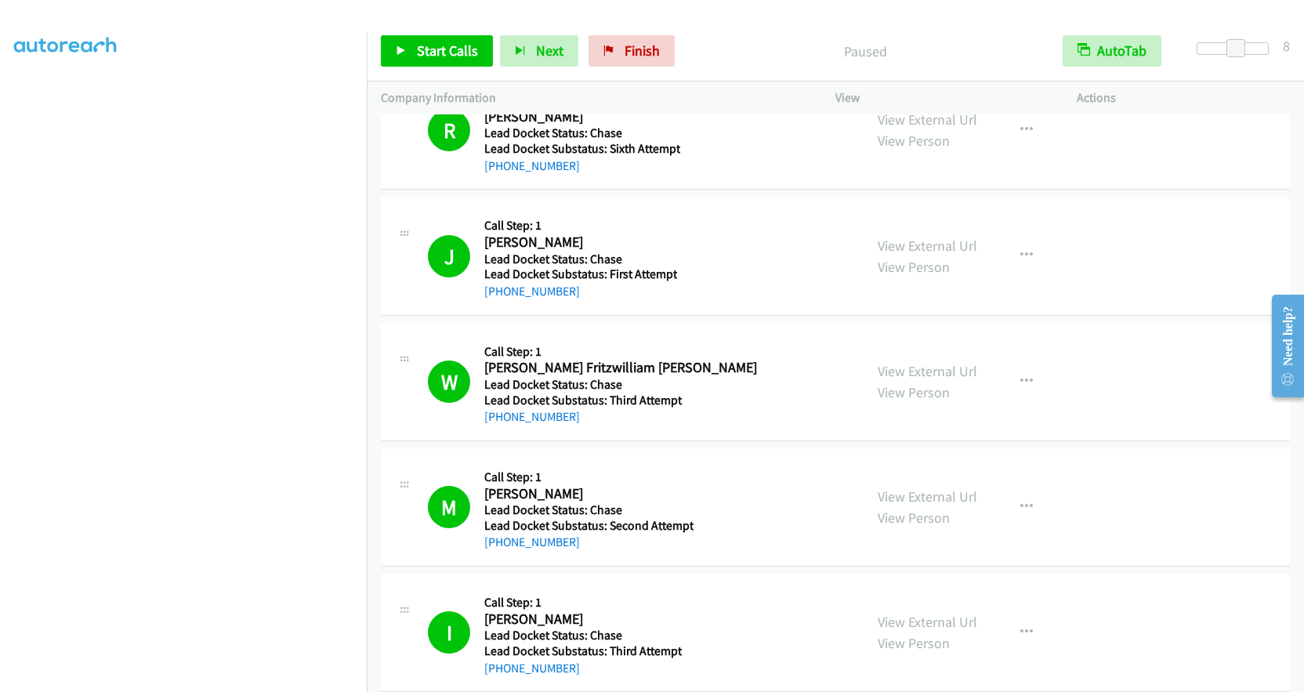
scroll to position [0, 0]
click at [435, 55] on span "Start Calls" at bounding box center [447, 51] width 61 height 18
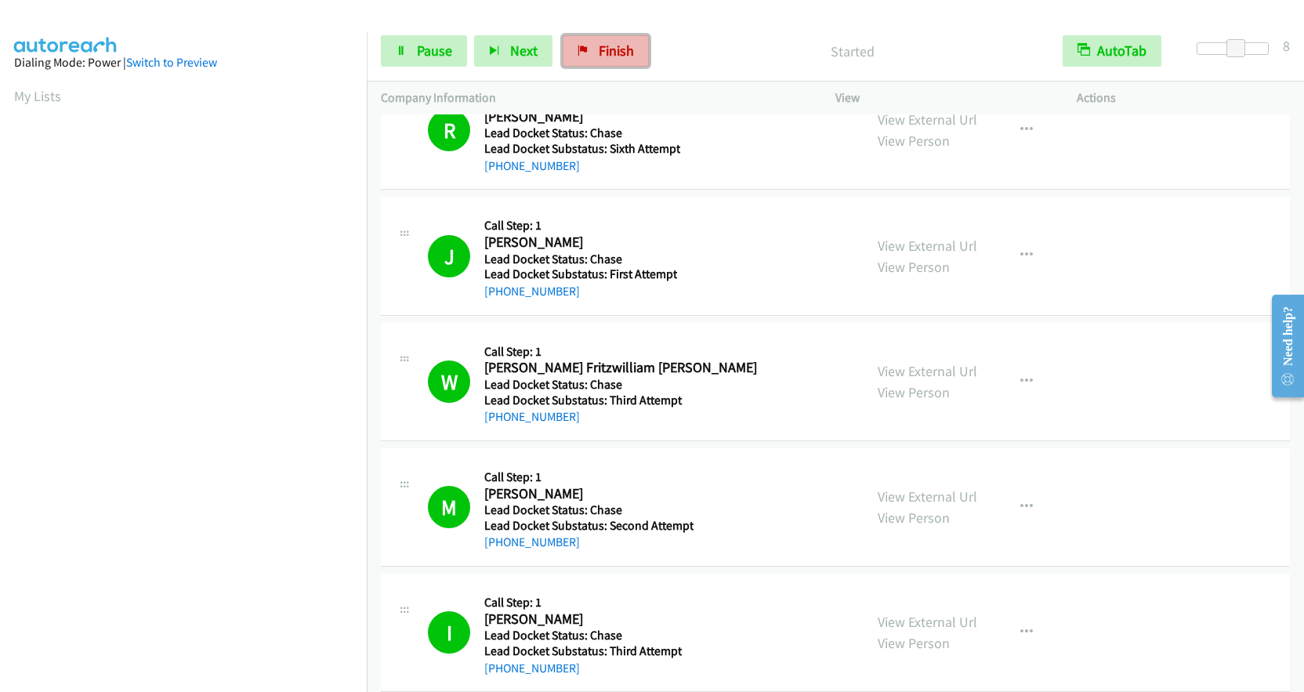
click at [622, 47] on span "Finish" at bounding box center [616, 51] width 35 height 18
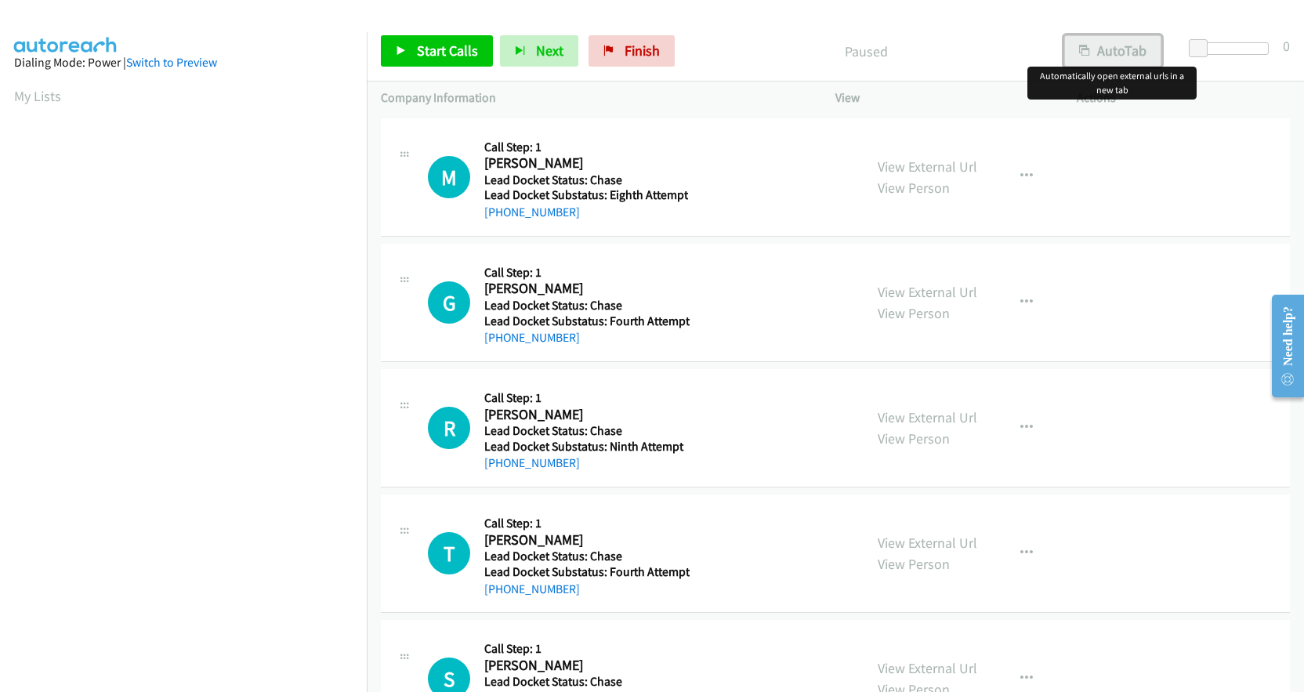
click at [1118, 56] on button "AutoTab" at bounding box center [1112, 50] width 97 height 31
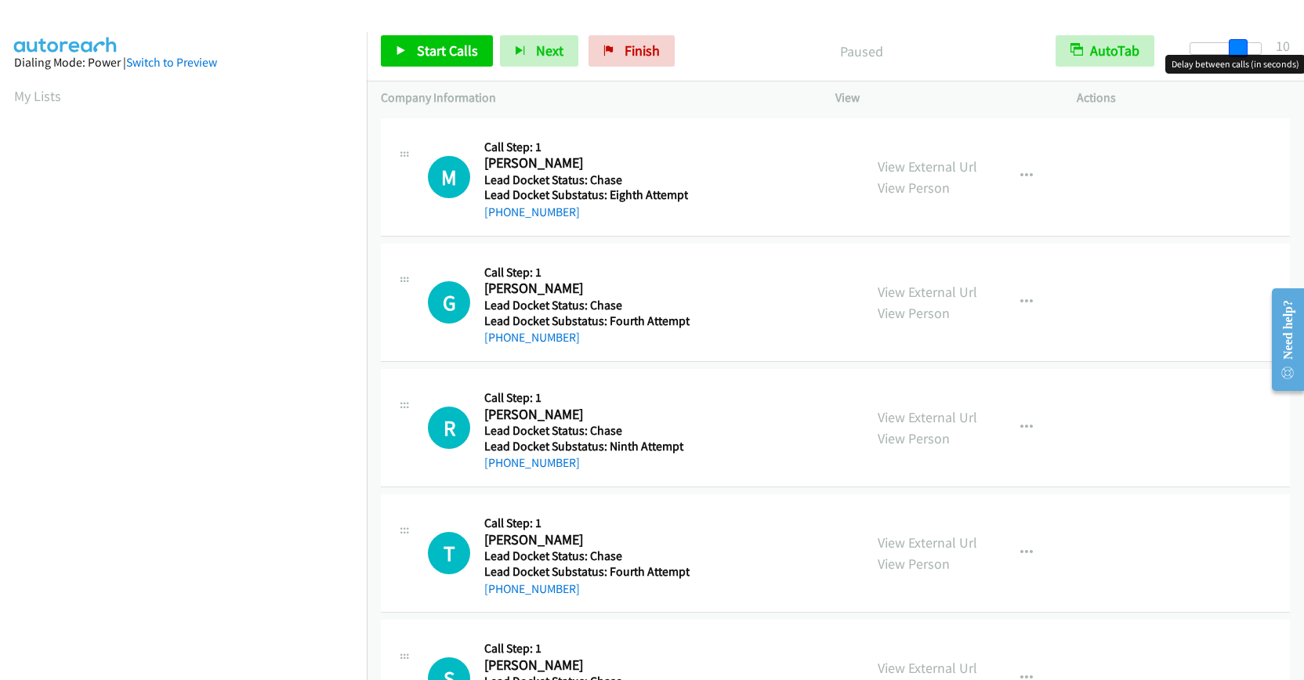
drag, startPoint x: 1207, startPoint y: 45, endPoint x: 1254, endPoint y: 51, distance: 47.3
click at [1254, 51] on div at bounding box center [1226, 48] width 72 height 13
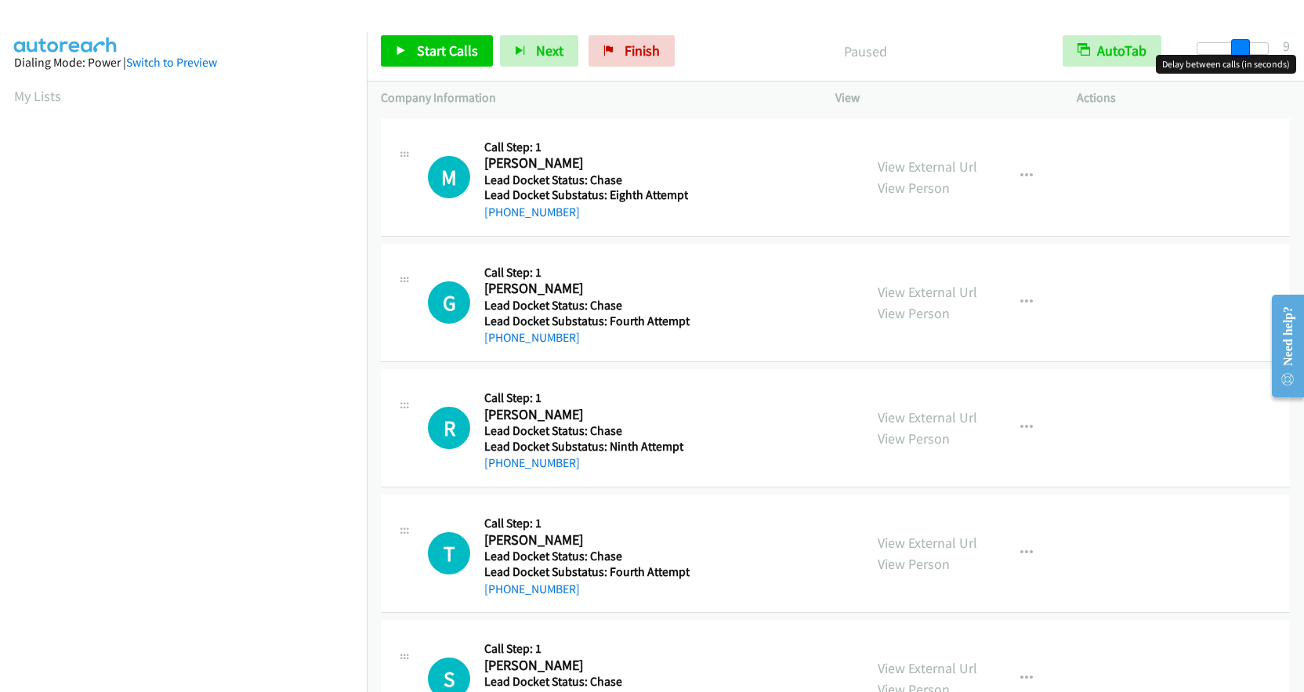
click at [1239, 44] on span at bounding box center [1240, 48] width 19 height 19
click at [444, 49] on span "Start Calls" at bounding box center [447, 51] width 61 height 18
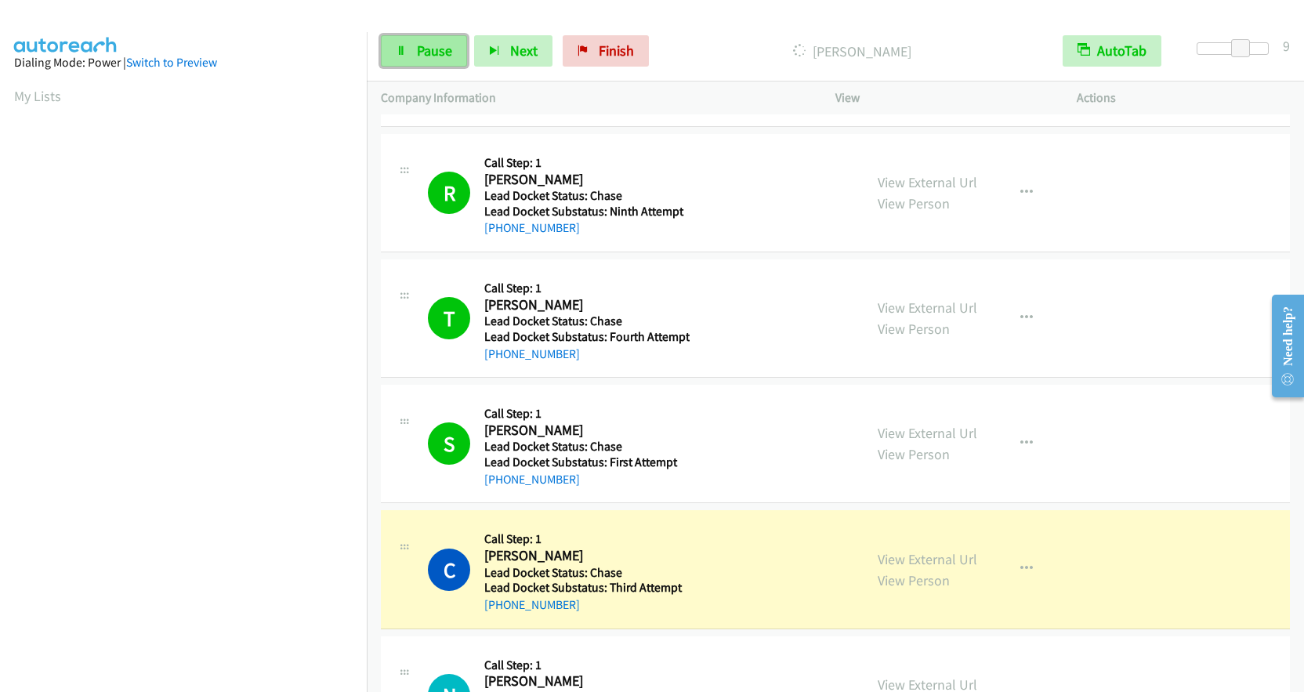
click at [447, 53] on span "Pause" at bounding box center [434, 51] width 35 height 18
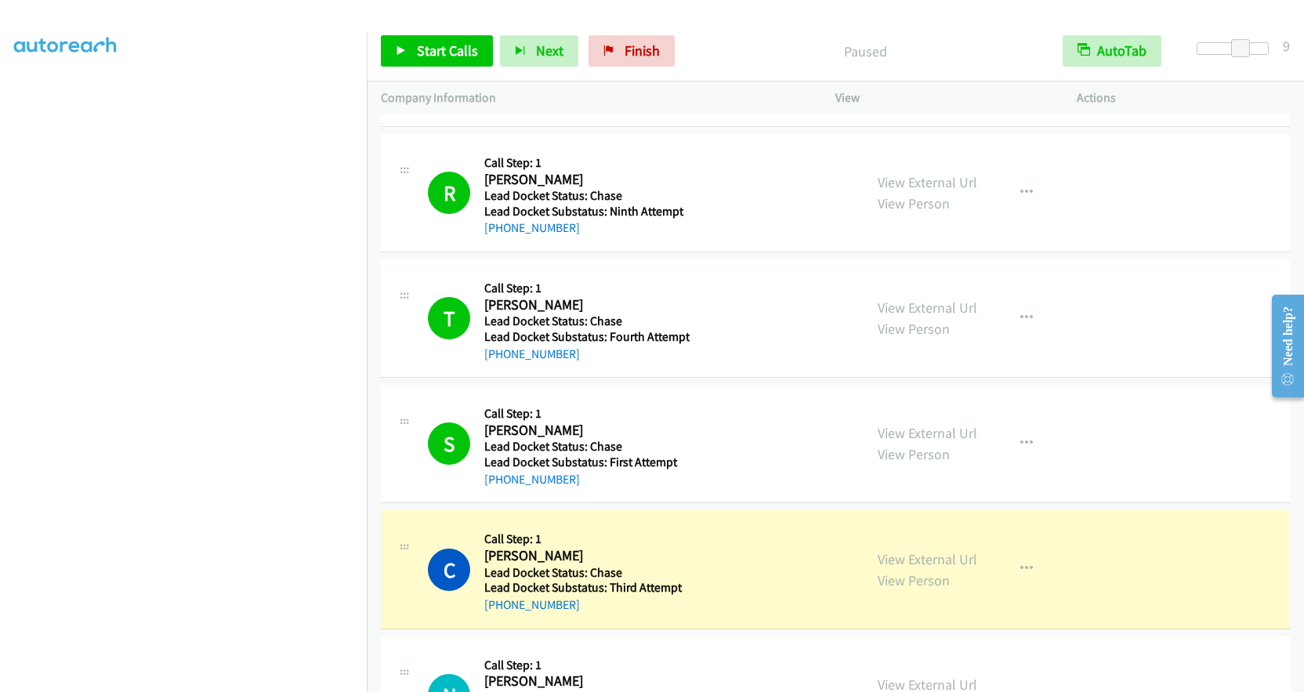
scroll to position [108, 0]
